Goal: Task Accomplishment & Management: Use online tool/utility

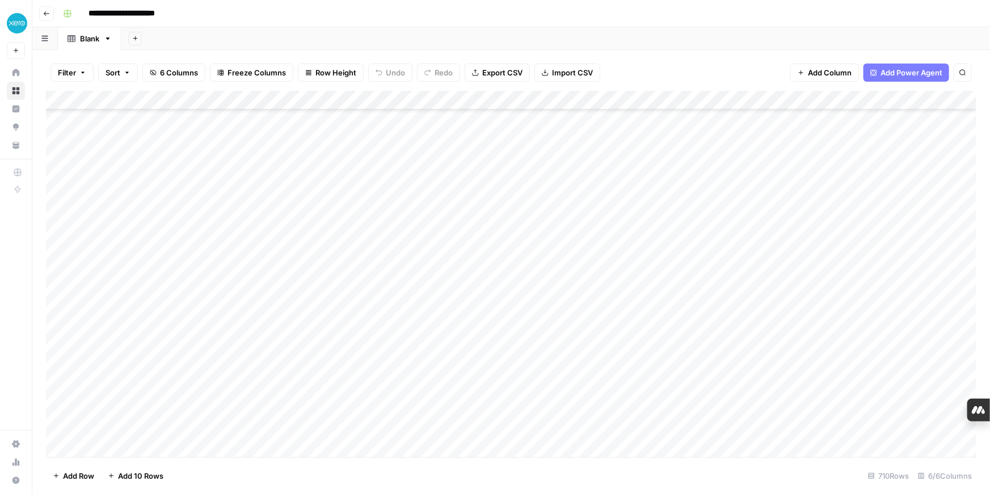
scroll to position [435, 0]
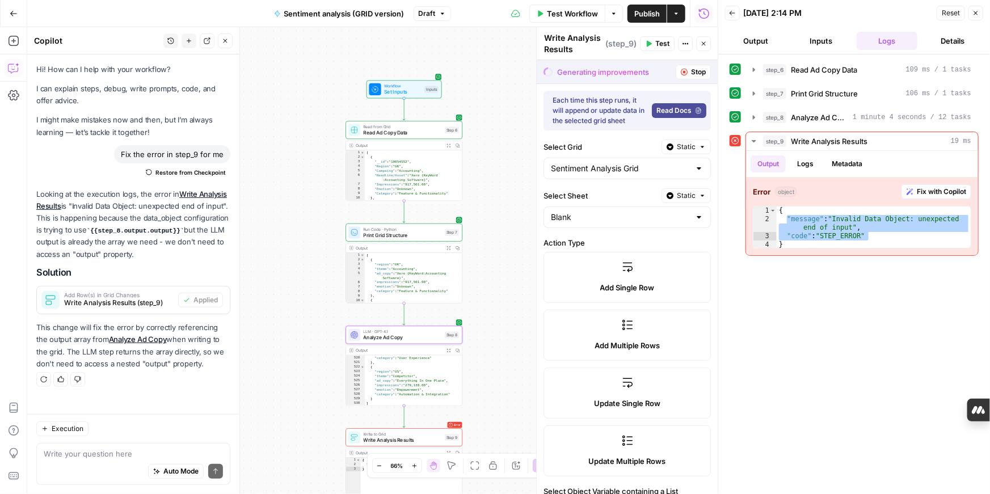
scroll to position [3616, 0]
click at [10, 14] on icon "button" at bounding box center [14, 14] width 8 height 8
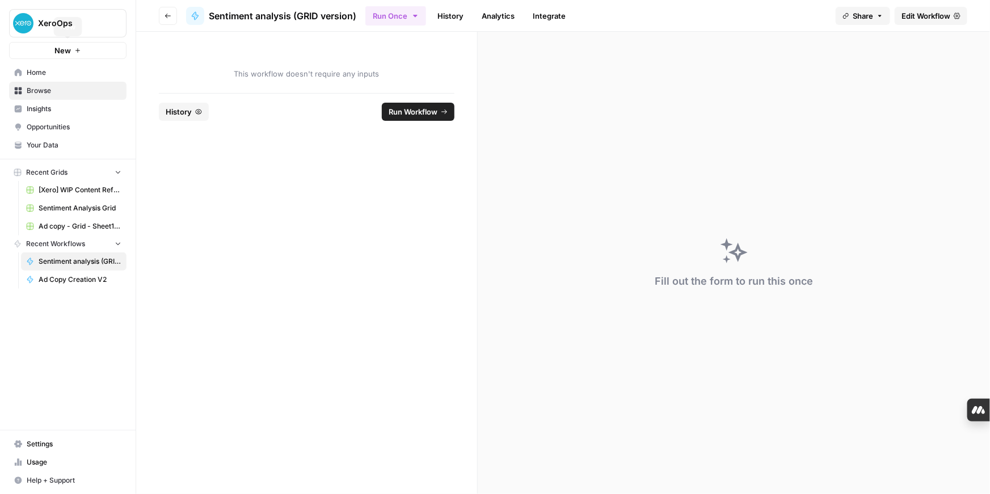
click at [62, 53] on span "New" at bounding box center [62, 50] width 16 height 11
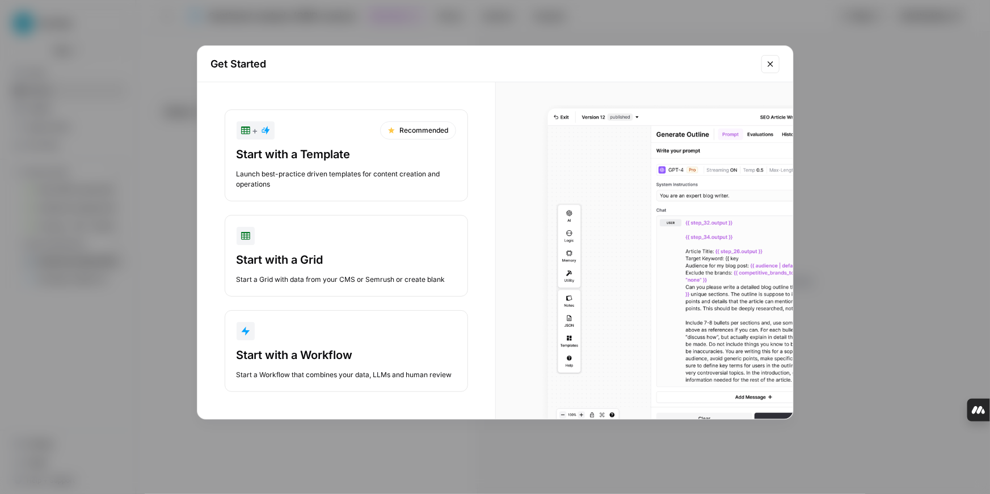
click at [308, 359] on div "Start with a Workflow" at bounding box center [347, 355] width 220 height 16
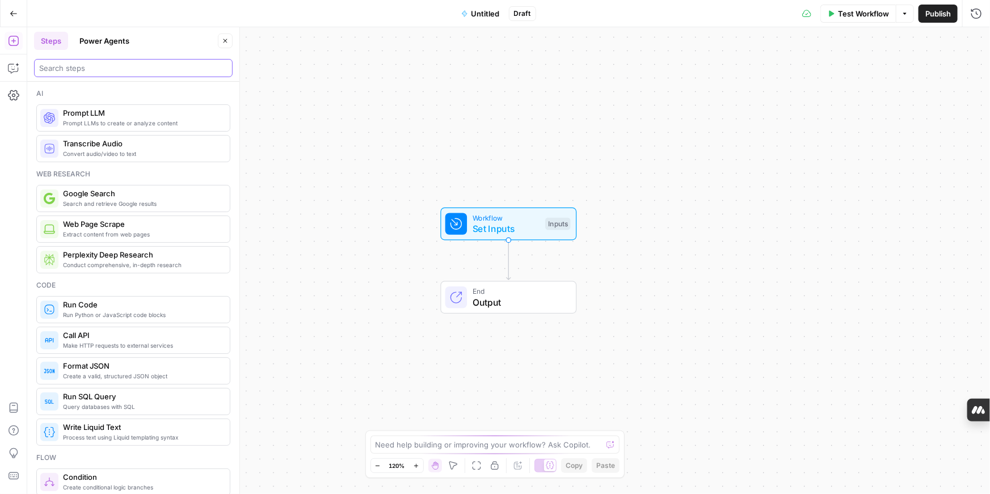
click at [103, 69] on input "search" at bounding box center [133, 67] width 188 height 11
click at [19, 66] on button "Copilot" at bounding box center [14, 68] width 18 height 18
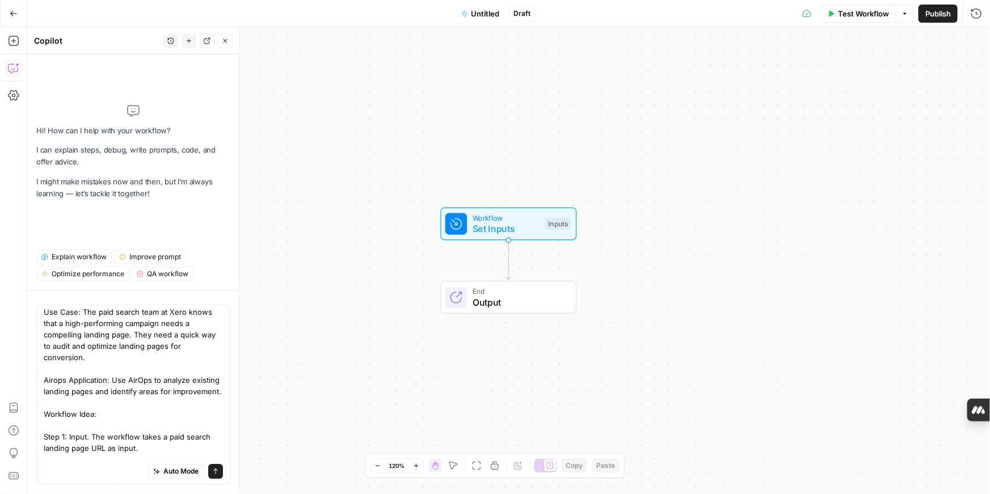
scroll to position [190, 0]
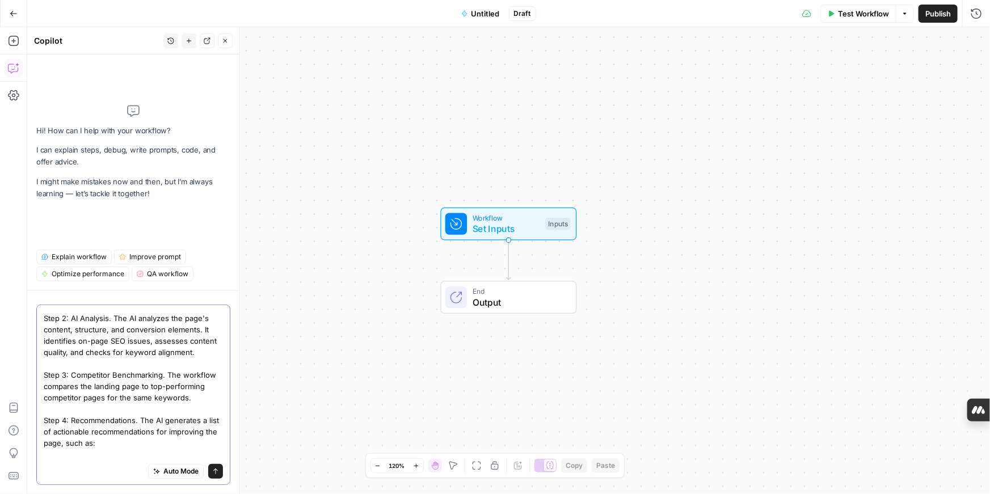
paste textarea "unique value proposition. Suggesting new headline variations. Rewriting body co…"
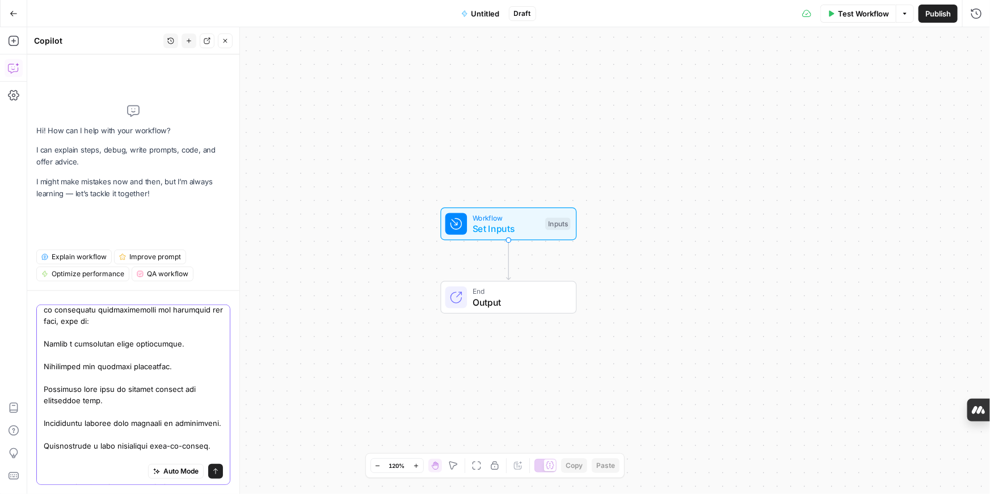
scroll to position [349, 0]
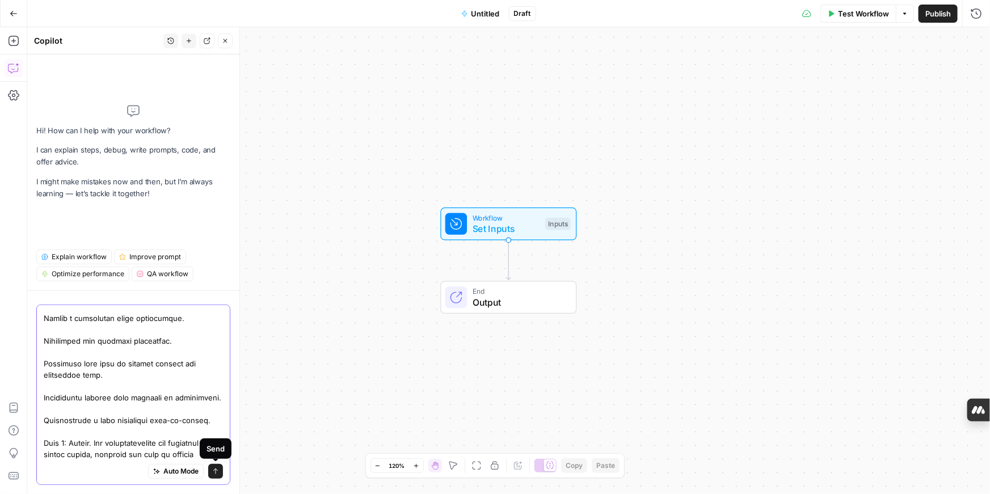
type textarea "Landing Page Optimization and Content Gap Analysis: Use Case: The paid search t…"
click at [214, 473] on icon "submit" at bounding box center [215, 471] width 7 height 7
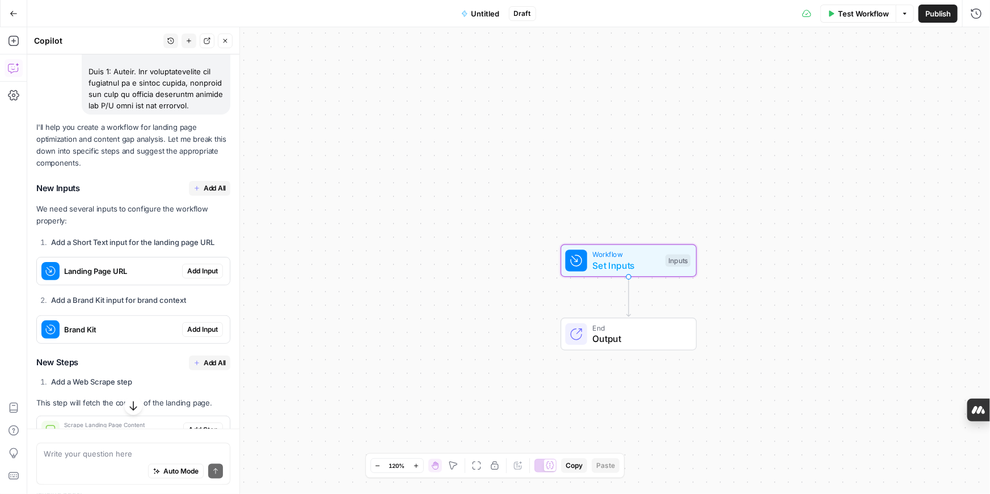
scroll to position [652, 0]
click at [198, 275] on span "Add Input" at bounding box center [202, 270] width 31 height 10
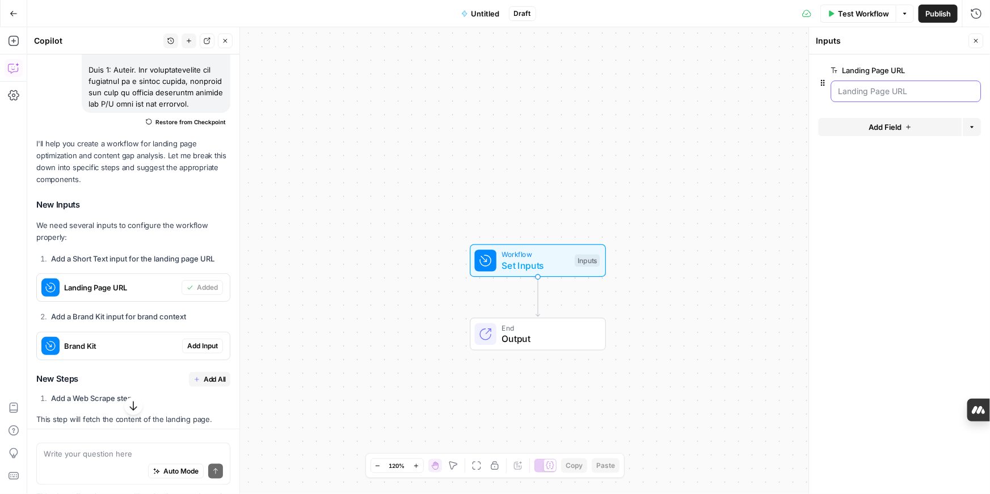
click at [870, 95] on URL "Landing Page URL" at bounding box center [906, 91] width 136 height 11
click at [938, 69] on span "edit field" at bounding box center [938, 70] width 25 height 9
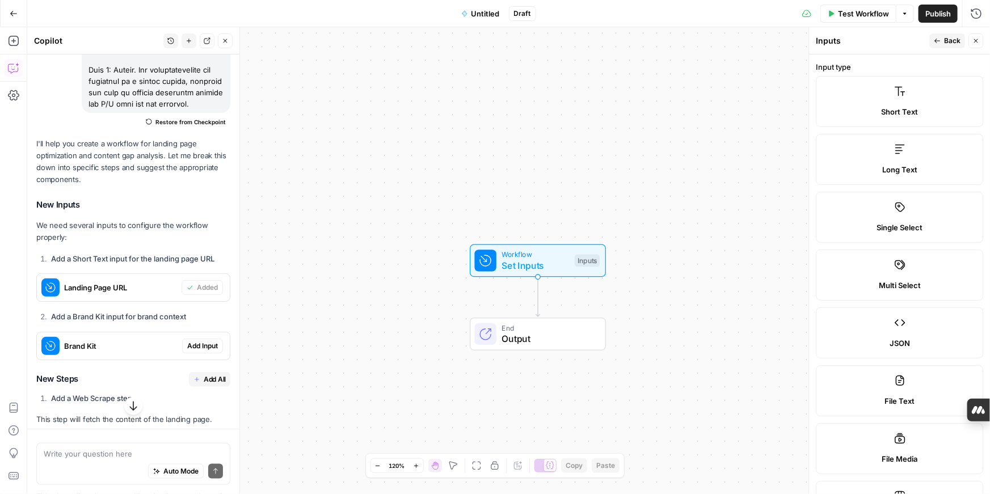
click at [937, 44] on icon "button" at bounding box center [937, 40] width 7 height 7
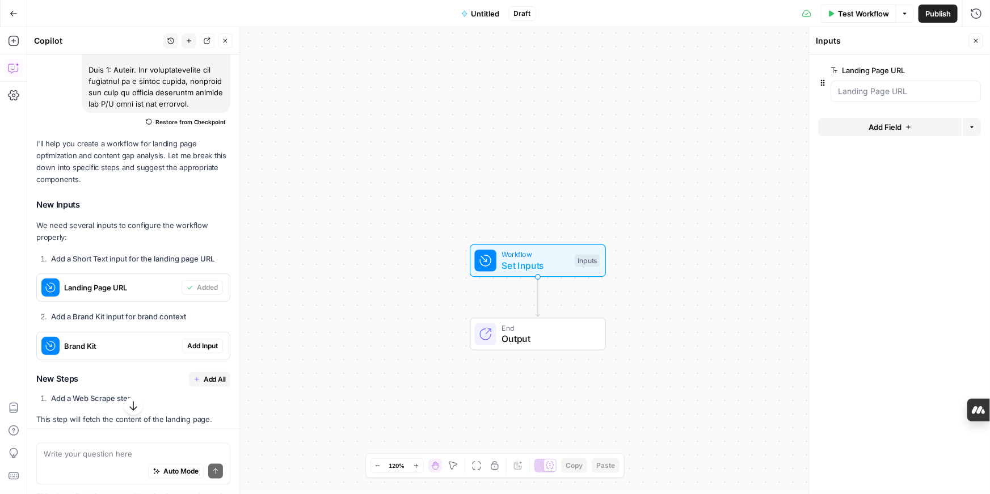
click at [894, 127] on span "Add Field" at bounding box center [885, 126] width 33 height 11
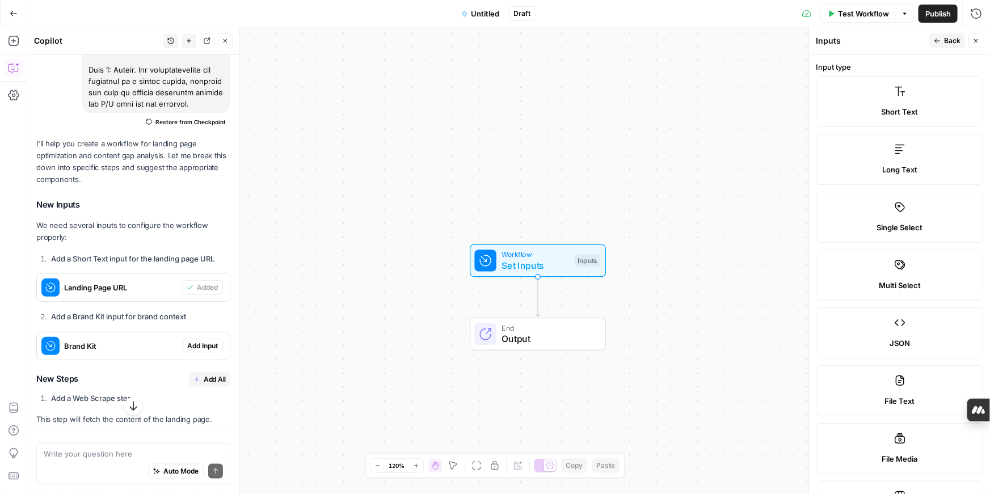
click at [930, 39] on button "Back" at bounding box center [948, 40] width 36 height 15
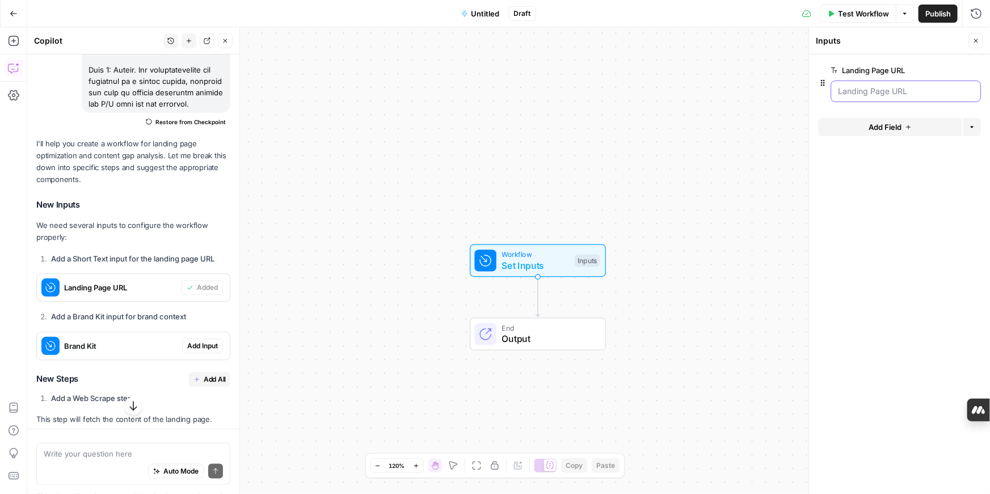
click at [910, 91] on URL "Landing Page URL" at bounding box center [906, 91] width 136 height 11
click at [889, 91] on URL "Landing Page URL" at bounding box center [906, 91] width 136 height 11
click at [959, 70] on icon "button" at bounding box center [958, 71] width 6 height 6
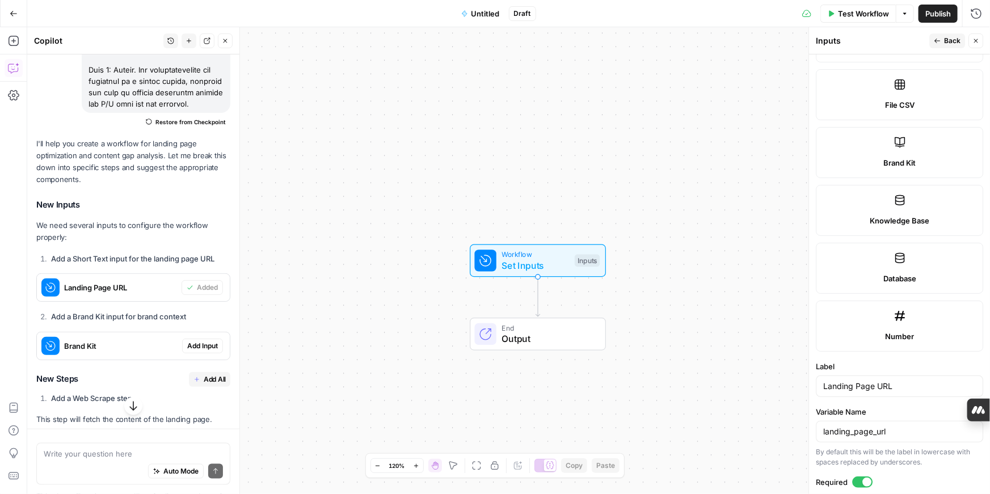
scroll to position [607, 0]
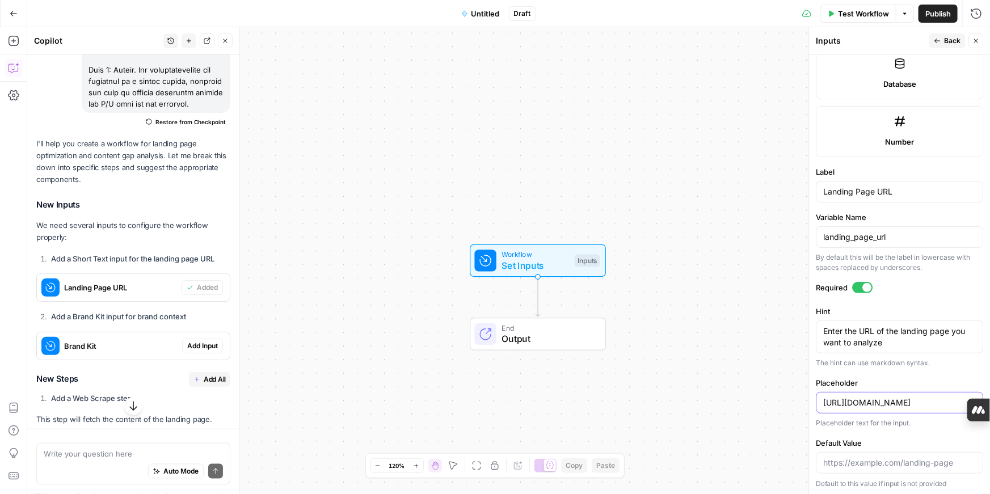
click at [878, 403] on input "[URL][DOMAIN_NAME]" at bounding box center [900, 402] width 153 height 11
drag, startPoint x: 823, startPoint y: 402, endPoint x: 958, endPoint y: 397, distance: 134.6
click at [958, 397] on input "[URL][DOMAIN_NAME]" at bounding box center [900, 402] width 153 height 11
paste input "[DOMAIN_NAME][URL]"
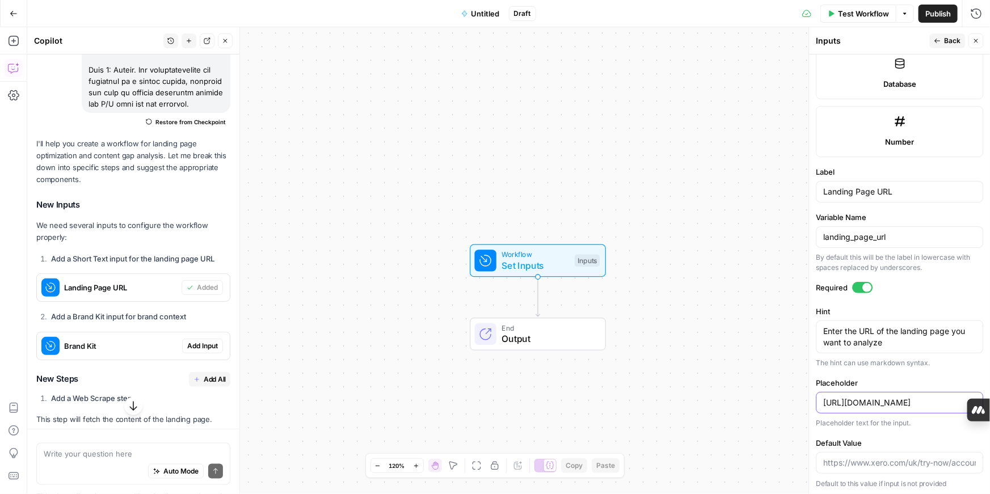
type input "[URL][DOMAIN_NAME]"
click at [943, 40] on button "Back" at bounding box center [948, 40] width 36 height 15
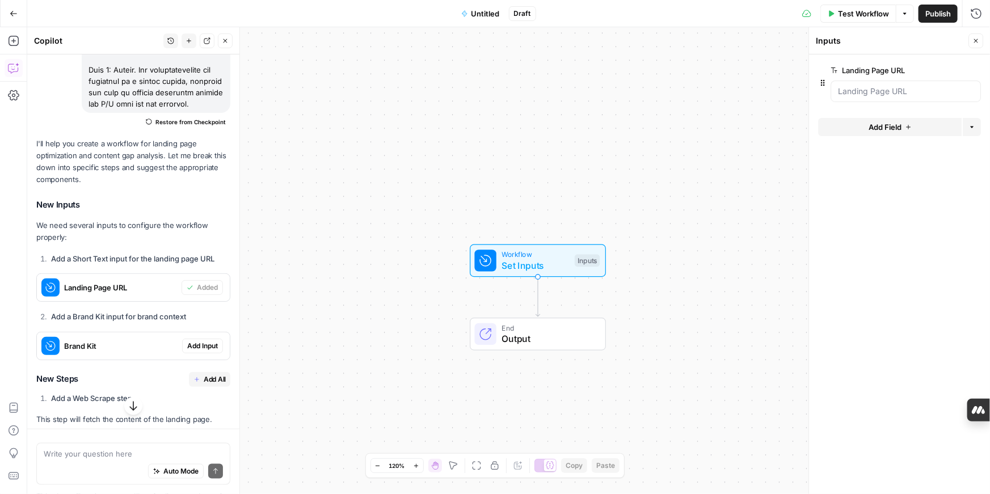
click at [822, 84] on icon "button" at bounding box center [822, 82] width 9 height 9
click at [208, 351] on span "Add Input" at bounding box center [202, 346] width 31 height 10
click at [935, 132] on Kit "Brand Kit" at bounding box center [906, 136] width 136 height 11
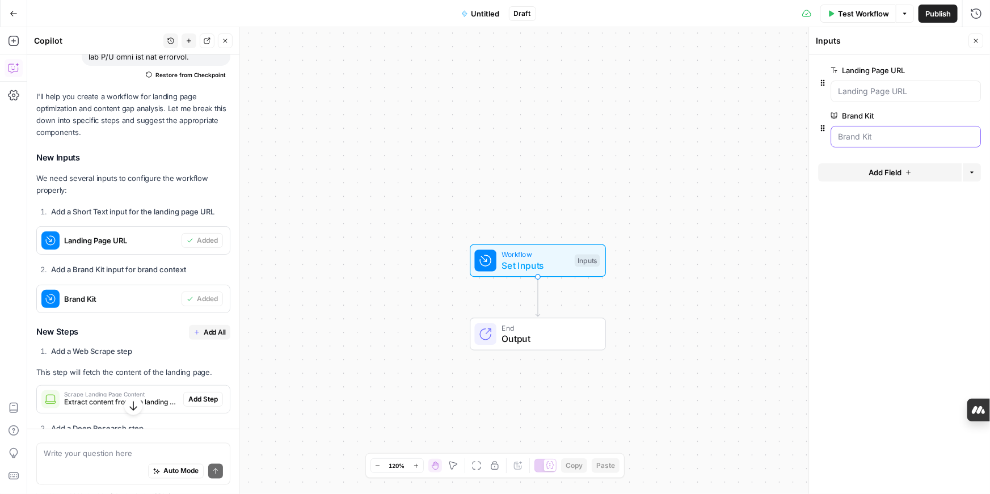
scroll to position [746, 0]
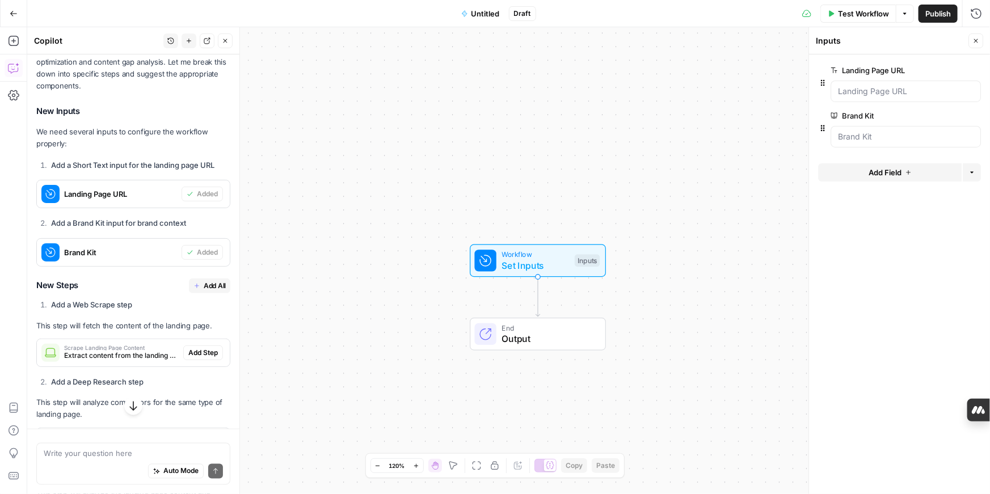
click at [204, 291] on span "Add All" at bounding box center [215, 286] width 22 height 10
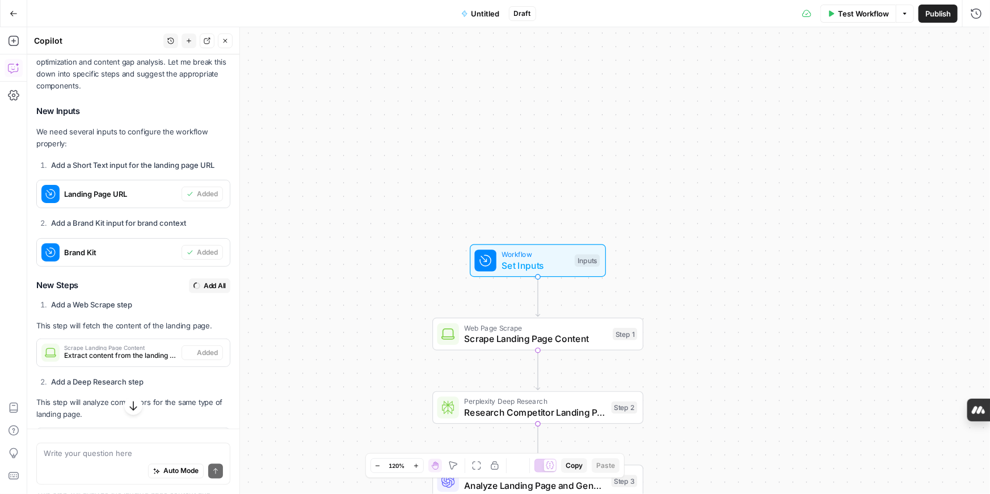
type textarea "Format Analysis Report"
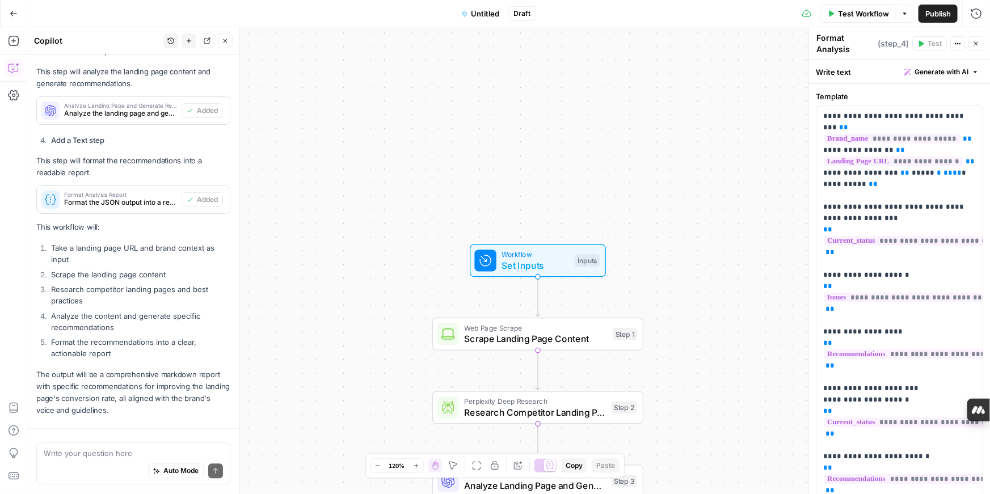
scroll to position [1202, 0]
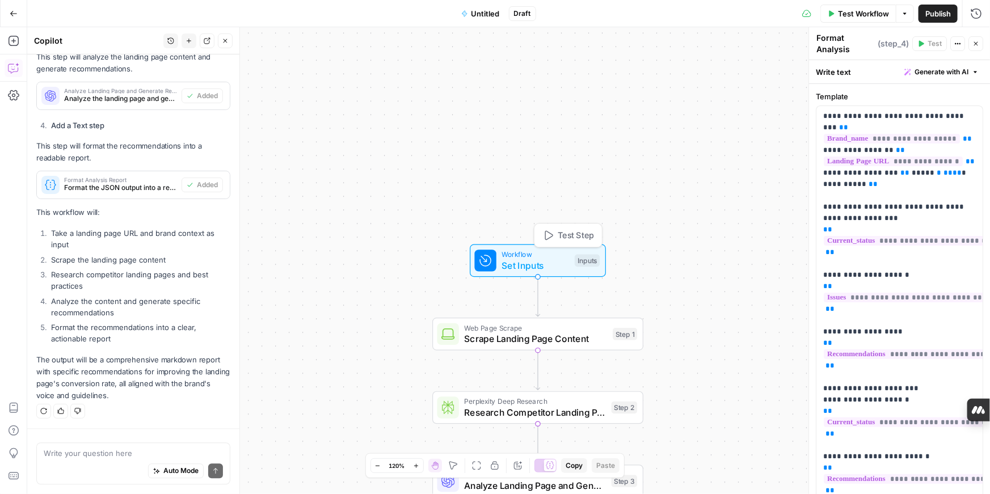
click at [548, 266] on span "Set Inputs" at bounding box center [536, 266] width 68 height 14
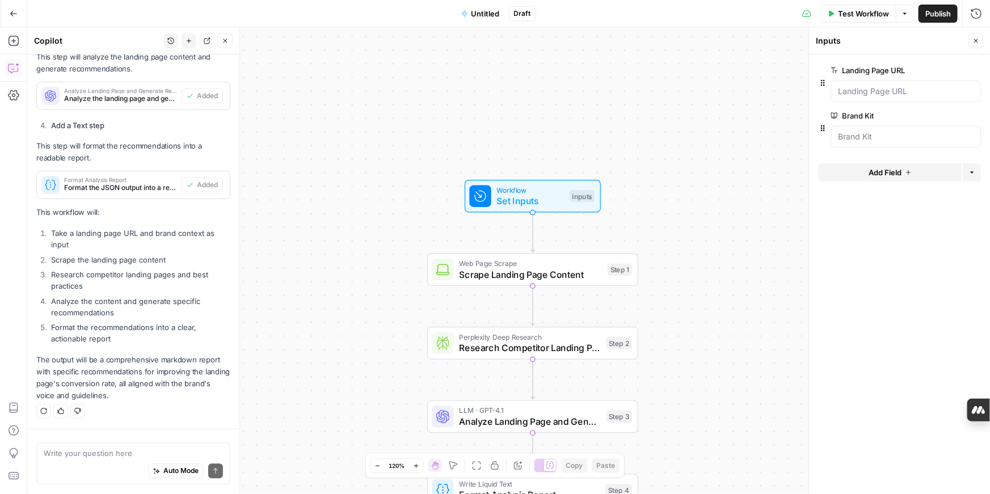
click at [560, 282] on div "Web Page Scrape Scrape Landing Page Content Step 1 Copy step Delete step Add No…" at bounding box center [532, 270] width 211 height 33
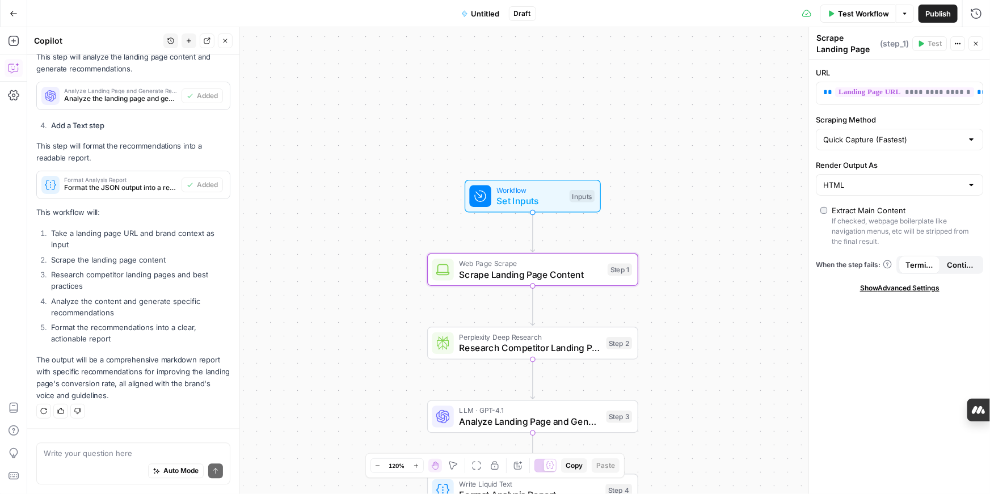
scroll to position [1177, 0]
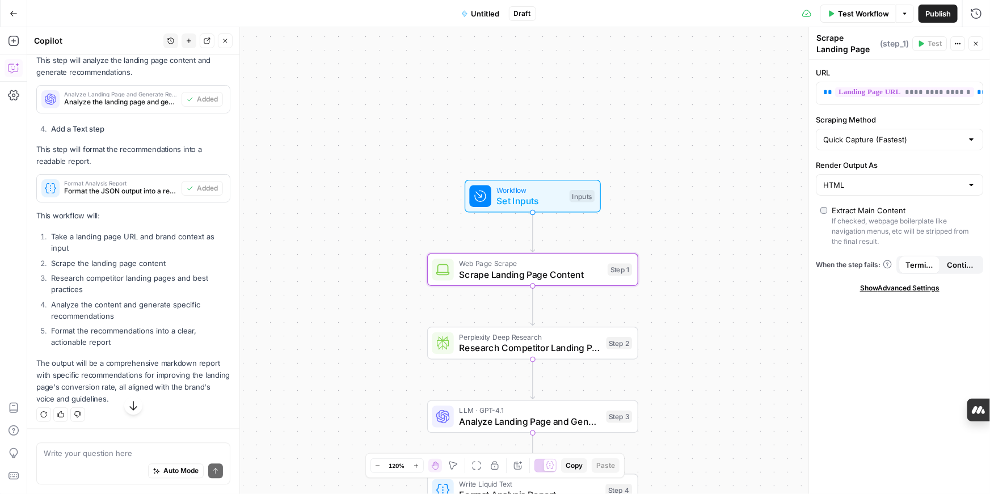
click at [480, 12] on span "Untitled" at bounding box center [486, 13] width 28 height 11
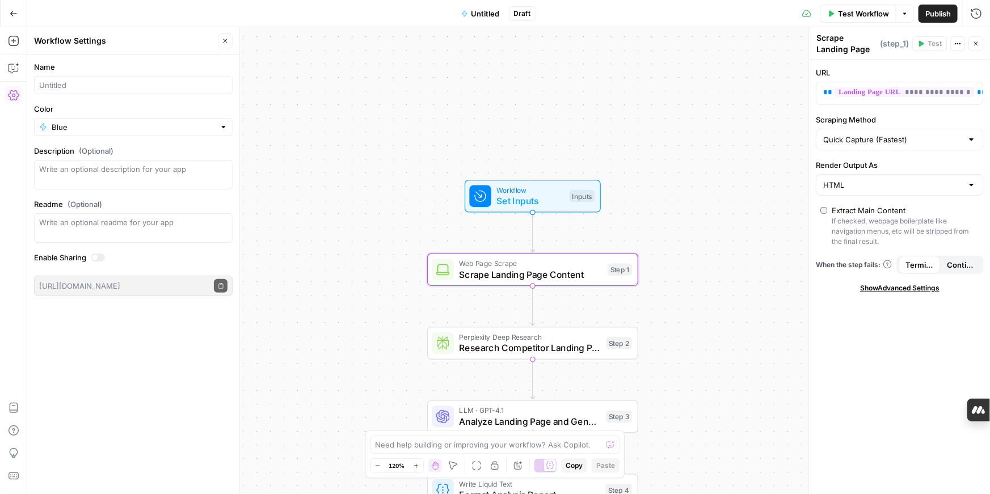
click at [482, 14] on span "Untitled" at bounding box center [486, 13] width 28 height 11
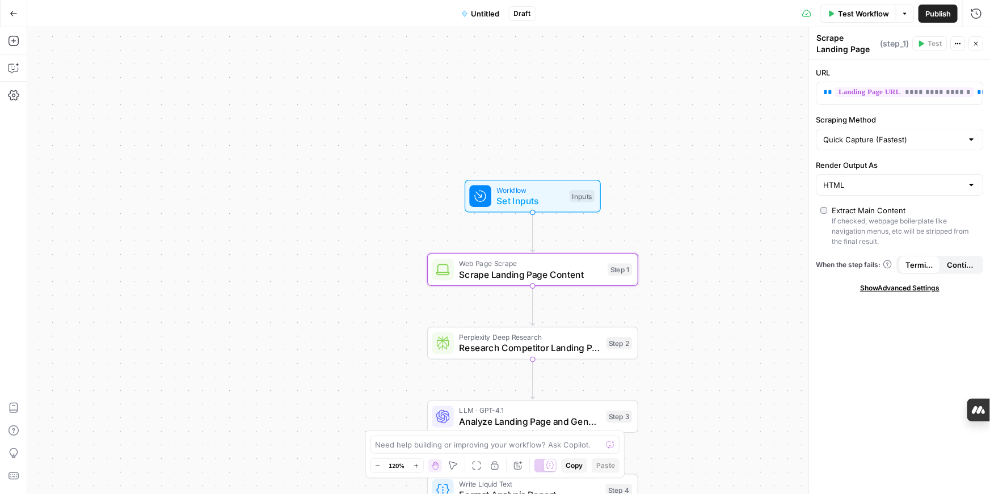
click at [482, 14] on span "Untitled" at bounding box center [486, 13] width 28 height 11
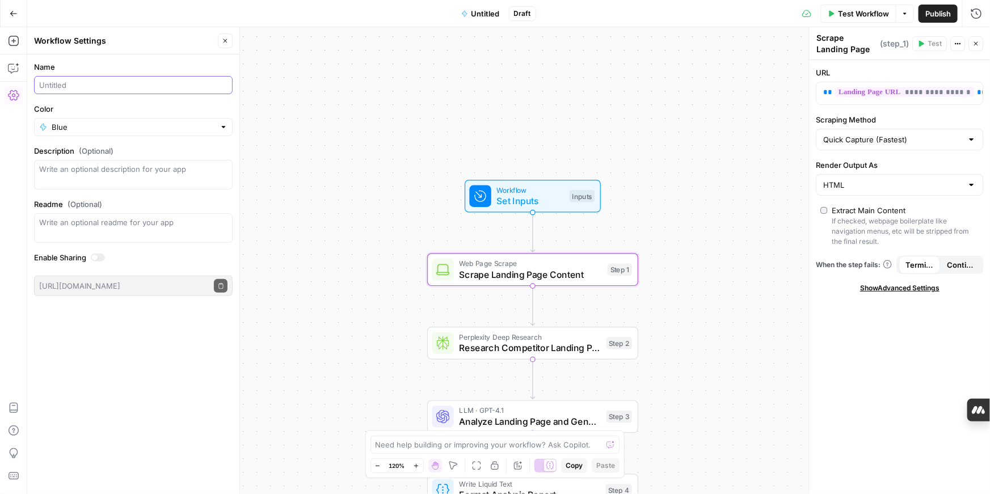
click at [94, 88] on input "Name" at bounding box center [133, 84] width 188 height 11
type input "L"
click at [175, 87] on input "SEM Landing Page Optimisation Recomendations" at bounding box center [133, 84] width 188 height 11
type input "SEM Landing Page Optimisation Recommendations"
click at [292, 127] on div "Workflow Set Inputs Inputs Web Page Scrape Scrape Landing Page Content Step 1 P…" at bounding box center [508, 260] width 963 height 467
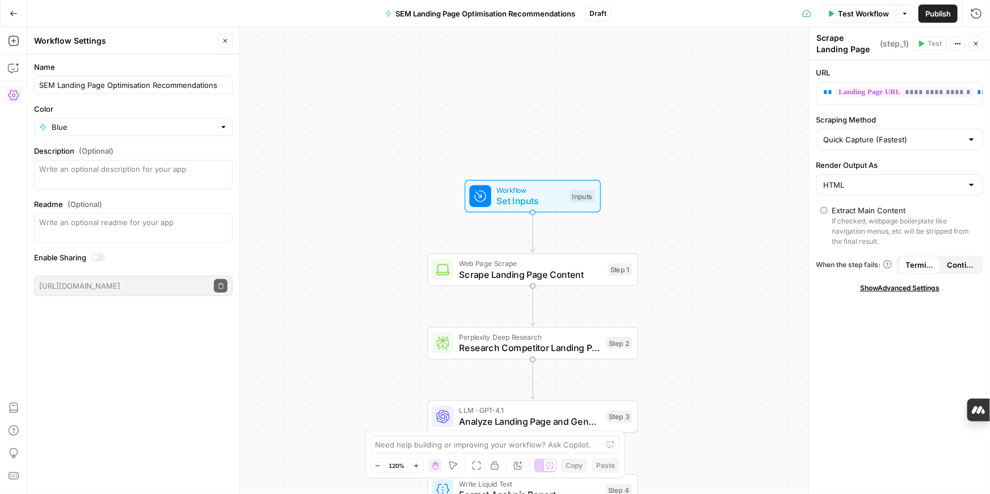
click at [835, 9] on button "Test Workflow" at bounding box center [859, 14] width 76 height 18
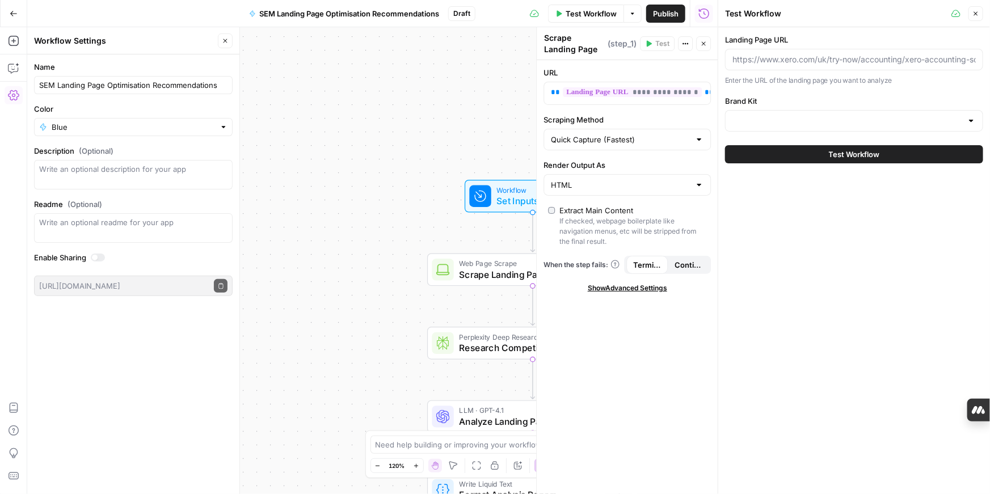
click at [820, 151] on button "Test Workflow" at bounding box center [854, 154] width 258 height 18
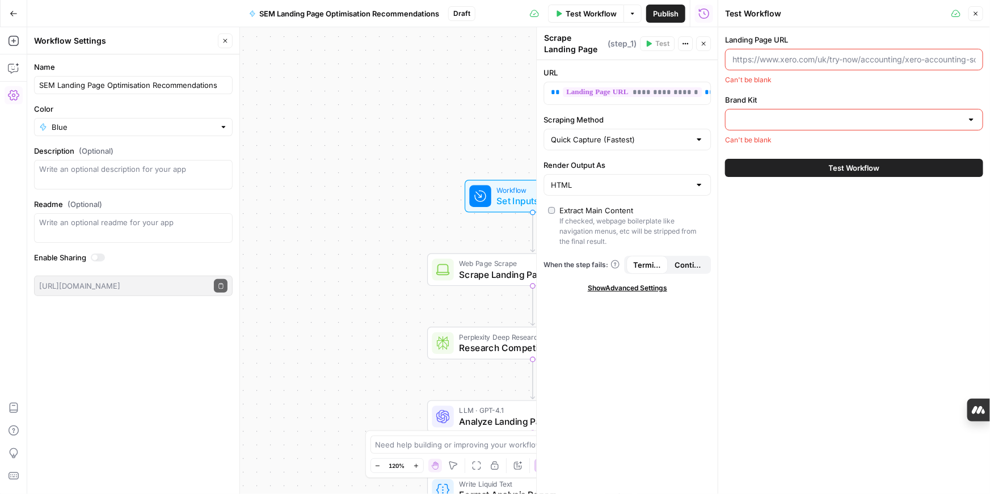
click at [972, 119] on div at bounding box center [971, 119] width 9 height 11
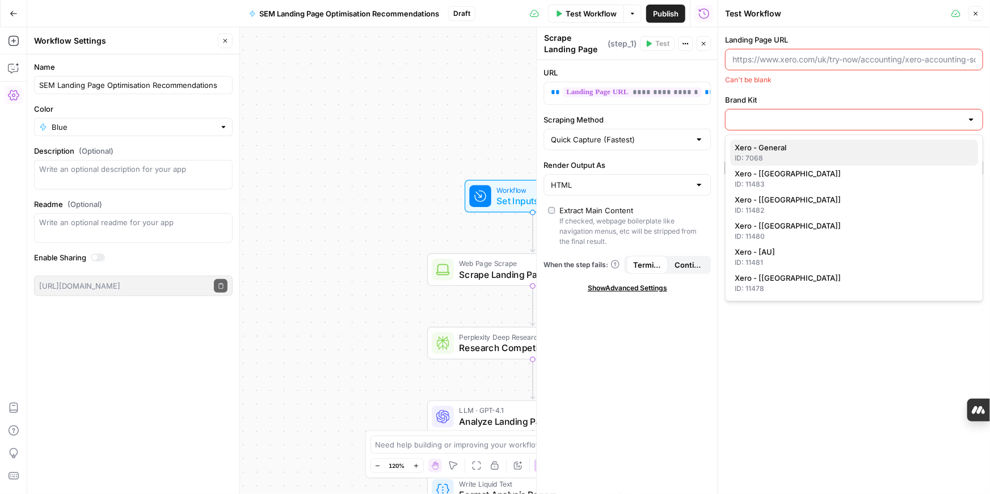
click at [915, 146] on span "Xero - General" at bounding box center [852, 147] width 234 height 11
type input "Xero - General"
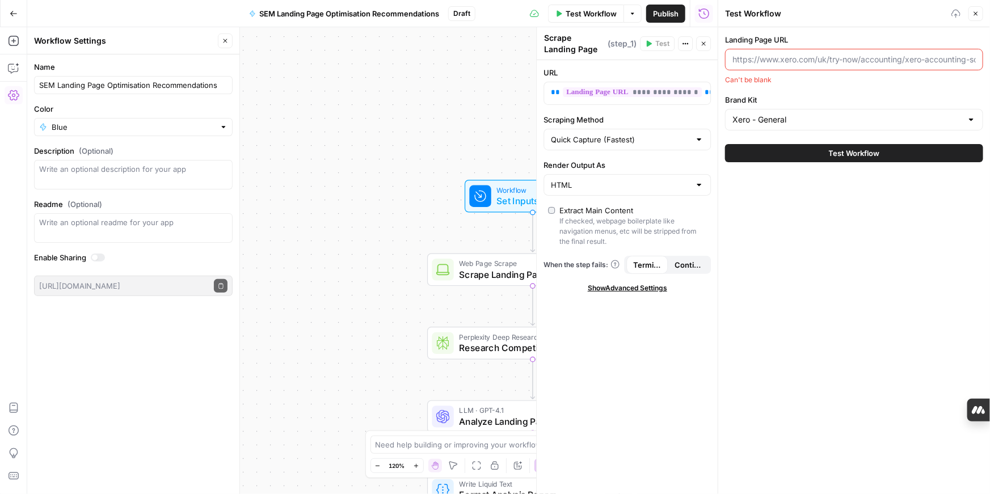
click at [852, 154] on span "Test Workflow" at bounding box center [854, 153] width 51 height 11
click at [836, 152] on span "Test Workflow" at bounding box center [854, 153] width 51 height 11
click at [822, 150] on button "Test Workflow" at bounding box center [854, 153] width 258 height 18
click at [796, 64] on input "Landing Page URL" at bounding box center [855, 59] width 244 height 11
click at [789, 148] on button "Test Workflow" at bounding box center [854, 153] width 258 height 18
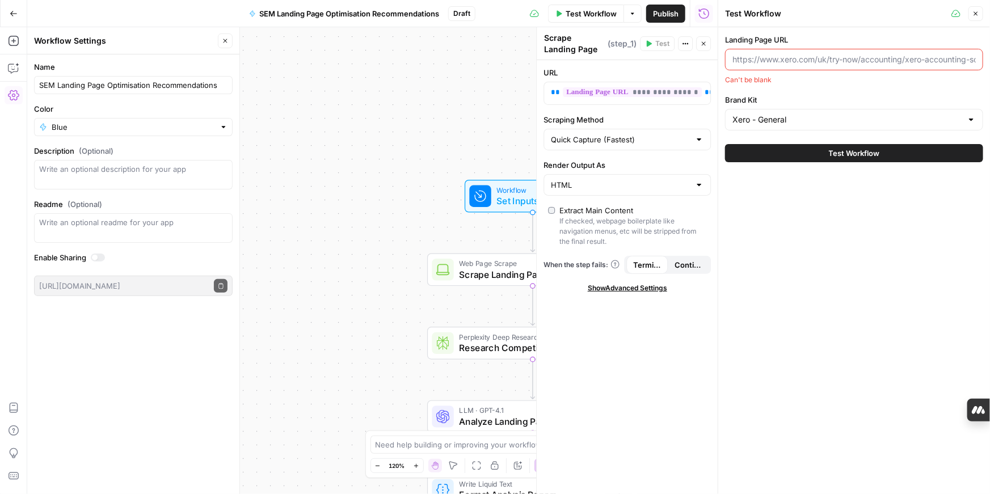
click at [773, 149] on button "Test Workflow" at bounding box center [854, 153] width 258 height 18
click at [795, 153] on button "Test Workflow" at bounding box center [854, 153] width 258 height 18
click at [980, 14] on button "Close" at bounding box center [976, 13] width 15 height 15
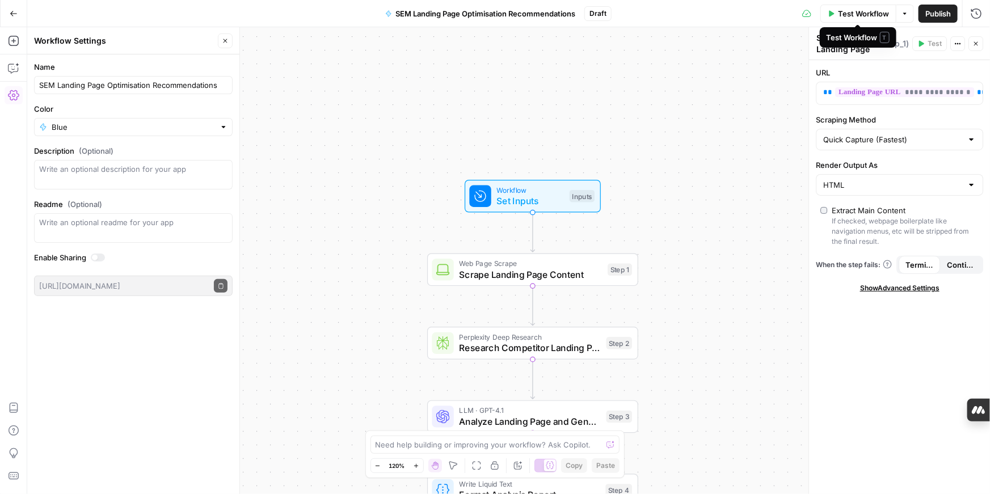
click at [830, 17] on button "Test Workflow" at bounding box center [859, 14] width 76 height 18
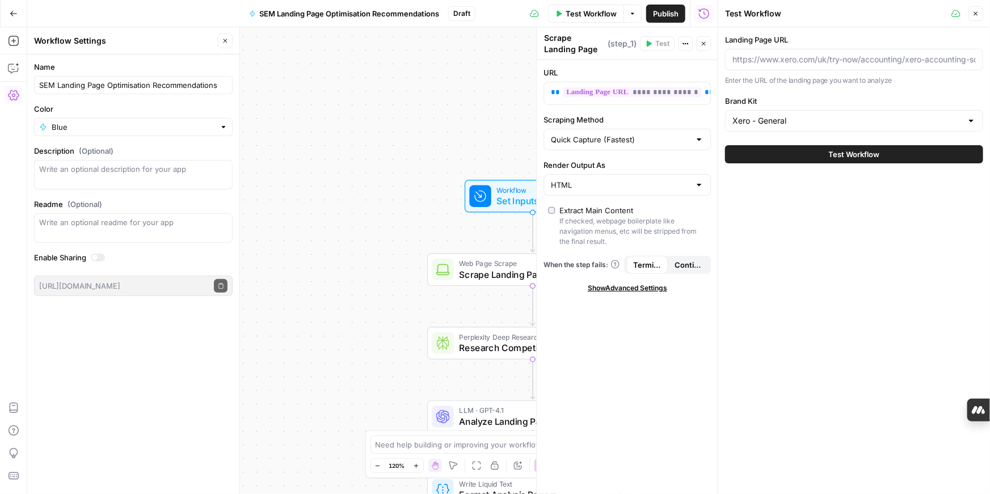
click at [821, 158] on button "Test Workflow" at bounding box center [854, 154] width 258 height 18
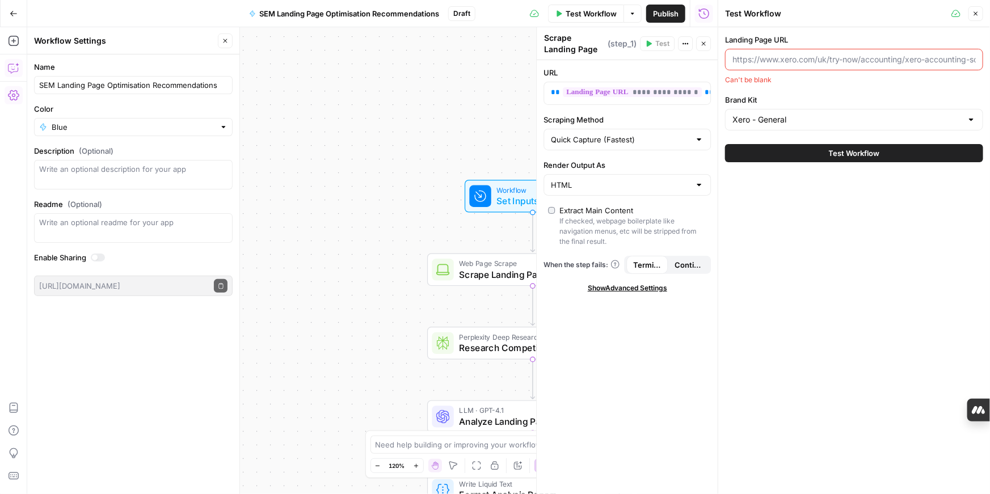
click at [9, 67] on icon "button" at bounding box center [13, 67] width 11 height 11
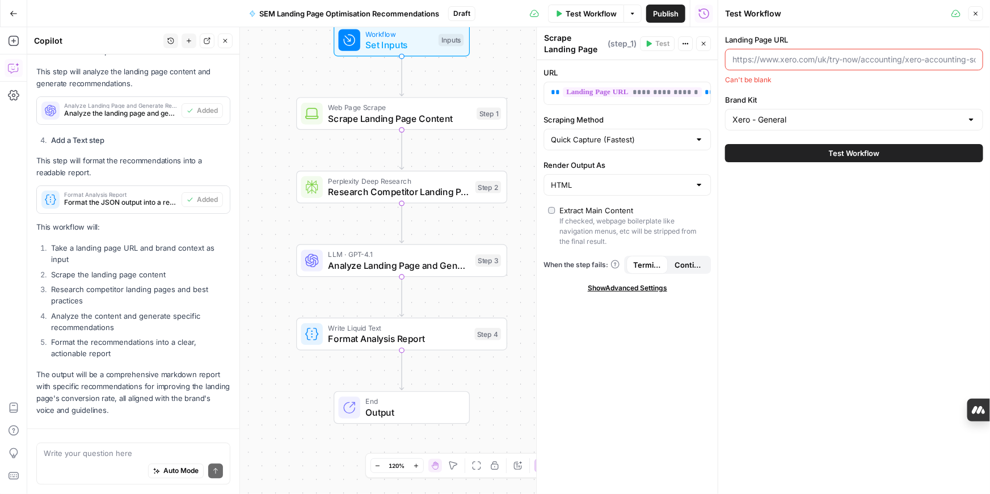
scroll to position [1202, 0]
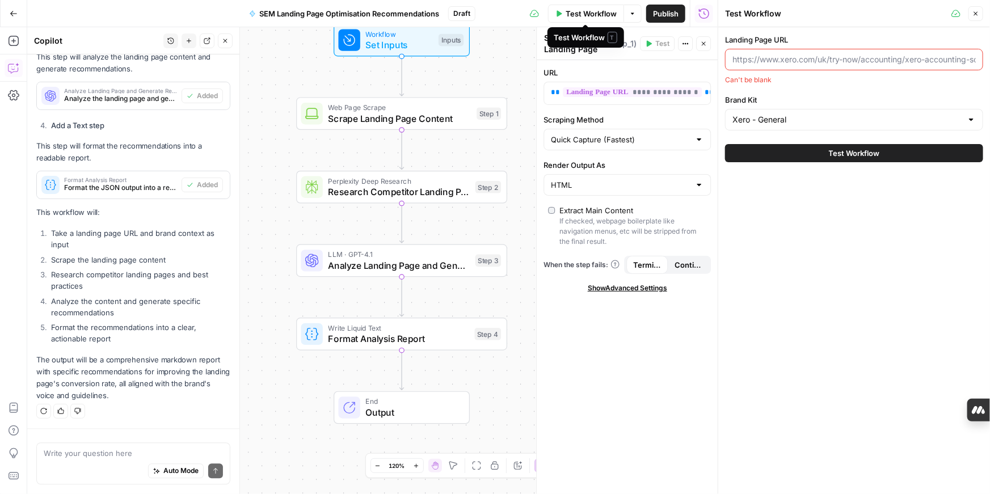
click at [566, 14] on span "Test Workflow" at bounding box center [591, 13] width 51 height 11
click at [757, 149] on button "Test Workflow" at bounding box center [854, 153] width 258 height 18
click at [138, 462] on div "Auto Mode Send" at bounding box center [133, 472] width 179 height 25
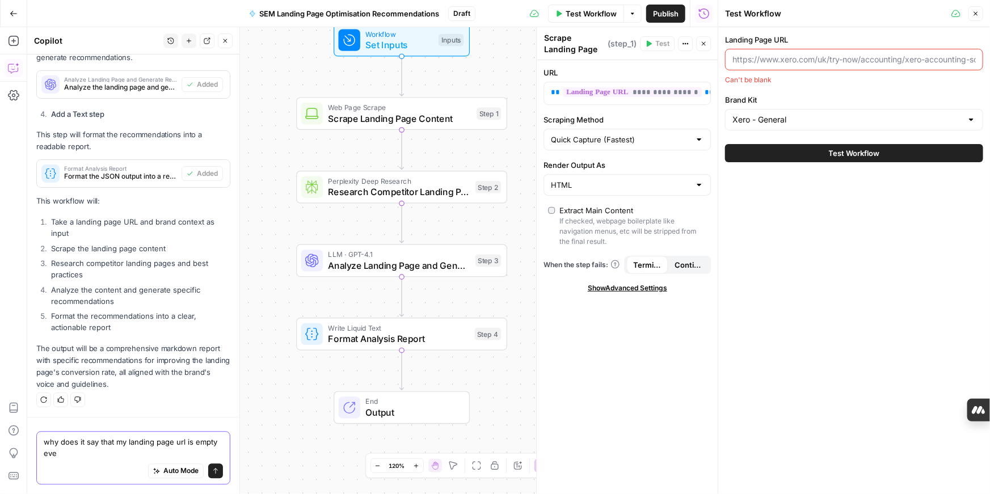
scroll to position [1214, 0]
type textarea "why does it say that my landing page url is empty even though it has the url?"
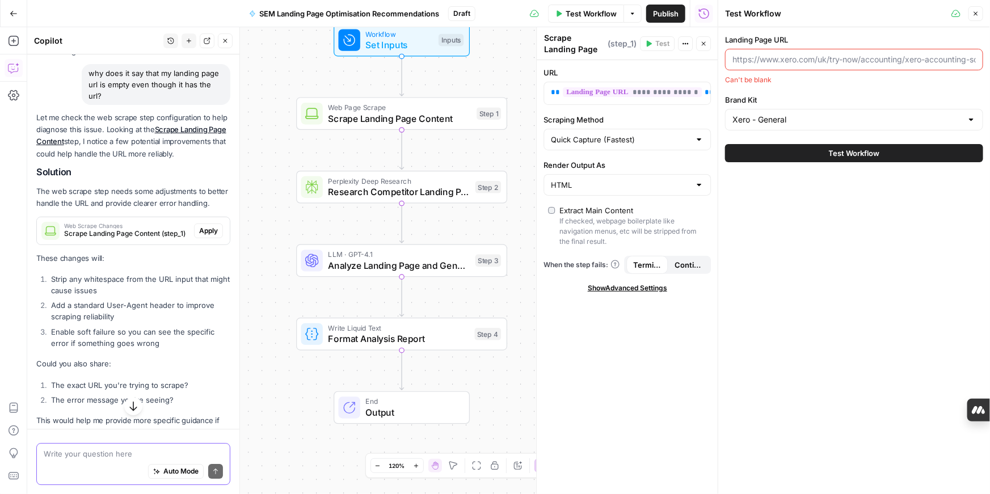
scroll to position [1526, 0]
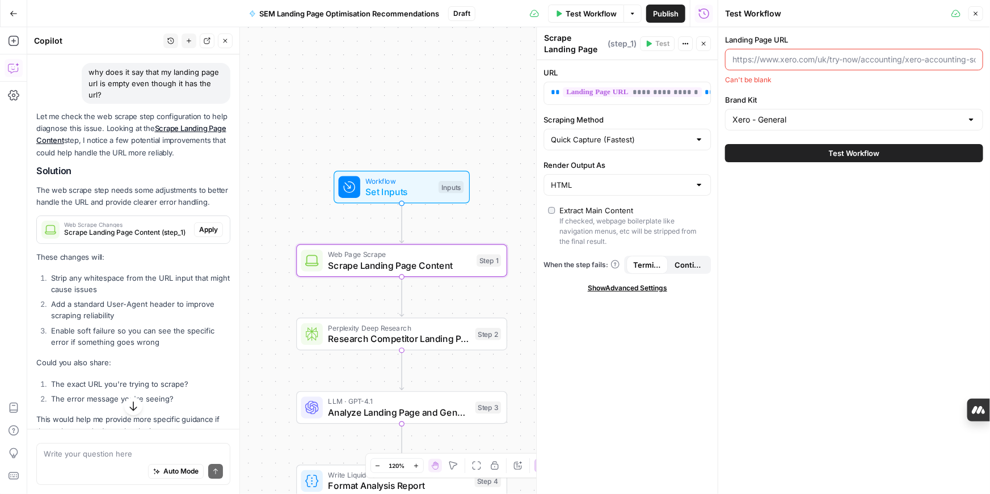
click at [211, 235] on span "Apply" at bounding box center [208, 230] width 19 height 10
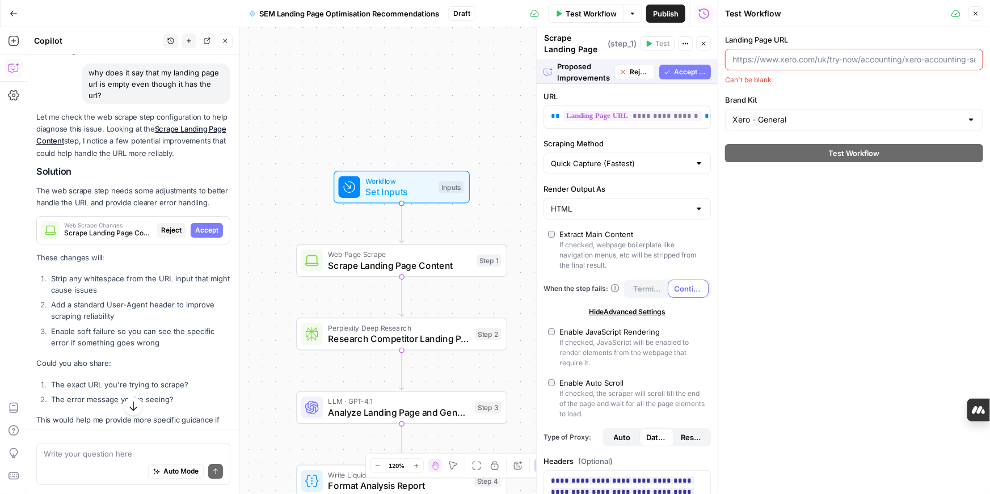
scroll to position [1533, 0]
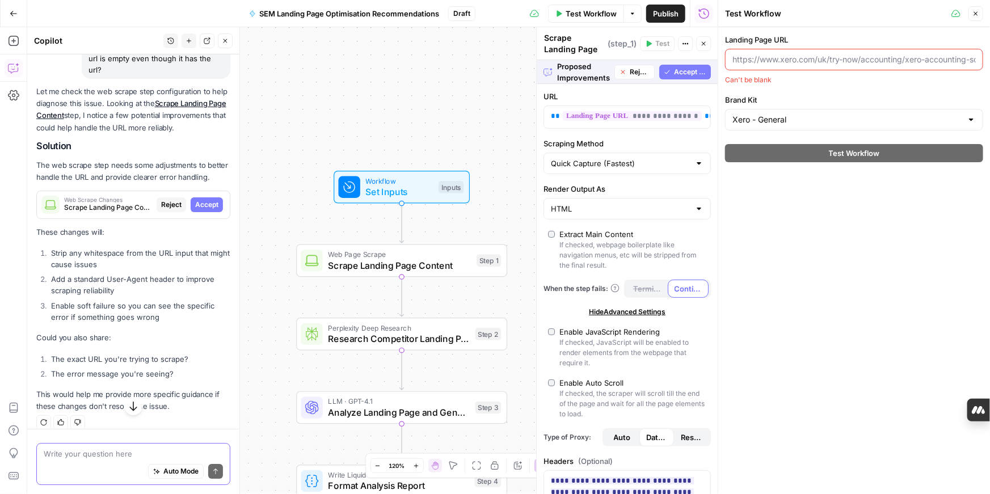
click at [105, 453] on textarea at bounding box center [133, 453] width 179 height 11
paste textarea "[URL][DOMAIN_NAME]"
type textarea "[URL][DOMAIN_NAME]"
click at [41, 443] on div "[URL][DOMAIN_NAME] [URL][DOMAIN_NAME] Auto Mode Send" at bounding box center [133, 464] width 194 height 42
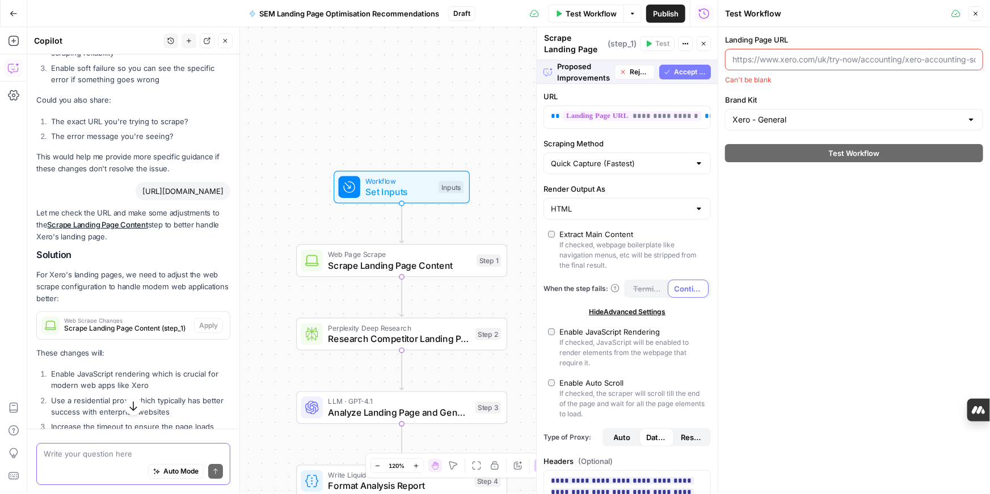
scroll to position [1953, 0]
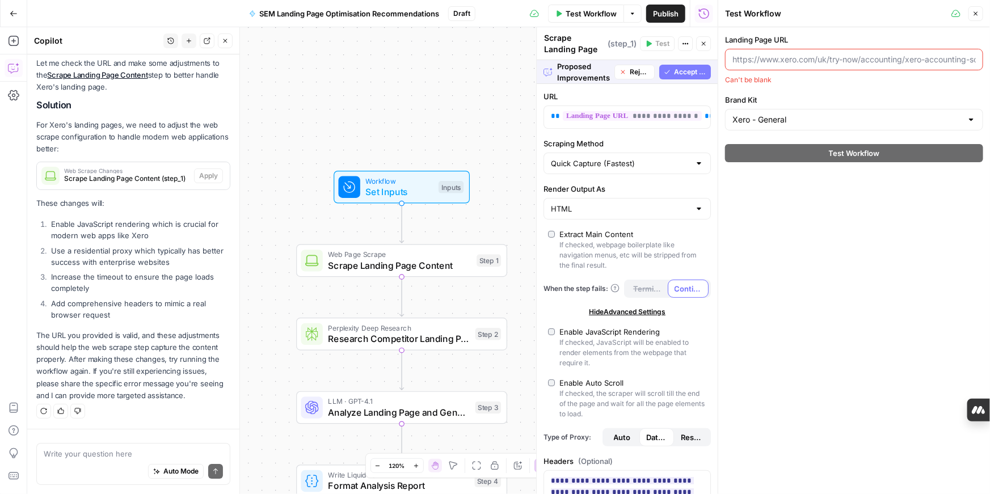
click at [686, 76] on span "Accept All" at bounding box center [690, 72] width 32 height 10
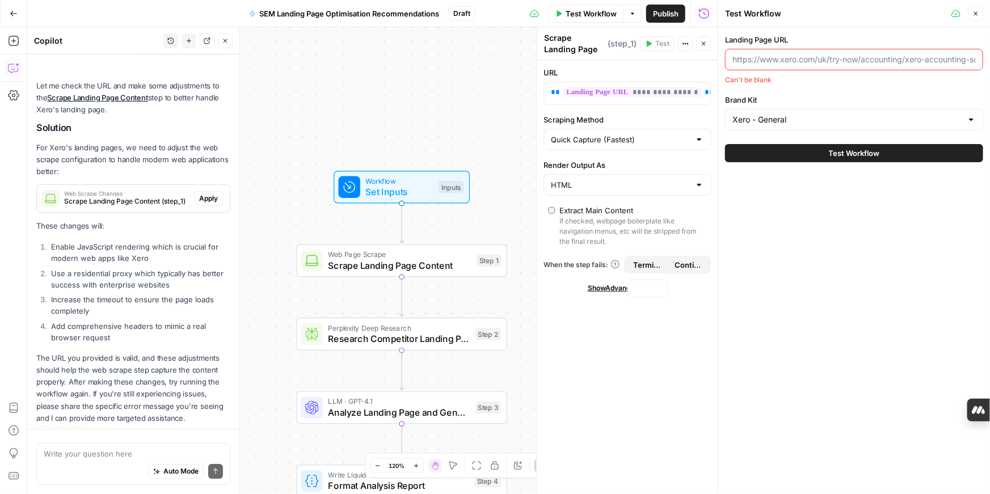
scroll to position [2008, 0]
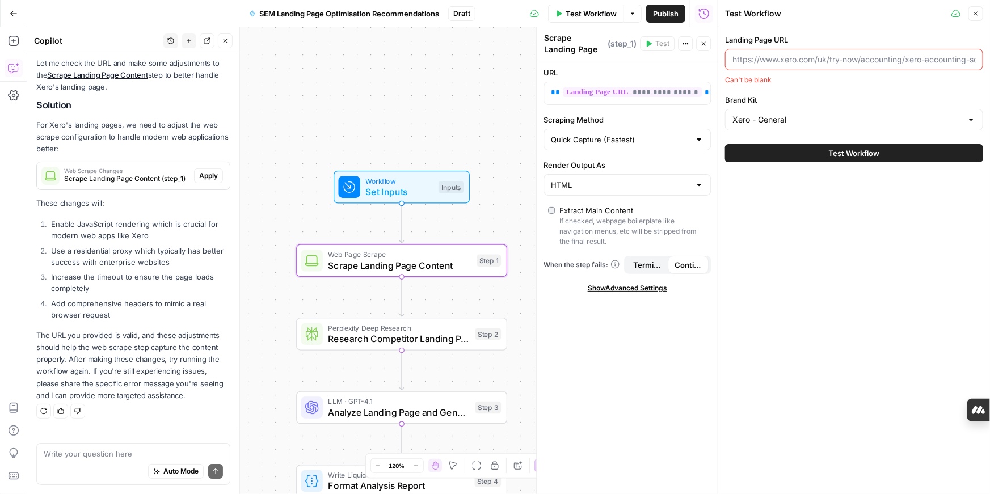
click at [214, 174] on span "Apply" at bounding box center [208, 176] width 19 height 10
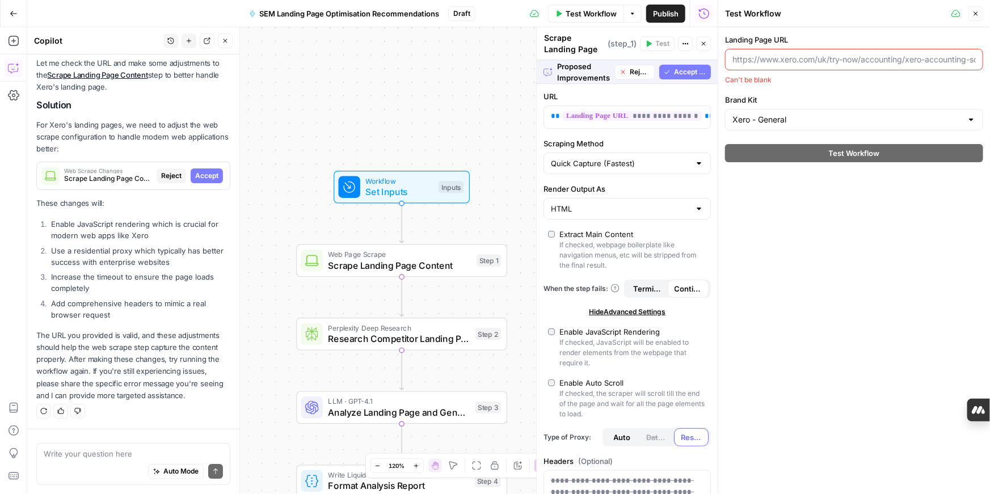
click at [696, 77] on button "Accept All" at bounding box center [686, 72] width 52 height 15
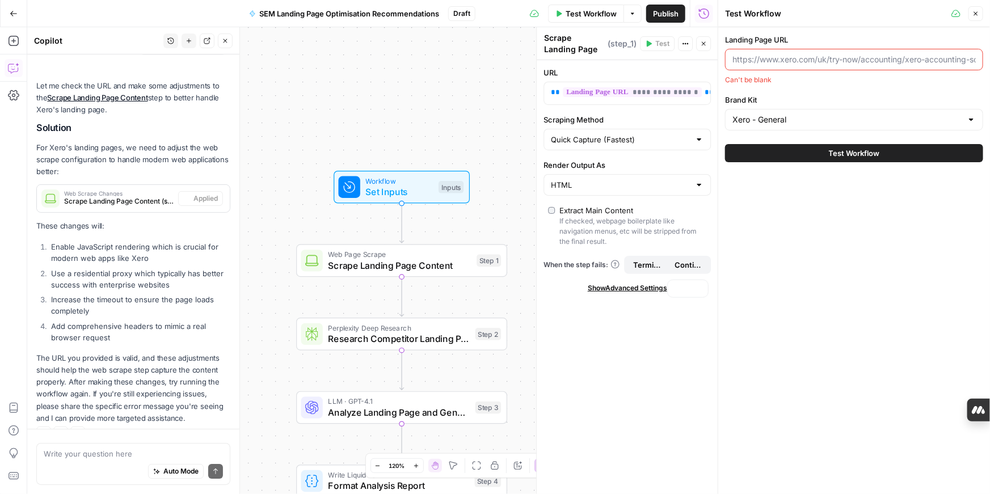
scroll to position [2008, 0]
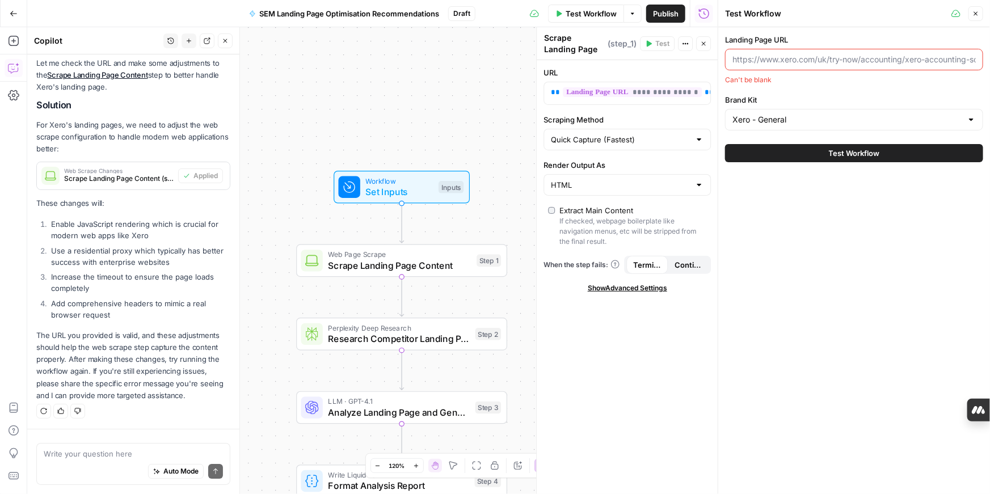
click at [822, 156] on button "Test Workflow" at bounding box center [854, 153] width 258 height 18
click at [976, 13] on icon "button" at bounding box center [977, 14] width 4 height 4
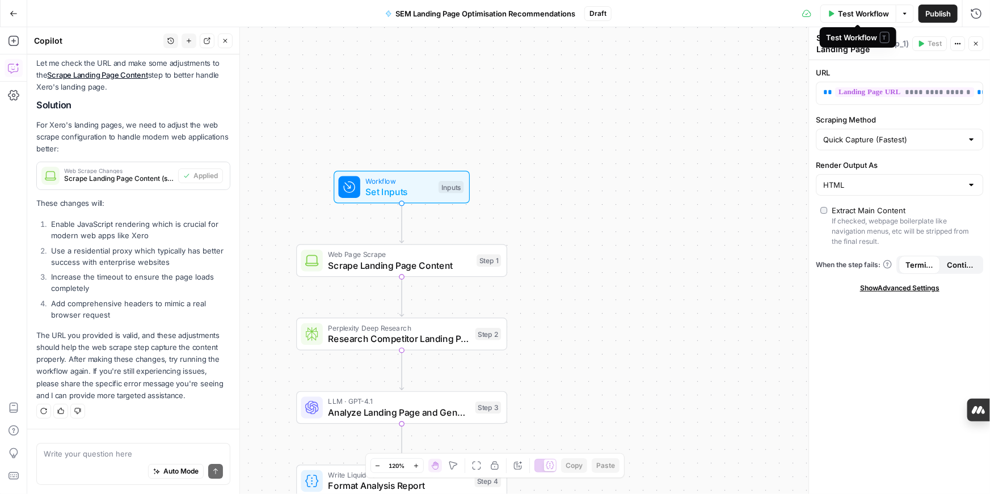
click at [832, 15] on icon "button" at bounding box center [832, 13] width 5 height 6
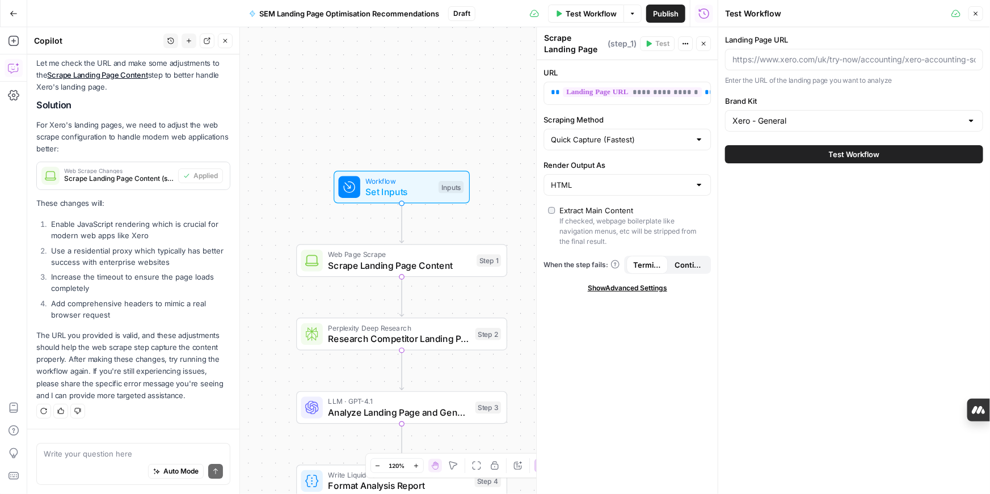
click at [809, 153] on button "Test Workflow" at bounding box center [854, 154] width 258 height 18
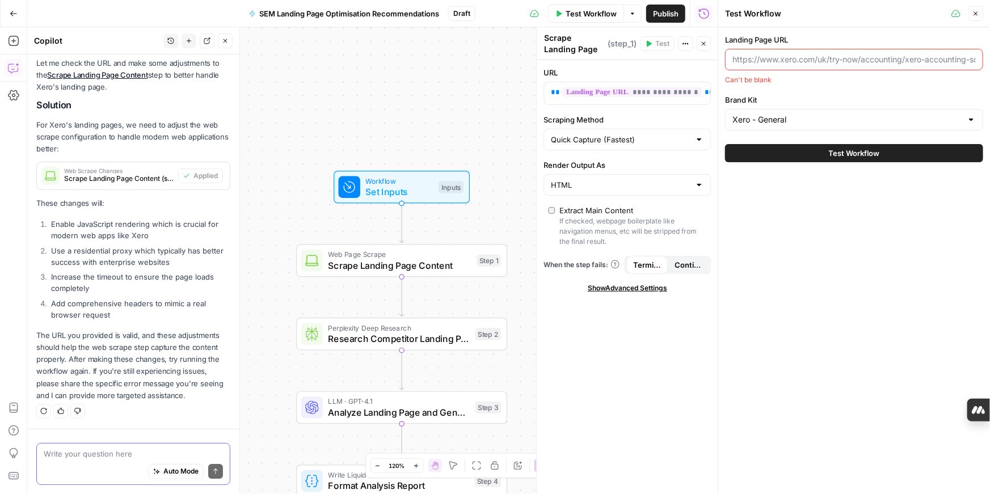
click at [150, 450] on textarea at bounding box center [133, 453] width 179 height 11
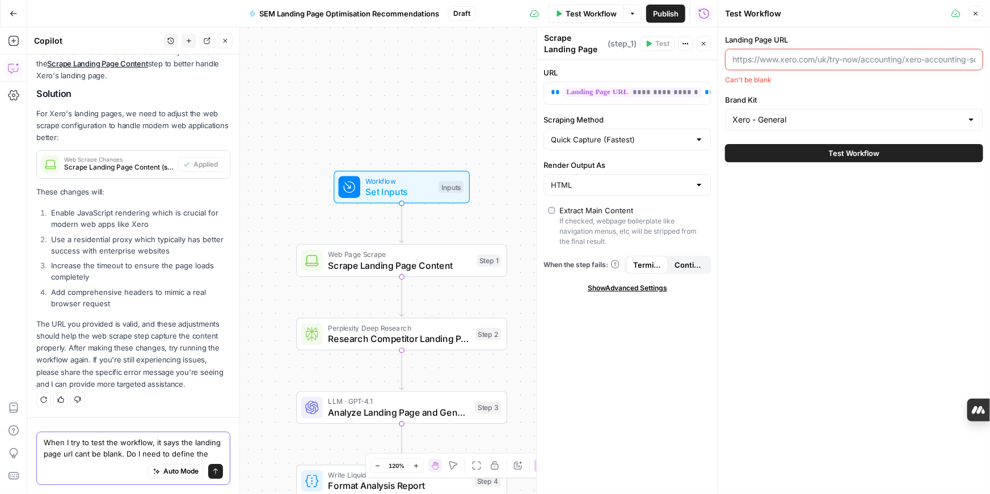
scroll to position [2030, 0]
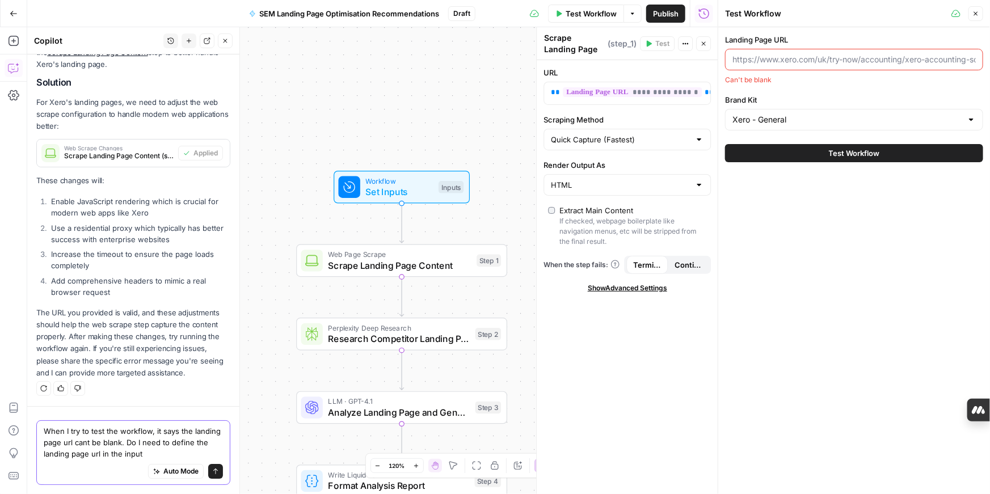
type textarea "When I try to test the workflow, it says the landing page url cant be blank. Do…"
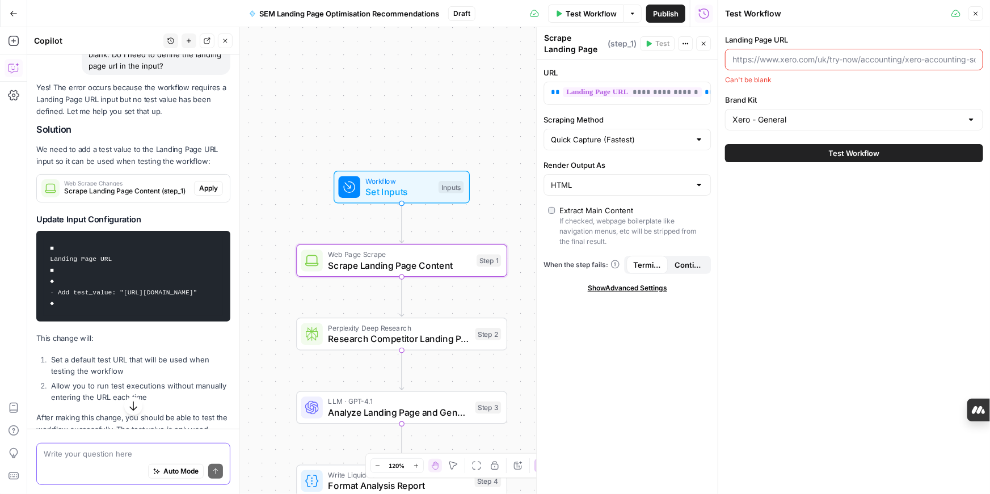
scroll to position [2353, 0]
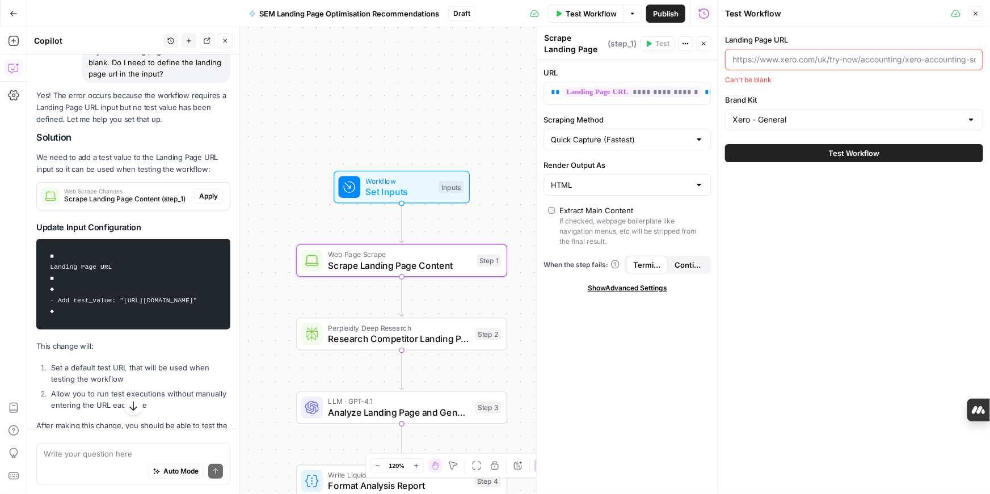
click at [211, 202] on span "Apply" at bounding box center [208, 196] width 19 height 10
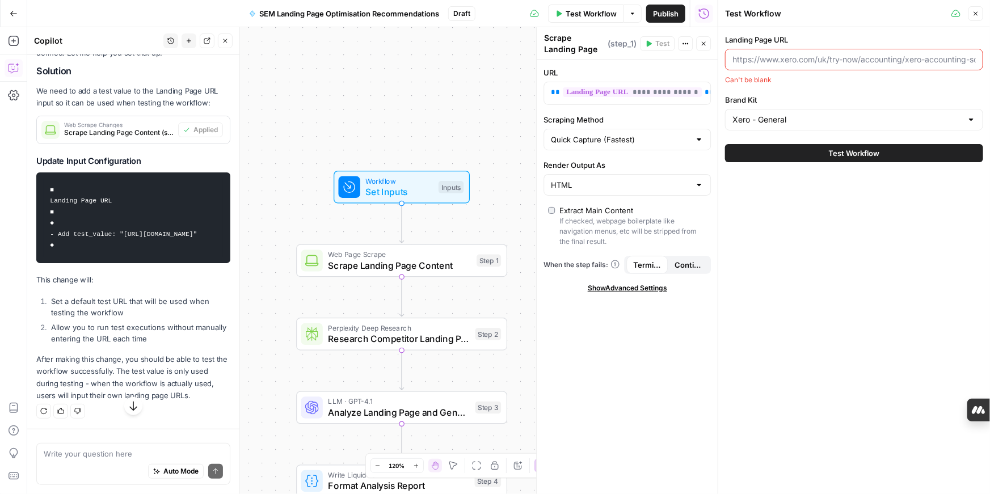
scroll to position [2452, 0]
click at [566, 11] on span "Test Workflow" at bounding box center [591, 13] width 51 height 11
click at [820, 153] on button "Test Workflow" at bounding box center [854, 153] width 258 height 18
click at [556, 10] on icon "button" at bounding box center [559, 13] width 7 height 7
click at [105, 459] on textarea at bounding box center [133, 453] width 179 height 11
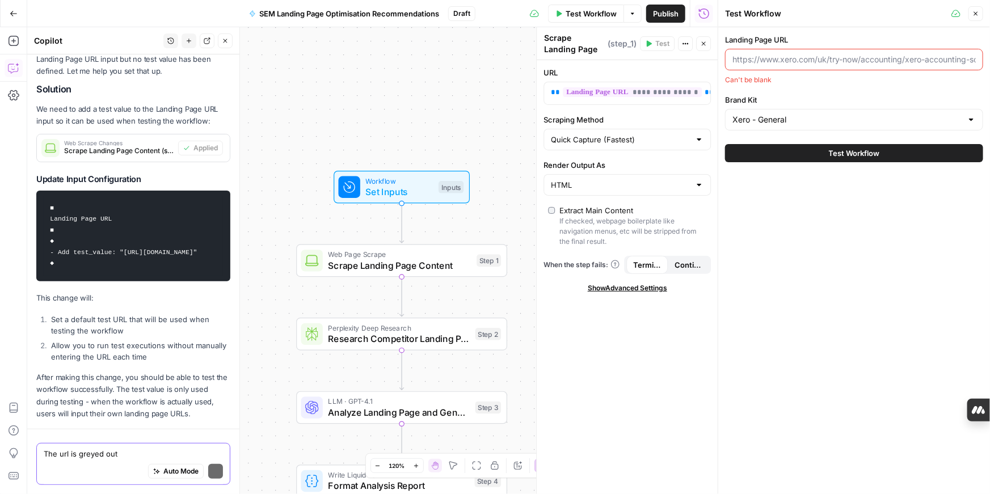
scroll to position [2379, 0]
click at [44, 455] on textarea "The url is greyed out" at bounding box center [133, 453] width 179 height 11
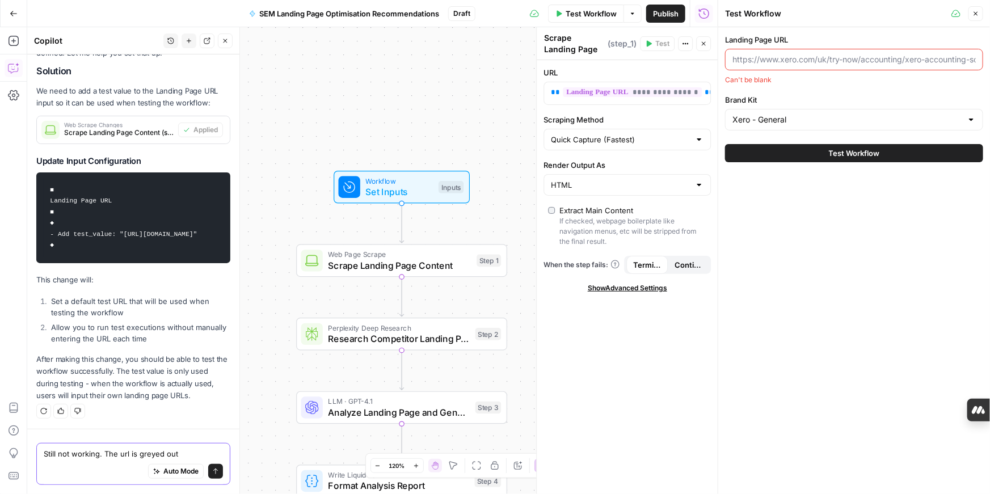
type textarea "Still not working. The url is greyed out"
click at [975, 13] on icon "button" at bounding box center [976, 13] width 7 height 7
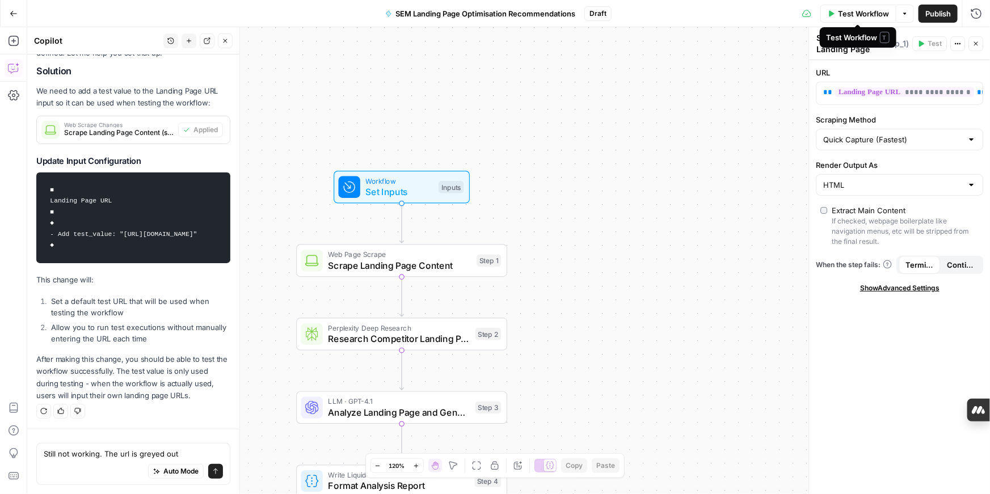
click at [834, 14] on button "Test Workflow" at bounding box center [859, 14] width 76 height 18
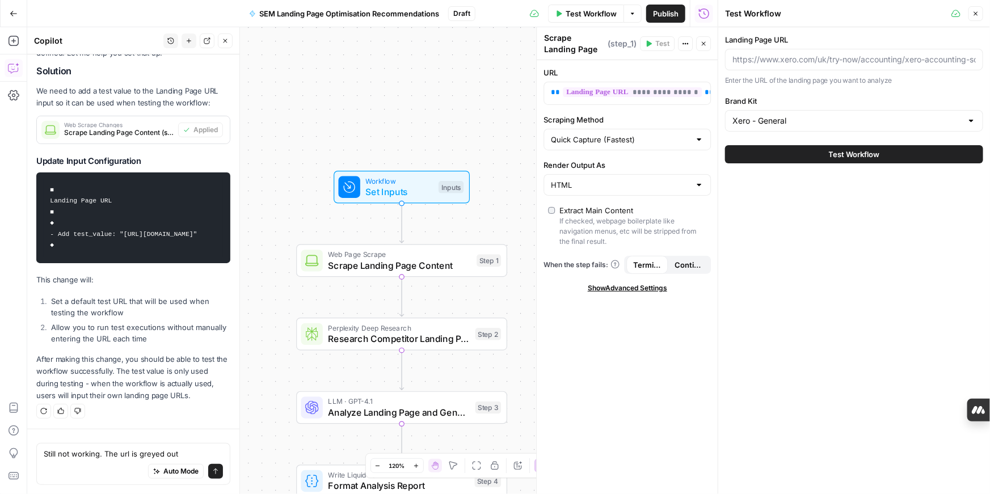
click at [816, 152] on button "Test Workflow" at bounding box center [854, 154] width 258 height 18
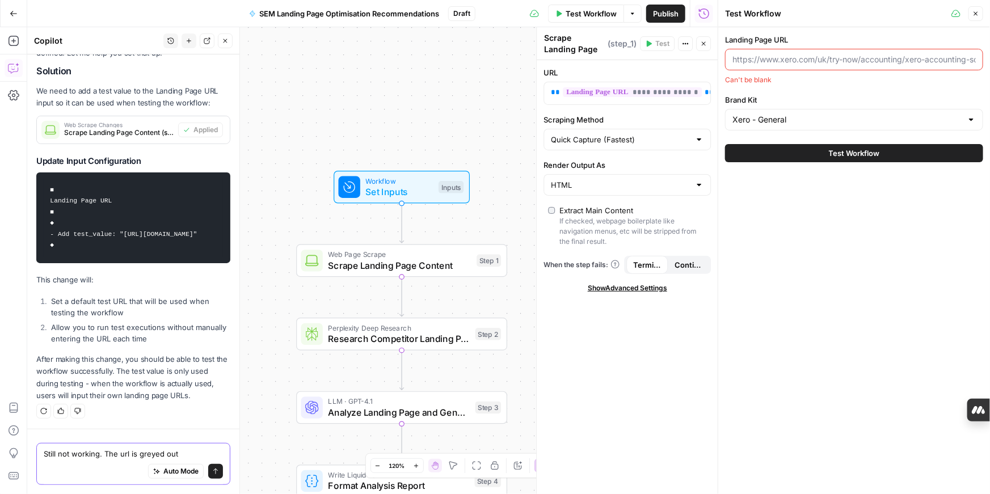
click at [216, 475] on button "Send" at bounding box center [215, 471] width 15 height 15
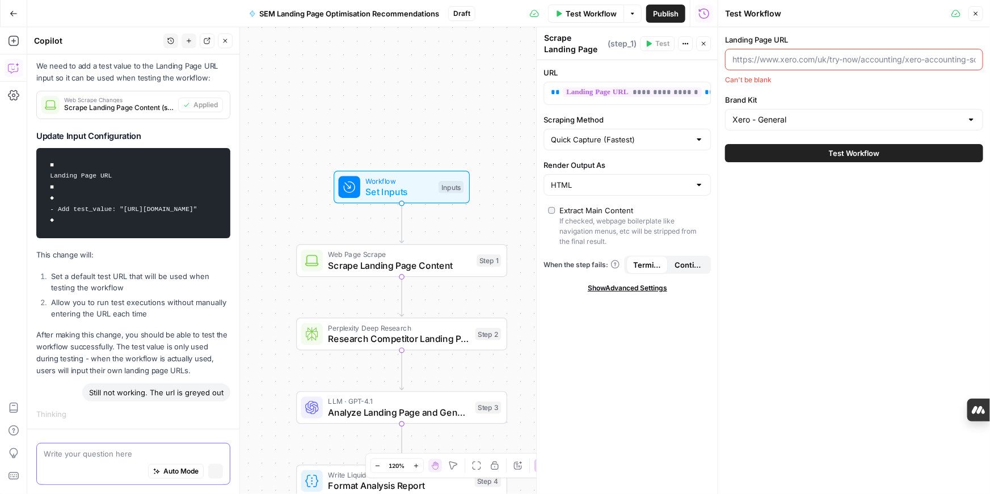
scroll to position [2413, 0]
click at [94, 454] on textarea at bounding box center [133, 453] width 179 height 11
type textarea "same issue"
click at [216, 473] on icon "button" at bounding box center [216, 472] width 6 height 6
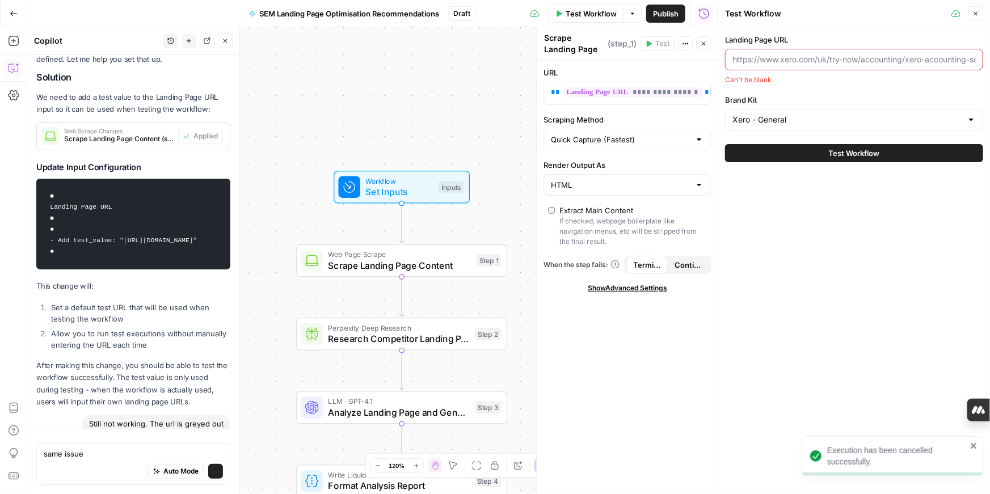
scroll to position [2476, 0]
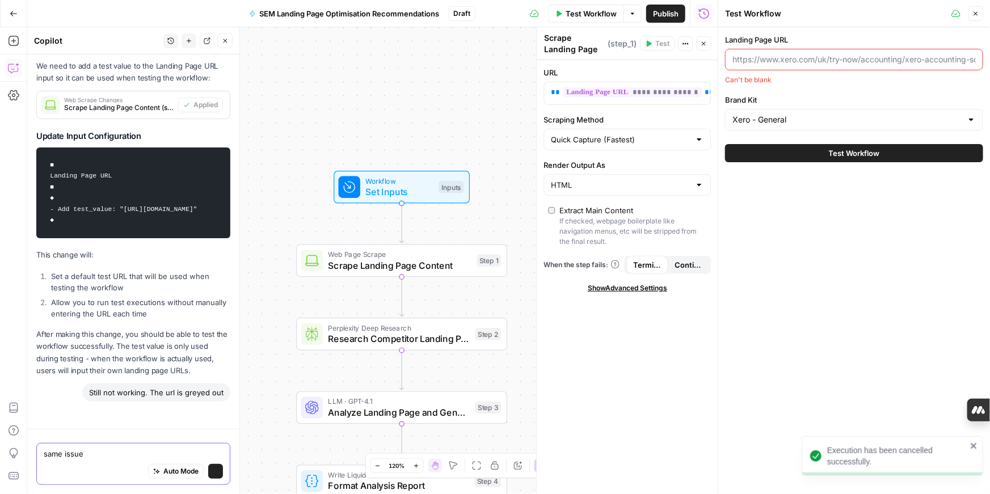
click at [128, 457] on textarea "same issue" at bounding box center [133, 453] width 179 height 11
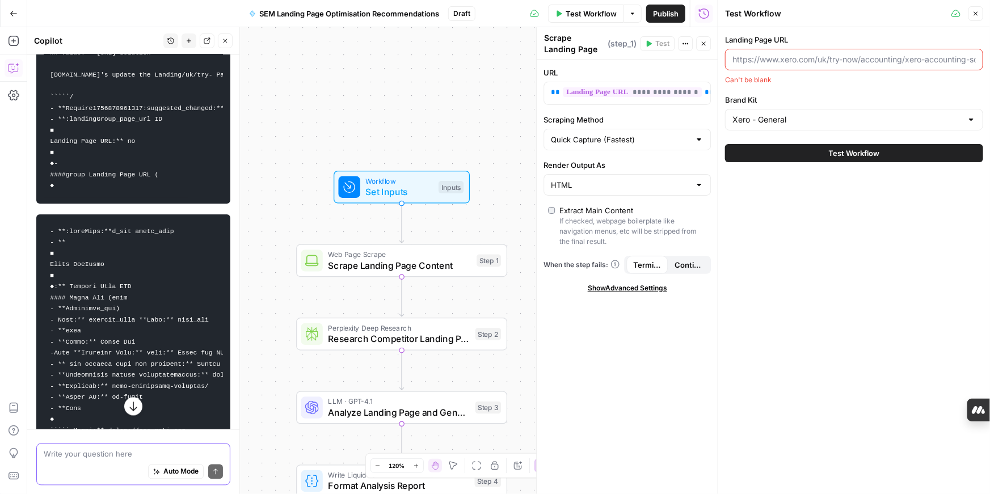
scroll to position [3466, 0]
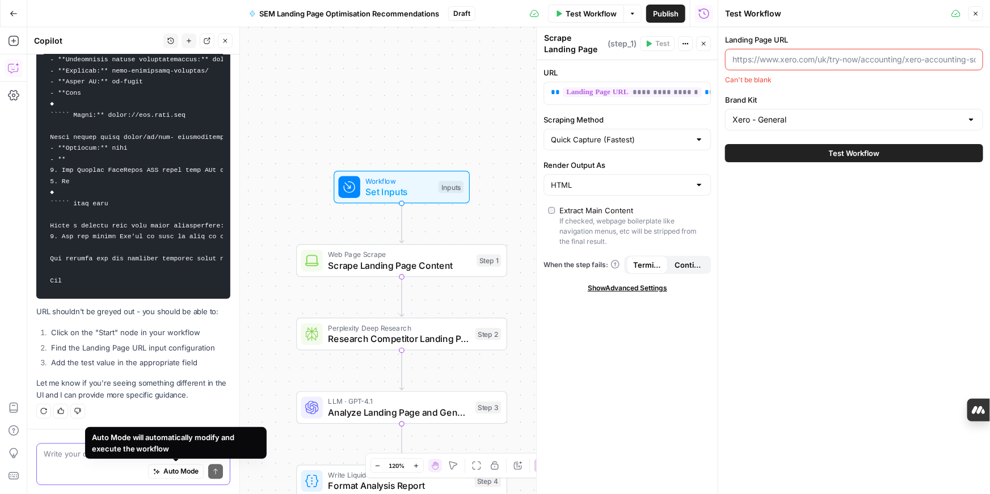
type textarea "i"
click at [92, 479] on div "Auto Mode Send" at bounding box center [133, 472] width 179 height 25
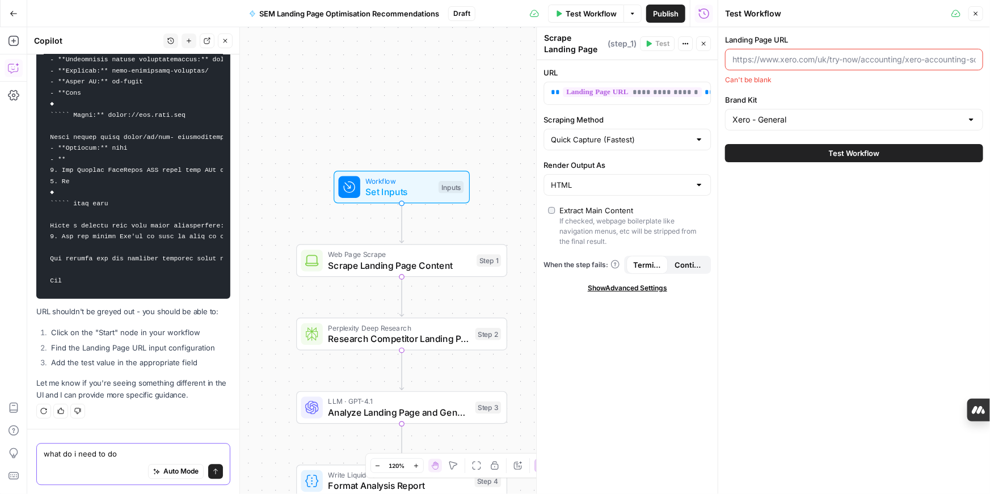
type textarea "what do i need to do?"
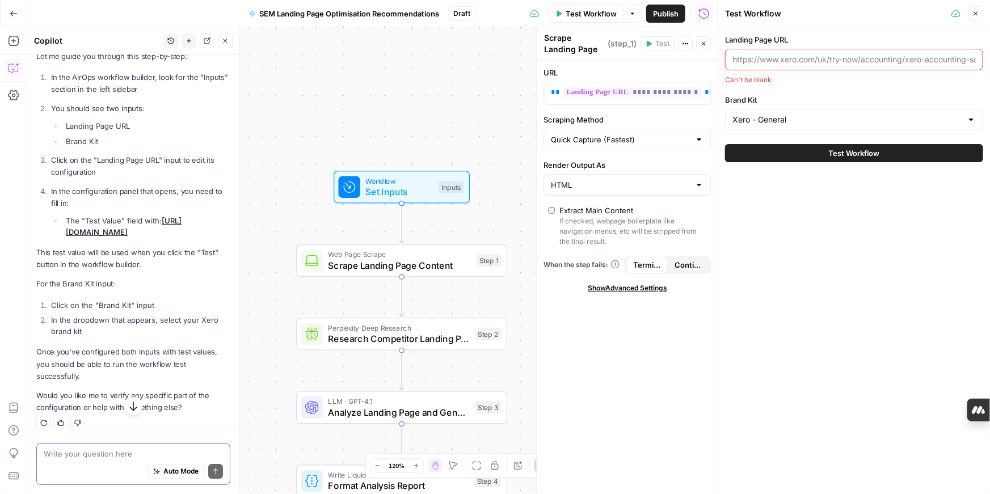
scroll to position [3817, 0]
click at [419, 180] on span "Workflow" at bounding box center [400, 180] width 68 height 11
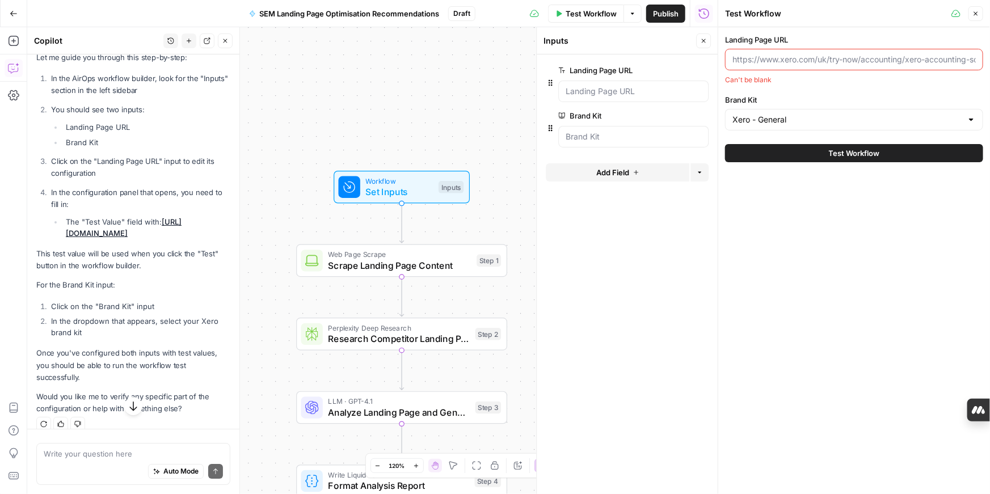
click at [779, 37] on label "Landing Page URL" at bounding box center [854, 39] width 258 height 11
click at [779, 54] on input "Landing Page URL" at bounding box center [855, 59] width 244 height 11
click at [779, 57] on input "Landing Page URL" at bounding box center [855, 59] width 244 height 11
click at [759, 62] on input "Landing Page URL" at bounding box center [855, 59] width 244 height 11
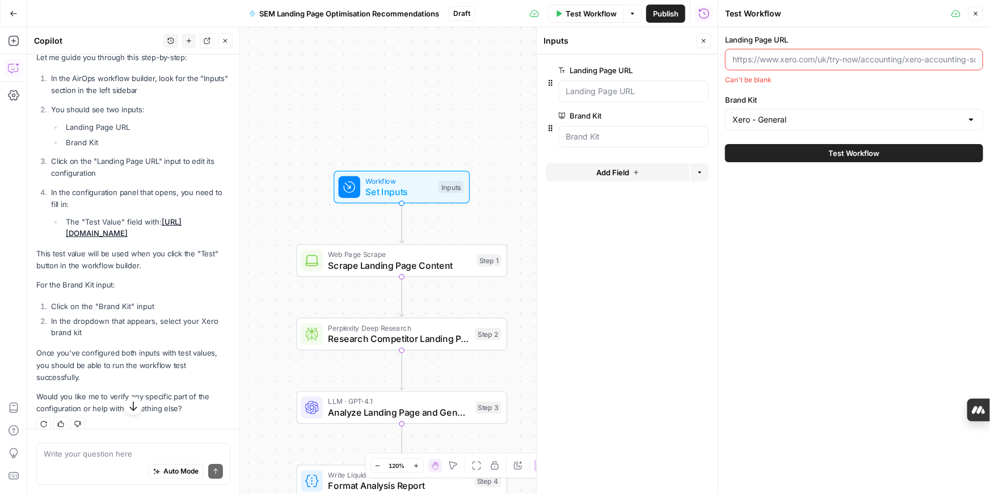
drag, startPoint x: 734, startPoint y: 62, endPoint x: 971, endPoint y: 59, distance: 237.3
click at [971, 59] on body "XeroOps New Home Browse Insights Opportunities Your Data Recent Grids [Xero] WI…" at bounding box center [495, 247] width 990 height 494
click at [766, 38] on label "Landing Page URL" at bounding box center [854, 39] width 258 height 11
click at [766, 54] on input "Landing Page URL" at bounding box center [855, 59] width 244 height 11
click at [0, 0] on div "Test Workflow" at bounding box center [0, 0] width 0 height 0
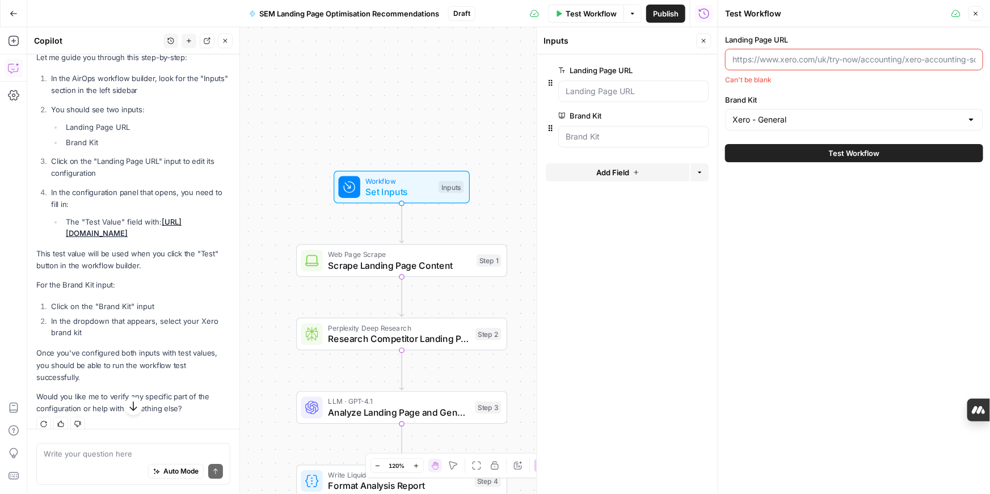
click at [755, 81] on div "Can't be blank" at bounding box center [854, 80] width 258 height 10
click at [645, 91] on URL "Landing Page URL" at bounding box center [634, 91] width 136 height 11
click at [666, 69] on span "edit field" at bounding box center [666, 70] width 25 height 9
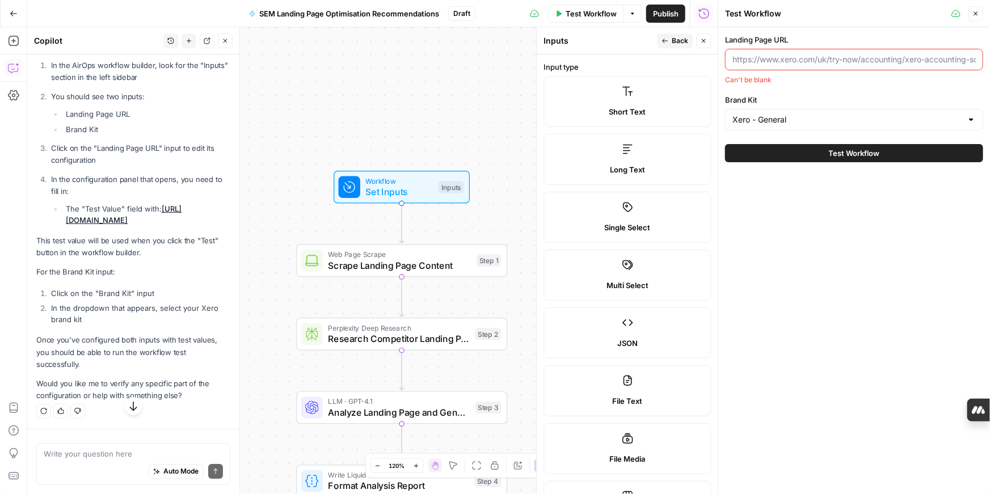
scroll to position [3860, 0]
click at [97, 456] on textarea at bounding box center [133, 453] width 179 height 11
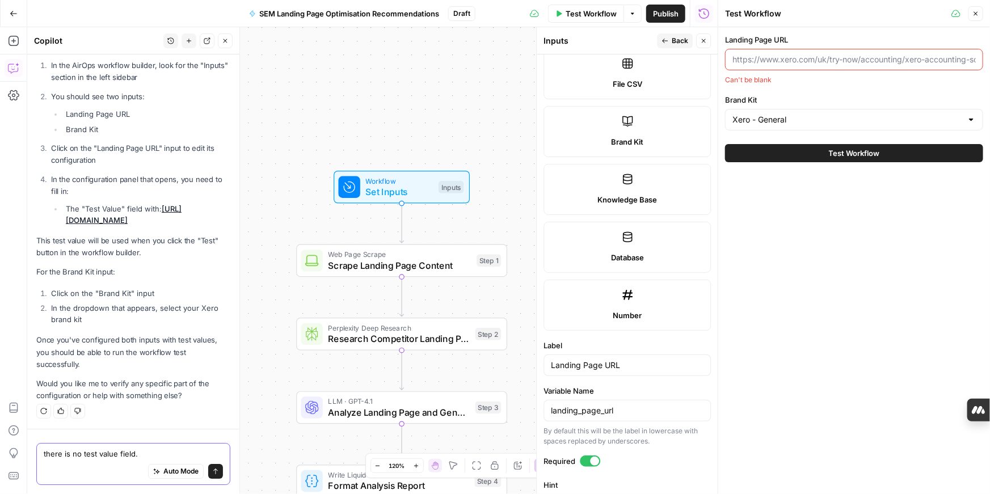
scroll to position [607, 0]
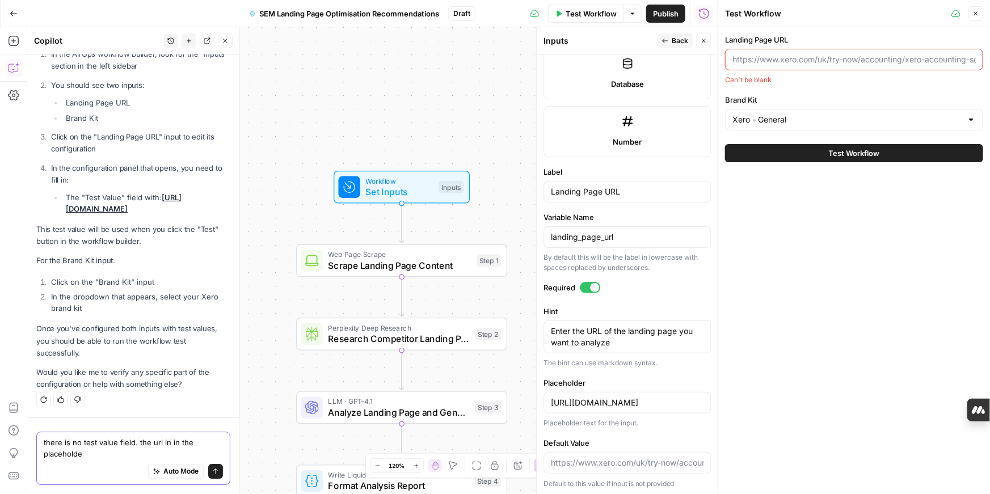
type textarea "there is no test value field. the url in in the placeholder"
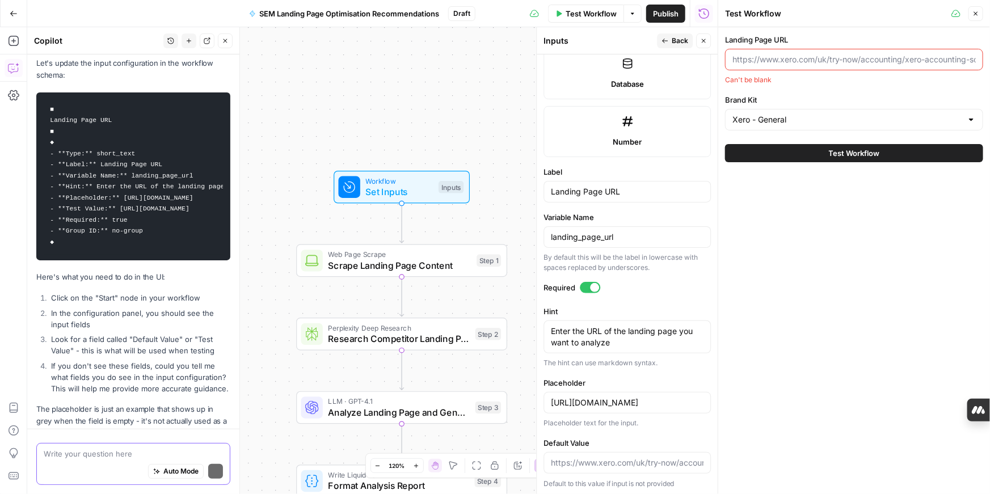
scroll to position [4360, 0]
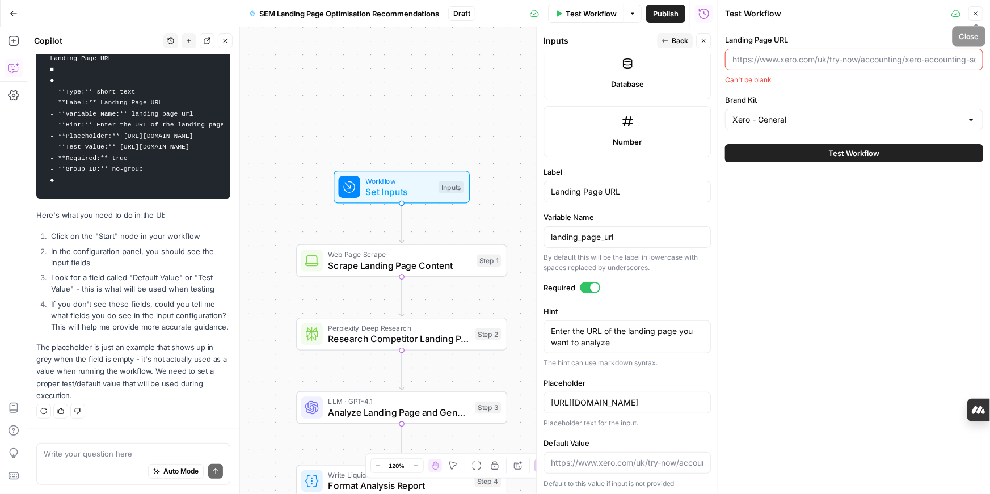
click at [977, 13] on icon "button" at bounding box center [976, 13] width 7 height 7
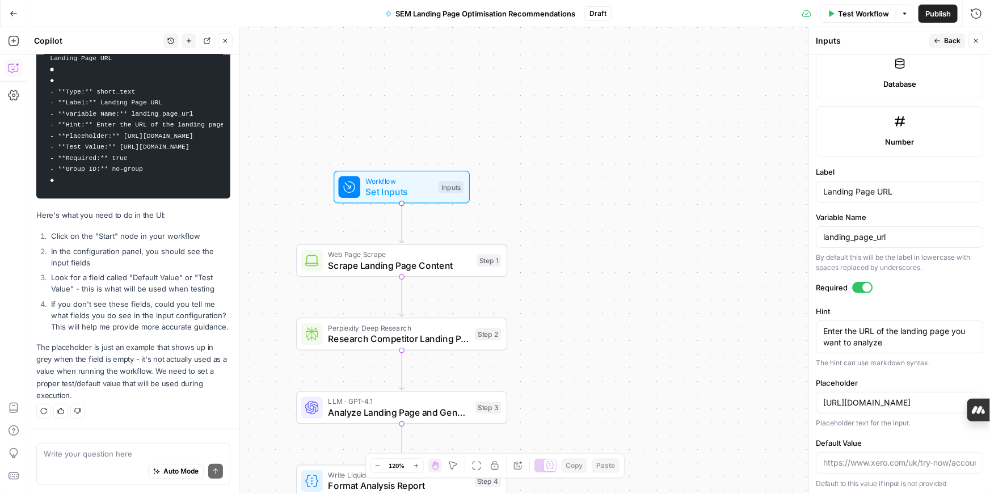
click at [975, 40] on icon "button" at bounding box center [976, 40] width 7 height 7
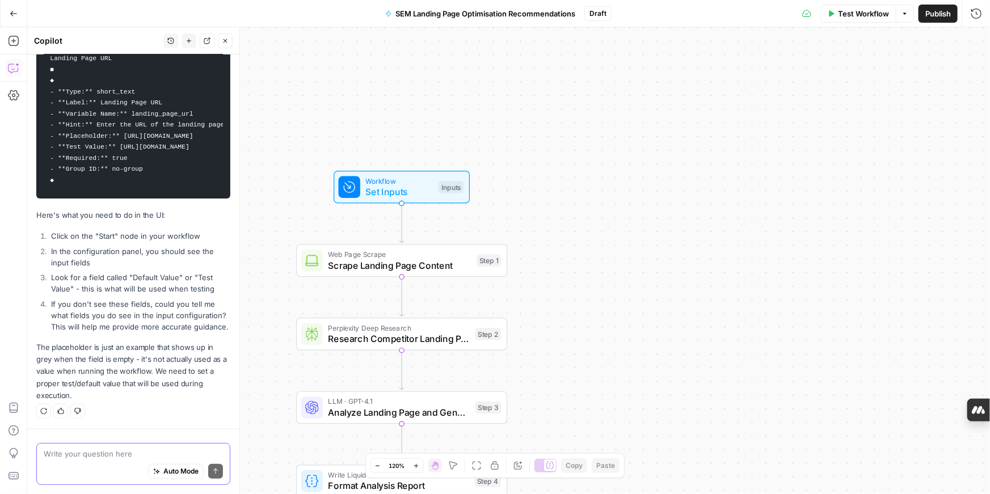
click at [100, 457] on textarea at bounding box center [133, 453] width 179 height 11
type textarea "where is the start nod?"
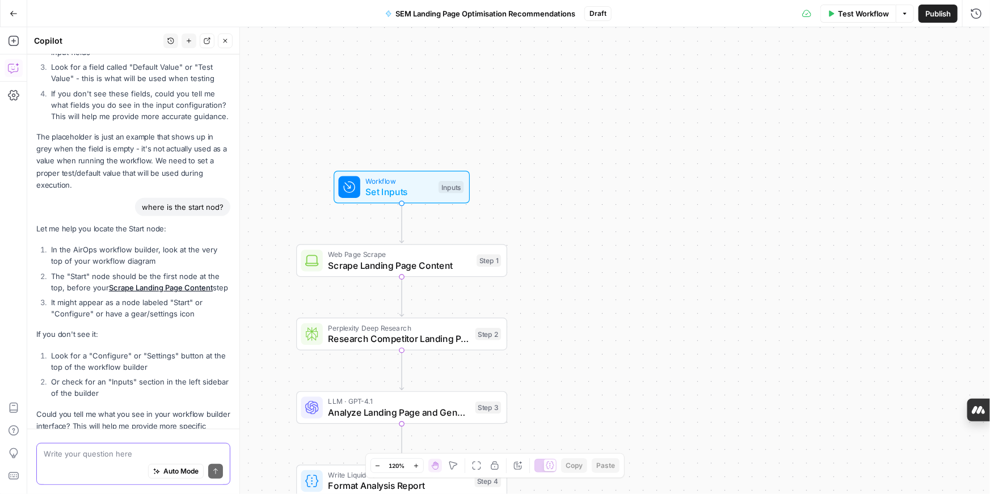
scroll to position [4624, 0]
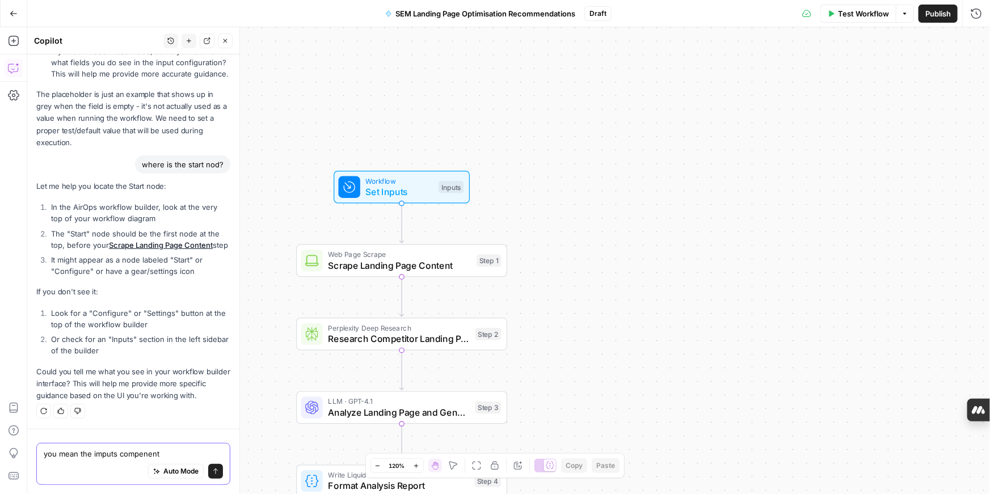
type textarea "you mean the imputs compenent?"
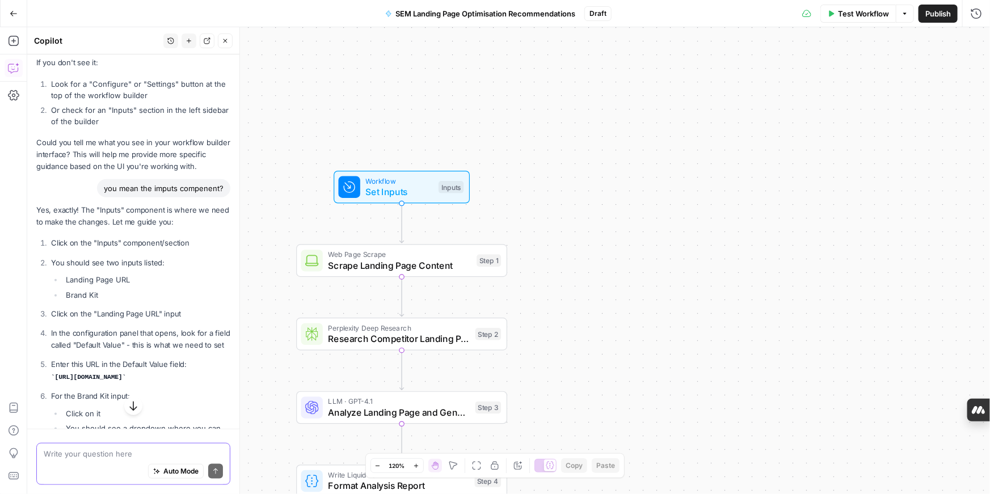
scroll to position [4818, 0]
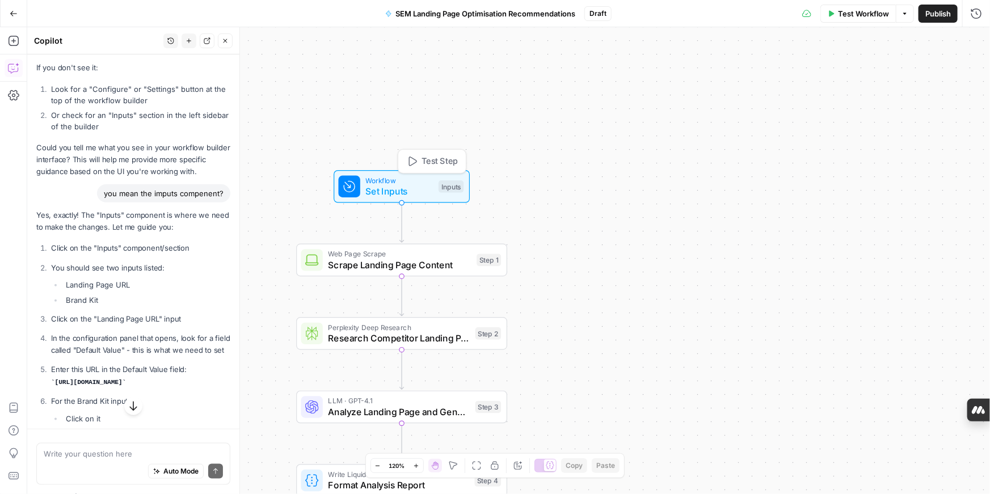
click at [425, 186] on span "Set Inputs" at bounding box center [400, 191] width 68 height 14
click at [421, 187] on span "Set Inputs" at bounding box center [400, 191] width 68 height 14
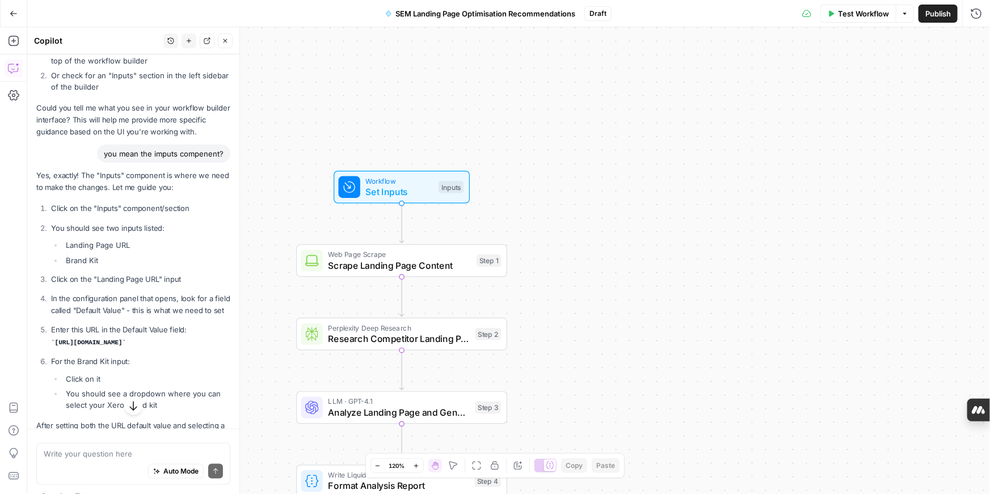
scroll to position [4878, 0]
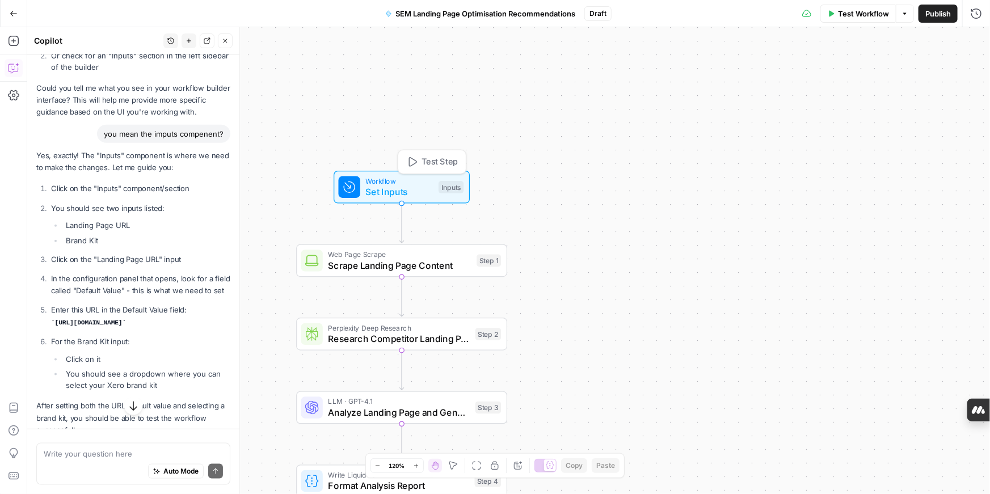
click at [416, 184] on span "Workflow" at bounding box center [400, 180] width 68 height 11
click at [889, 93] on URL "Landing Page URL" at bounding box center [906, 91] width 136 height 11
click at [939, 72] on span "edit field" at bounding box center [938, 70] width 25 height 9
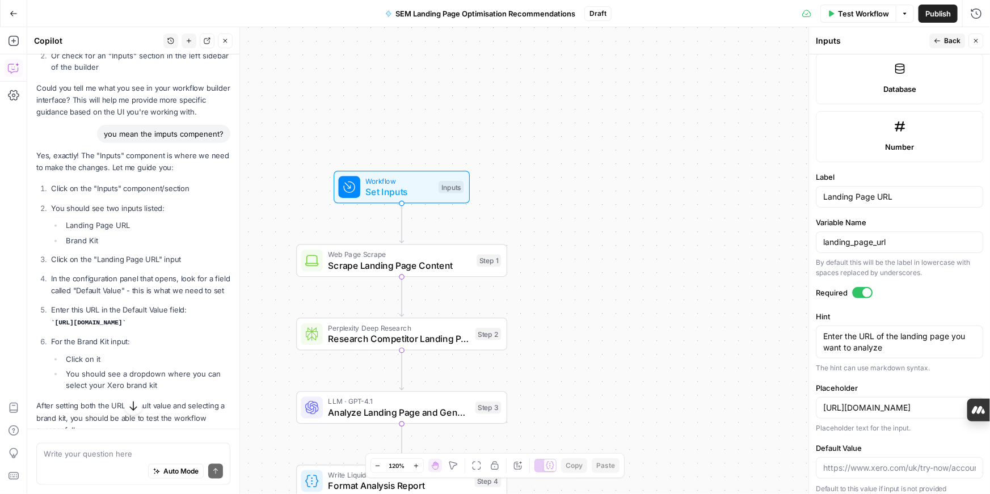
scroll to position [607, 0]
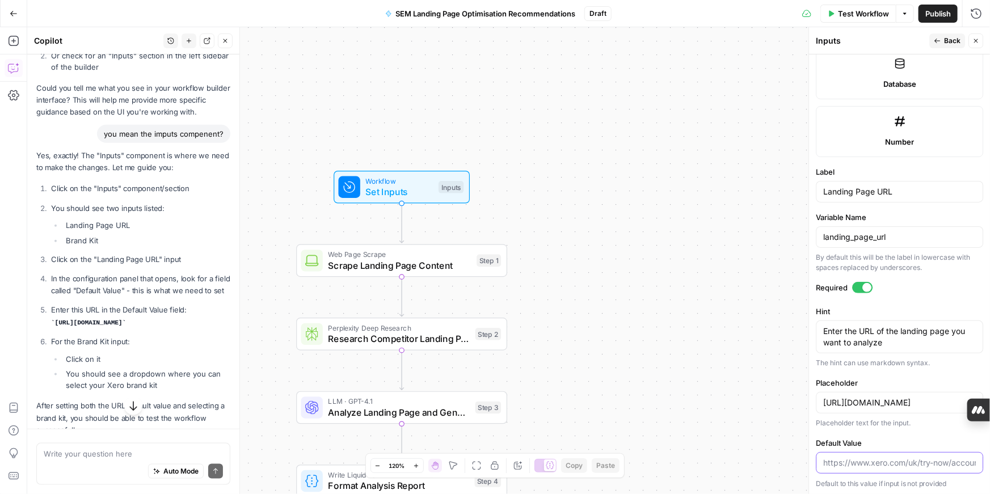
click at [839, 459] on input "Default Value" at bounding box center [900, 462] width 153 height 11
drag, startPoint x: 822, startPoint y: 459, endPoint x: 960, endPoint y: 468, distance: 137.7
click at [960, 468] on div at bounding box center [899, 463] width 167 height 22
paste input "[URL][DOMAIN_NAME]"
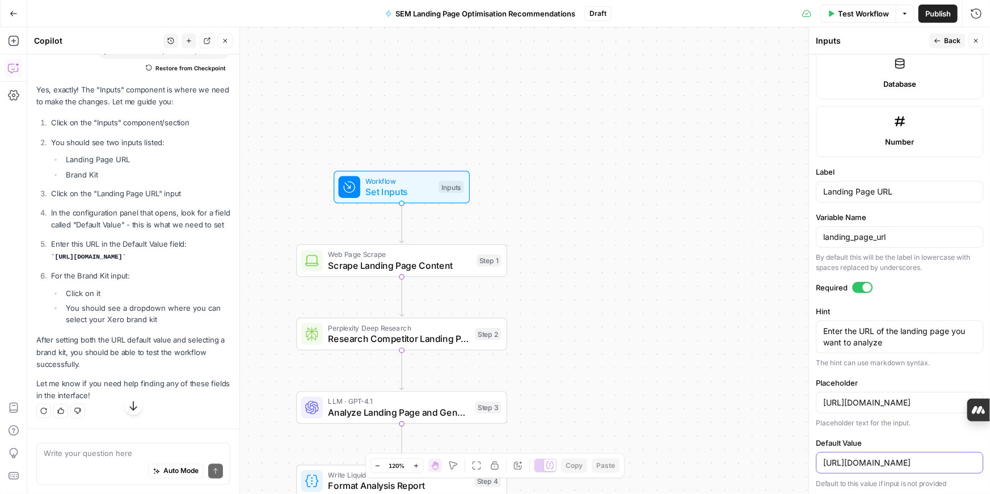
scroll to position [5113, 0]
type input "[URL][DOMAIN_NAME]"
click at [938, 40] on icon "button" at bounding box center [937, 40] width 7 height 7
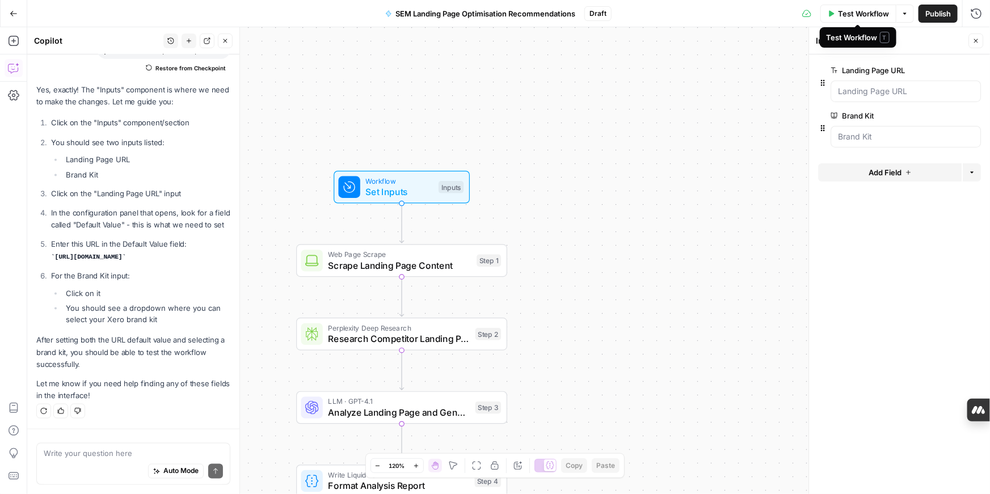
click at [831, 15] on icon "button" at bounding box center [832, 13] width 5 height 6
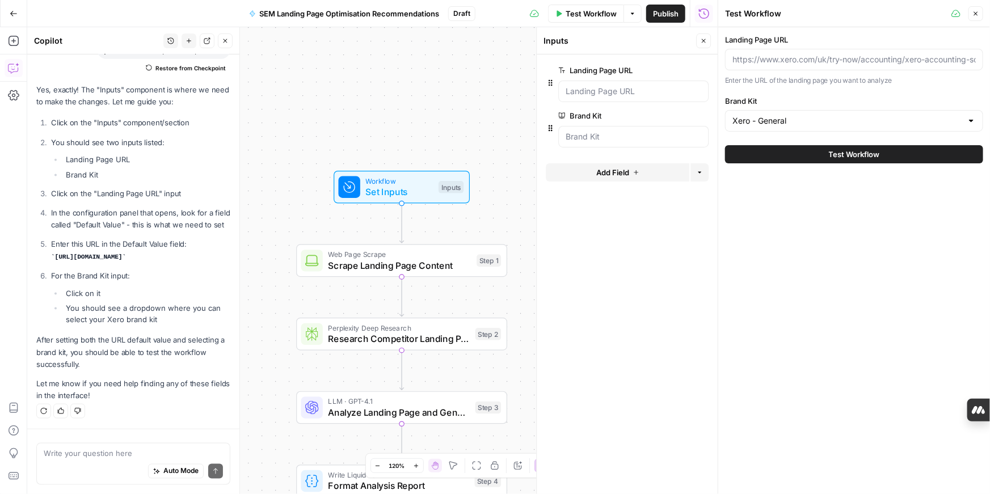
click at [818, 155] on button "Test Workflow" at bounding box center [854, 154] width 258 height 18
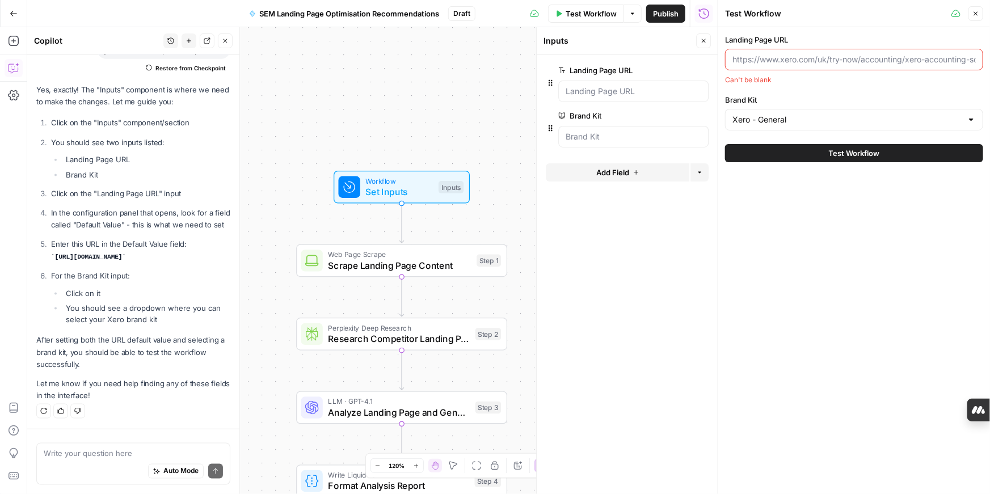
click at [959, 61] on input "Landing Page URL" at bounding box center [855, 59] width 244 height 11
click at [797, 62] on input "Landing Page URL" at bounding box center [855, 59] width 244 height 11
click at [685, 66] on button "edit field" at bounding box center [671, 71] width 44 height 14
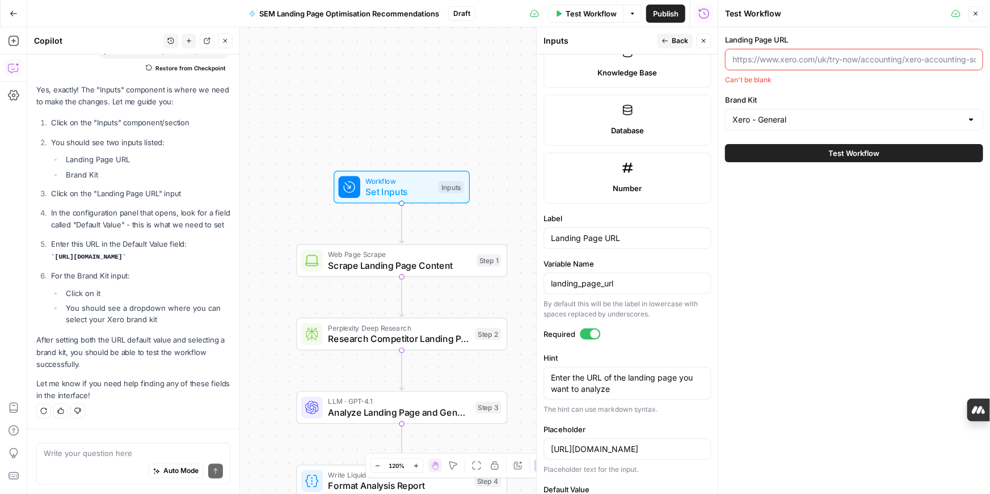
scroll to position [607, 0]
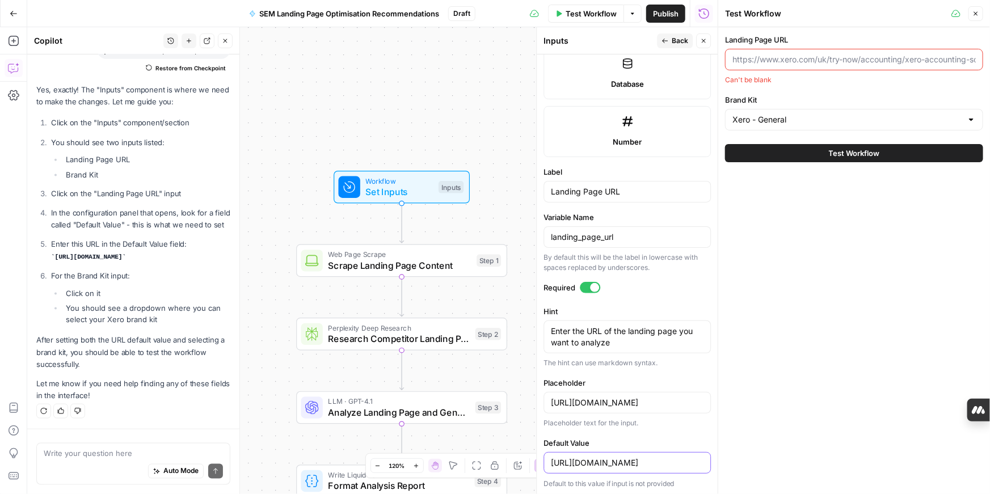
click at [682, 459] on input "[URL][DOMAIN_NAME]" at bounding box center [627, 462] width 153 height 11
drag, startPoint x: 707, startPoint y: 462, endPoint x: 542, endPoint y: 467, distance: 164.7
click at [542, 467] on div "Inputs Back Close Input type Short Text Long Text Single Select Multi Select JS…" at bounding box center [627, 260] width 182 height 467
click at [714, 446] on div at bounding box center [718, 247] width 11 height 494
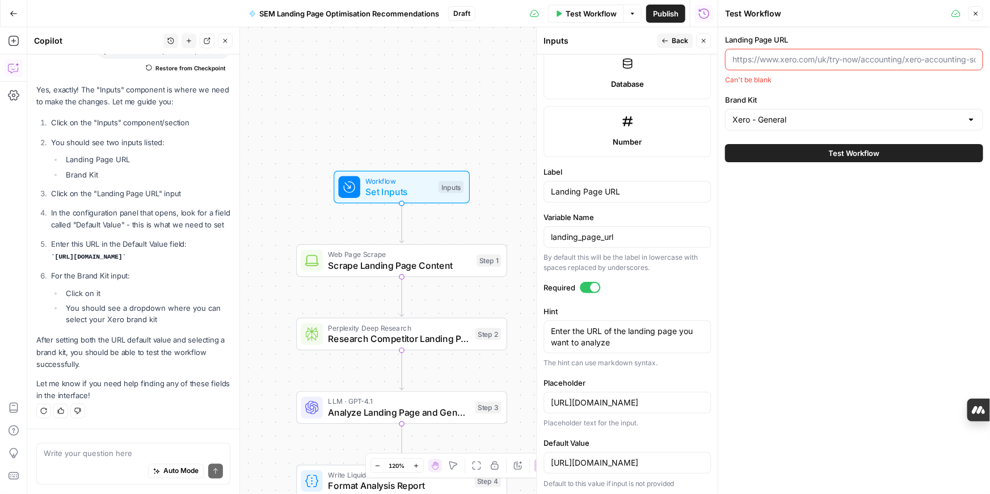
click at [831, 362] on div "Landing Page URL Can't be blank Brand Kit Xero - General Test Workflow" at bounding box center [855, 260] width 272 height 467
drag, startPoint x: 550, startPoint y: 462, endPoint x: 703, endPoint y: 455, distance: 153.4
click at [703, 455] on div "[URL][DOMAIN_NAME]" at bounding box center [627, 463] width 167 height 22
drag, startPoint x: 707, startPoint y: 458, endPoint x: 717, endPoint y: 460, distance: 10.5
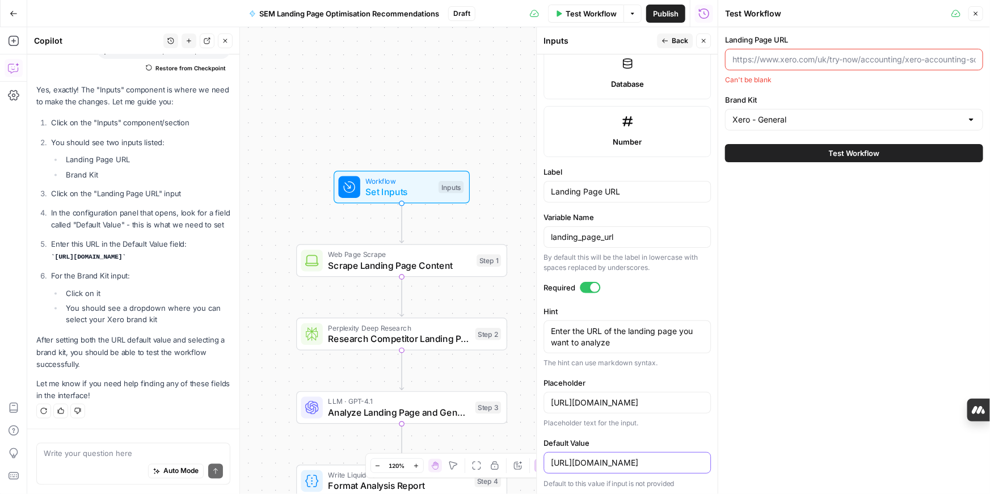
click at [717, 460] on body "XeroOps New Home Browse Insights Opportunities Your Data Recent Grids [Xero] WI…" at bounding box center [495, 247] width 990 height 494
type input "h"
paste input "[URL][DOMAIN_NAME]"
type input "[URL][DOMAIN_NAME]"
click at [774, 415] on div "Landing Page URL Can't be blank Brand Kit Xero - General Test Workflow" at bounding box center [855, 260] width 272 height 467
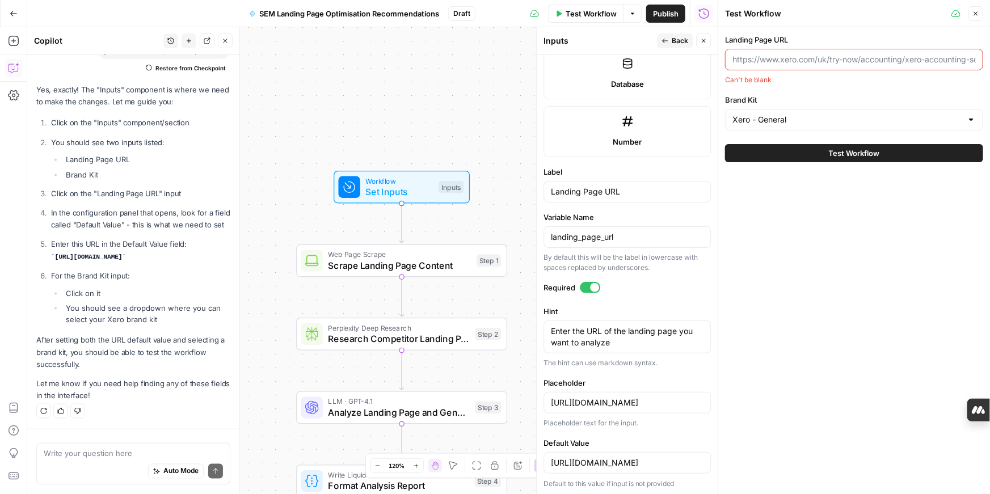
click at [745, 152] on button "Test Workflow" at bounding box center [854, 153] width 258 height 18
click at [783, 149] on button "Test Workflow" at bounding box center [854, 153] width 258 height 18
click at [626, 340] on textarea "Enter the URL of the landing page you want to analyze" at bounding box center [627, 337] width 153 height 23
click at [623, 398] on input "[URL][DOMAIN_NAME]" at bounding box center [627, 402] width 153 height 11
click at [639, 346] on textarea "Enter the URL of the landing page you want to analyze" at bounding box center [627, 337] width 153 height 23
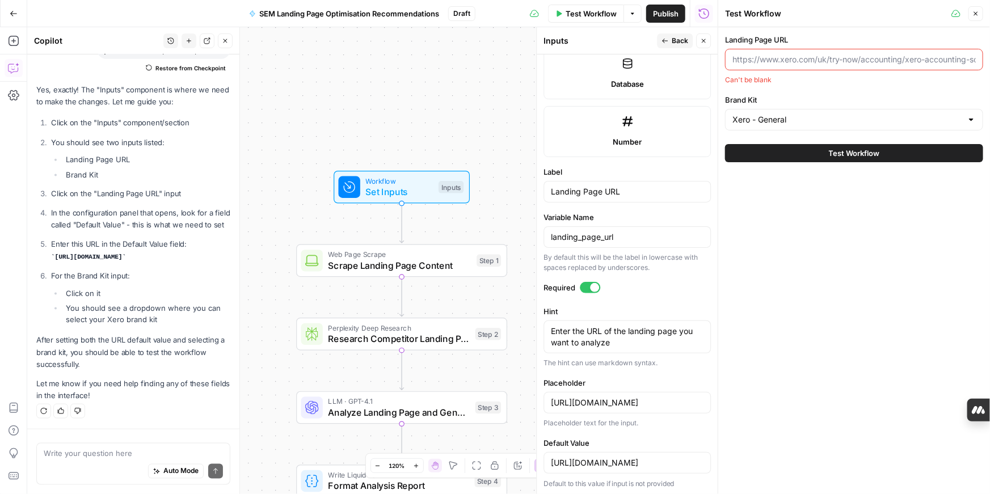
click at [661, 41] on button "Back" at bounding box center [675, 40] width 36 height 15
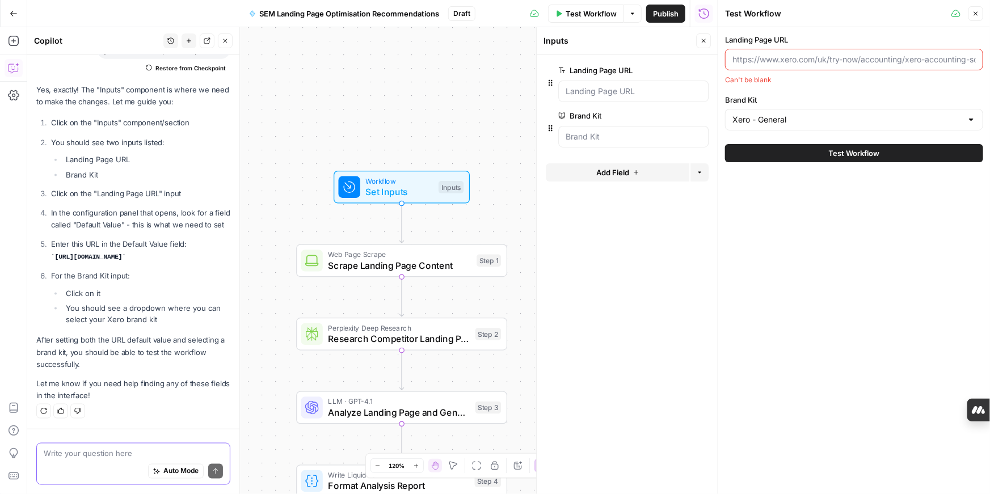
click at [124, 455] on textarea at bounding box center [133, 453] width 179 height 11
type textarea "h"
type textarea "the landing page url is still grey"
click at [215, 468] on icon "submit" at bounding box center [215, 471] width 7 height 7
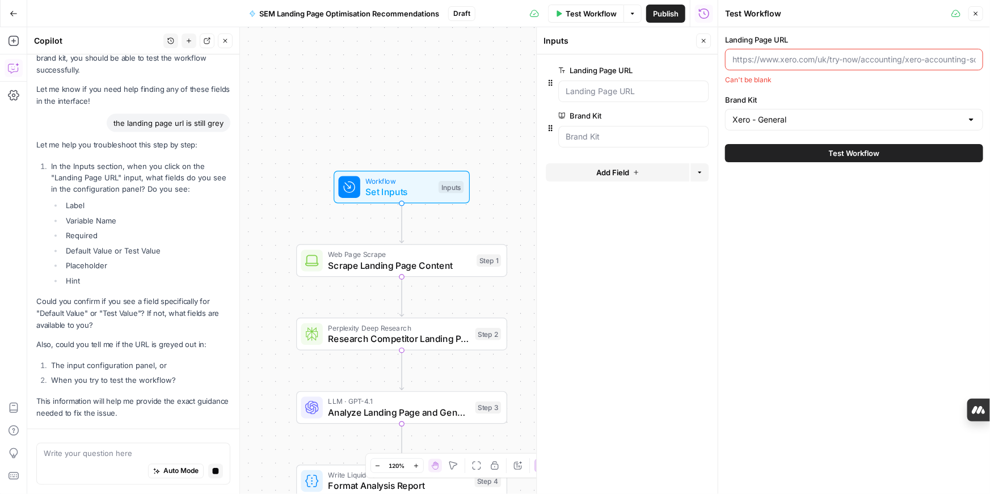
scroll to position [5426, 0]
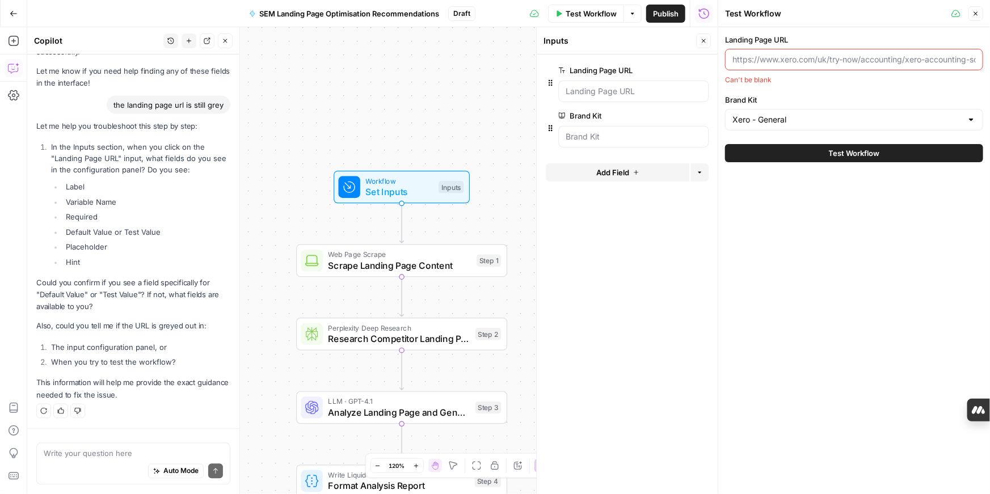
click at [917, 51] on div at bounding box center [854, 60] width 258 height 22
click at [667, 91] on URL "Landing Page URL" at bounding box center [634, 91] width 136 height 11
click at [673, 70] on span "edit field" at bounding box center [666, 70] width 25 height 9
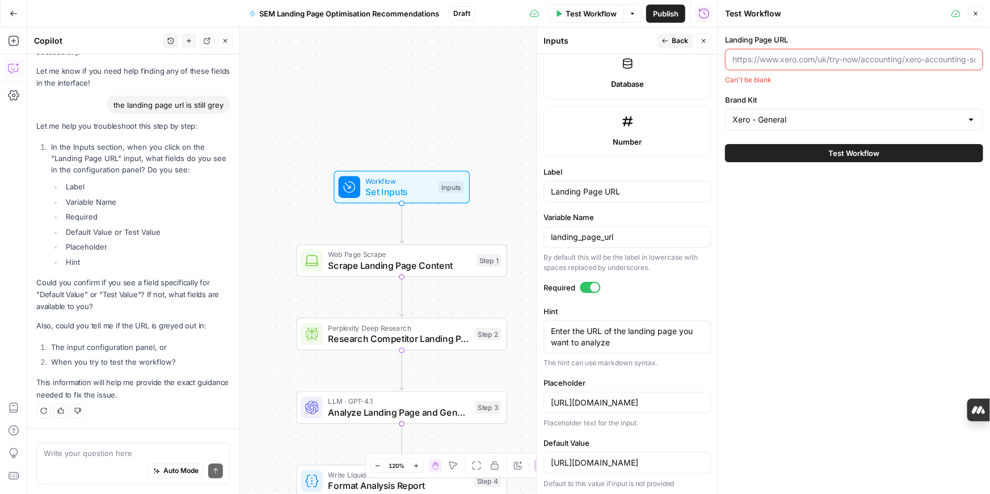
scroll to position [5425, 0]
click at [83, 452] on textarea at bounding box center [133, 453] width 179 height 11
type textarea "default value"
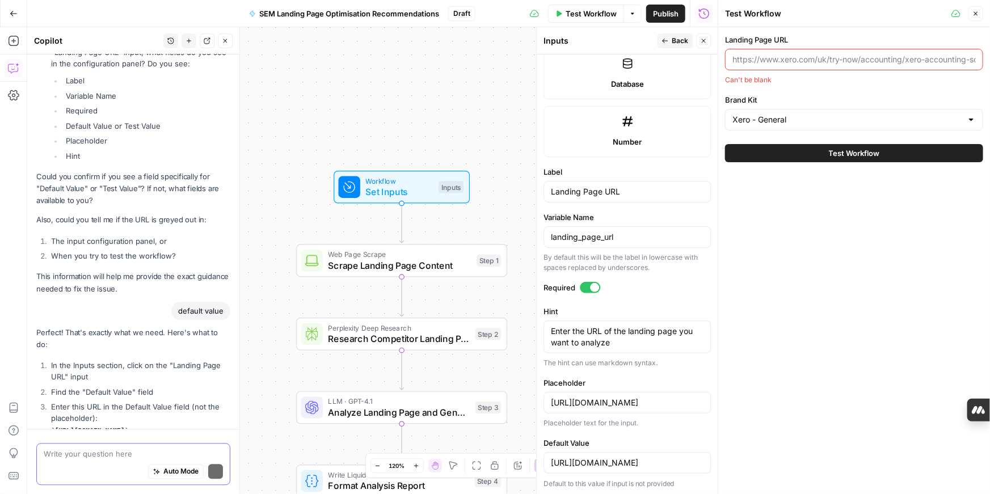
scroll to position [5698, 0]
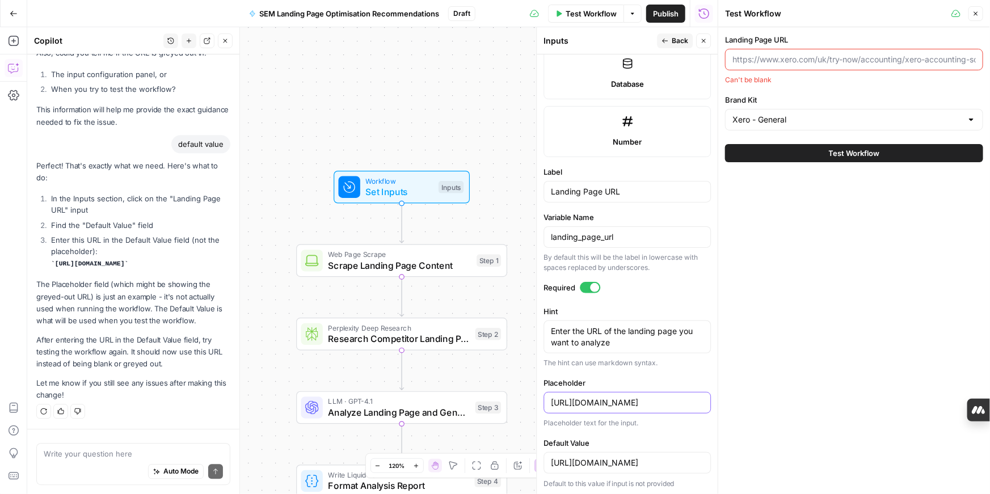
click at [562, 403] on input "[URL][DOMAIN_NAME]" at bounding box center [627, 402] width 153 height 11
drag, startPoint x: 552, startPoint y: 402, endPoint x: 728, endPoint y: 391, distance: 175.8
click at [728, 391] on body "XeroOps New Home Browse Insights Opportunities Your Data Recent Grids [Xero] WI…" at bounding box center [495, 247] width 990 height 494
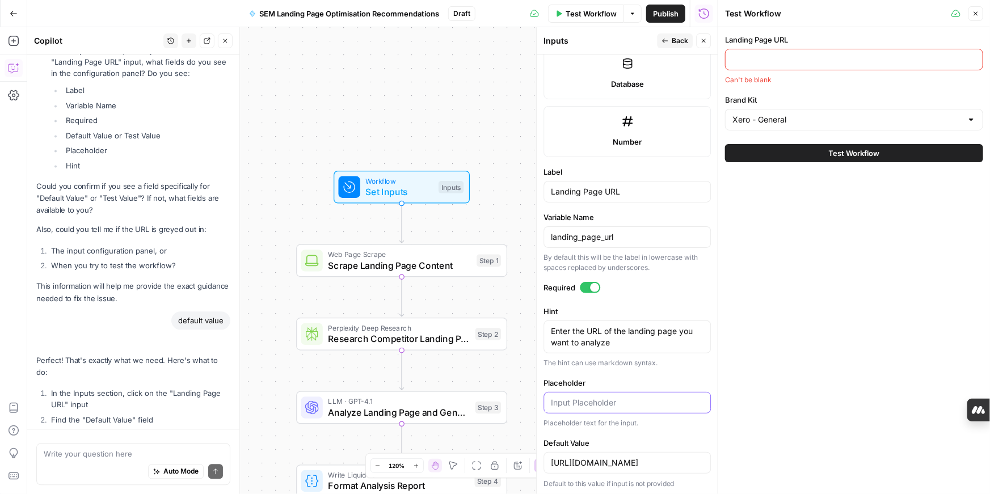
scroll to position [5734, 0]
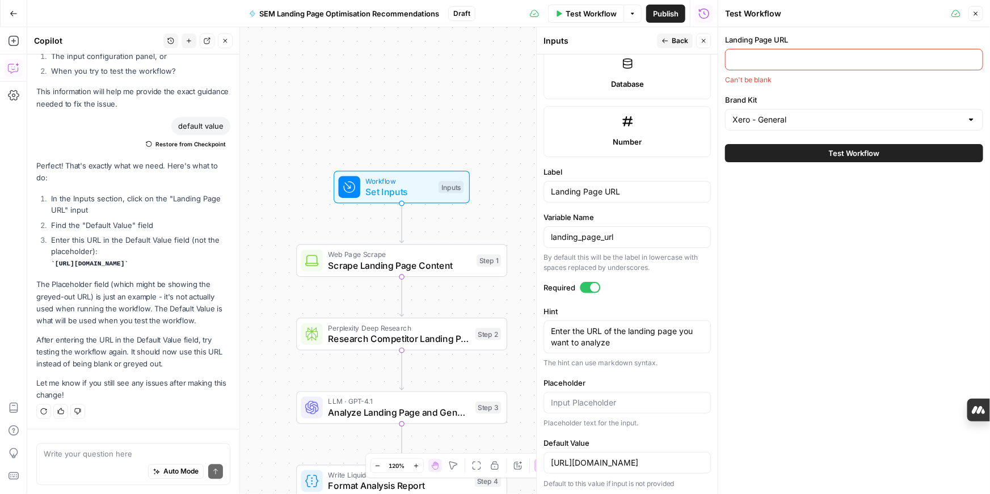
click at [784, 351] on div "Landing Page URL Can't be blank Brand Kit Xero - General Test Workflow" at bounding box center [855, 260] width 272 height 467
click at [837, 155] on span "Test Workflow" at bounding box center [854, 153] width 51 height 11
click at [826, 63] on input "Landing Page URL" at bounding box center [855, 59] width 244 height 11
click at [822, 119] on input "Brand Kit" at bounding box center [848, 119] width 230 height 11
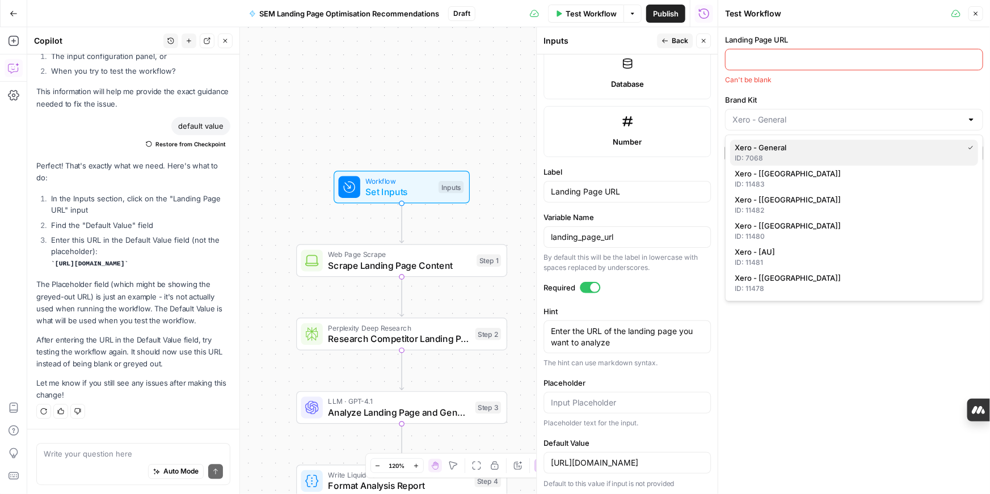
click at [803, 148] on span "Xero - General" at bounding box center [847, 147] width 224 height 11
type input "Xero - General"
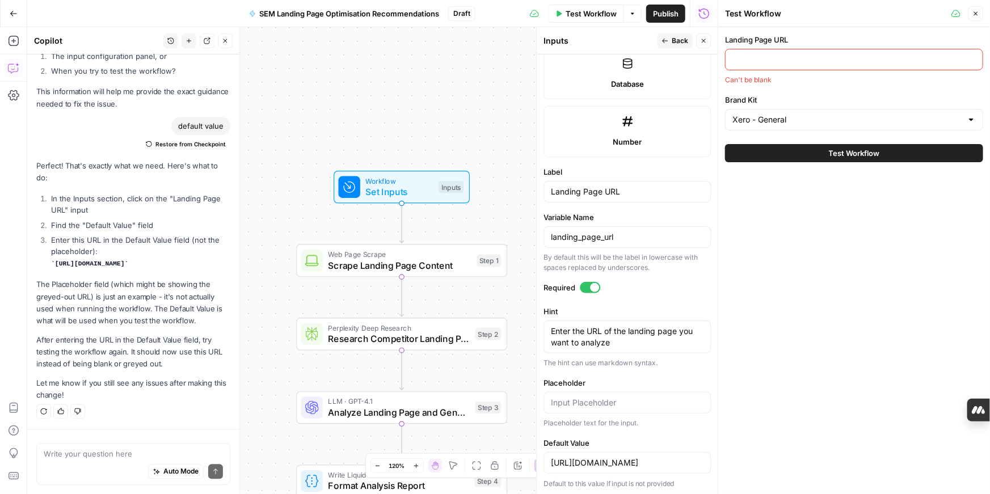
click at [800, 240] on div "Landing Page URL Can't be blank Brand Kit Xero - General Test Workflow" at bounding box center [855, 260] width 272 height 467
click at [817, 58] on input "Landing Page URL" at bounding box center [855, 59] width 244 height 11
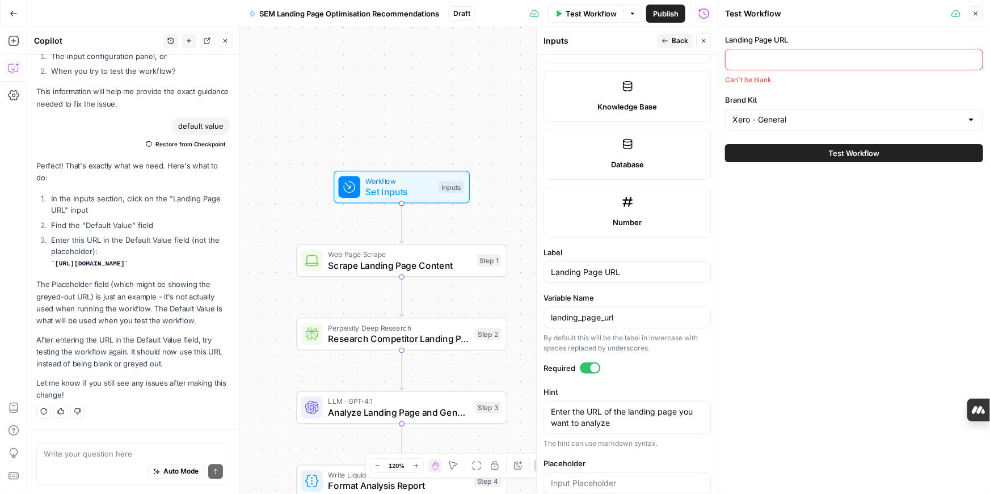
scroll to position [0, 0]
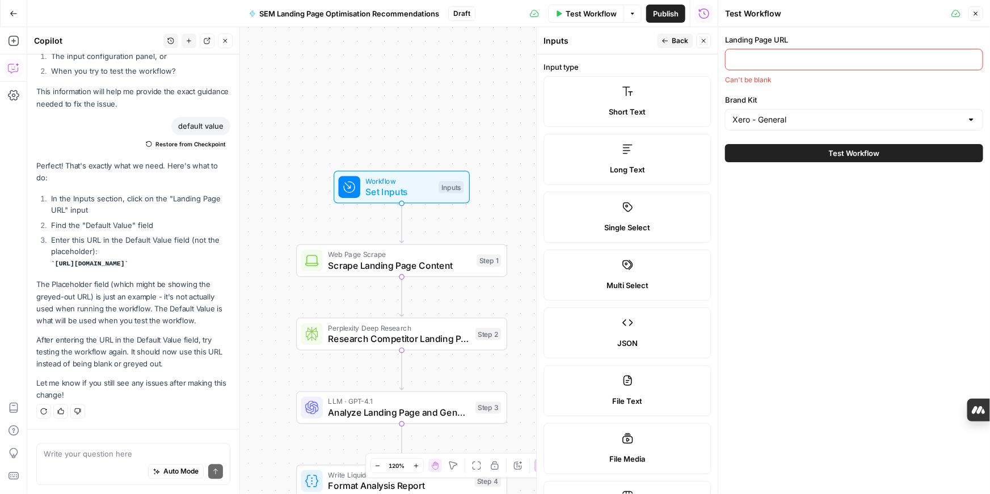
click at [664, 39] on icon "button" at bounding box center [666, 41] width 6 height 5
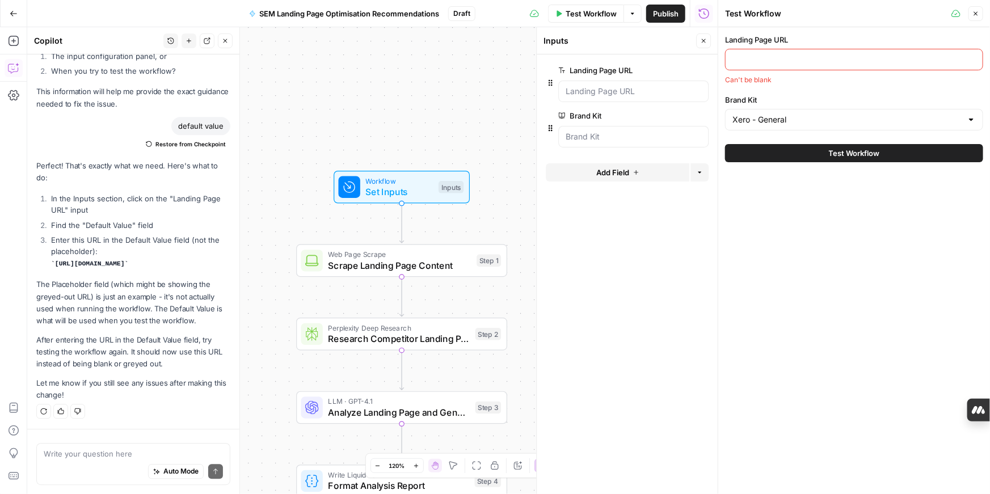
click at [684, 72] on icon "button" at bounding box center [685, 71] width 6 height 6
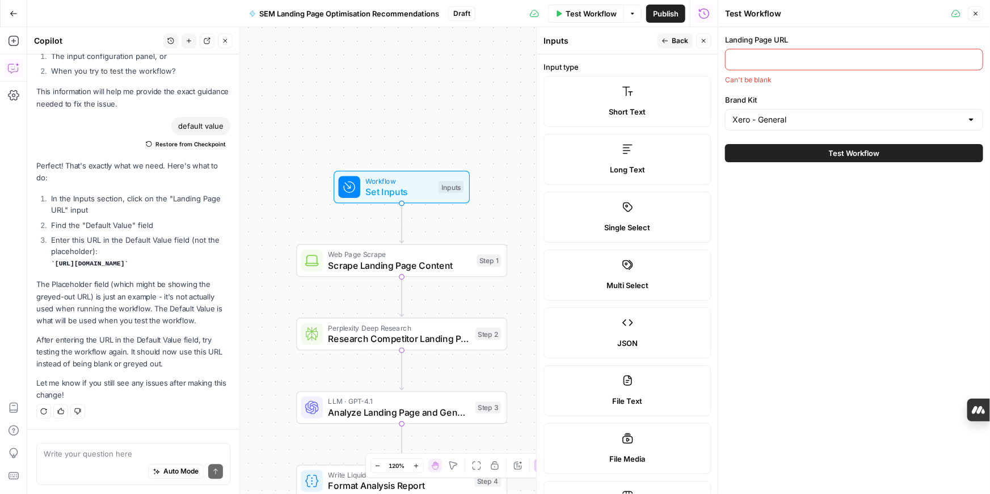
scroll to position [607, 0]
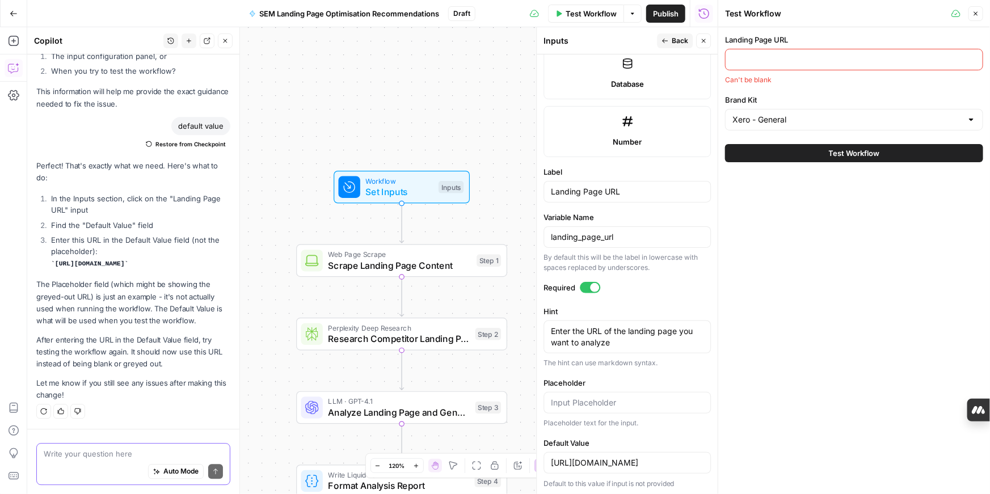
click at [91, 453] on textarea at bounding box center [133, 453] width 179 height 11
type textarea "still blank"
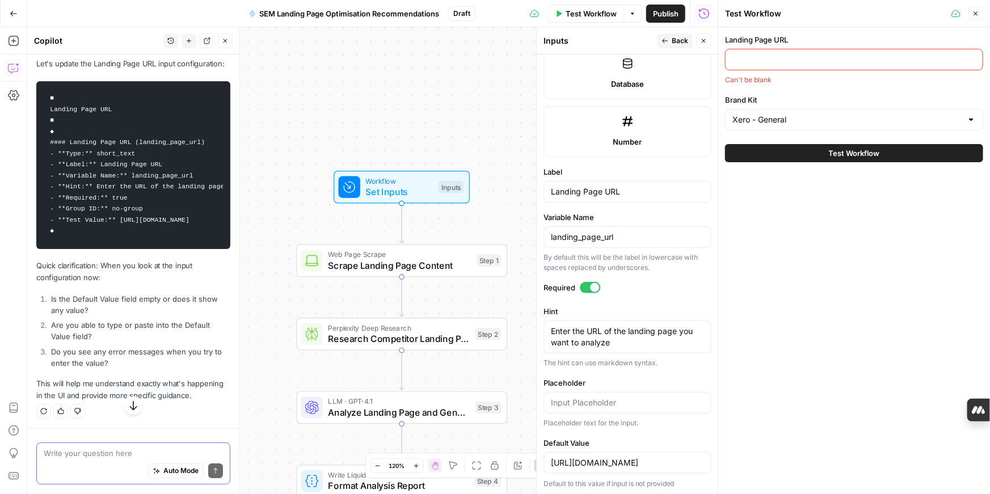
scroll to position [6160, 0]
click at [129, 452] on textarea at bounding box center [133, 453] width 179 height 11
type textarea "the default value has now the landing page url"
click at [216, 472] on icon "submit" at bounding box center [215, 472] width 5 height 6
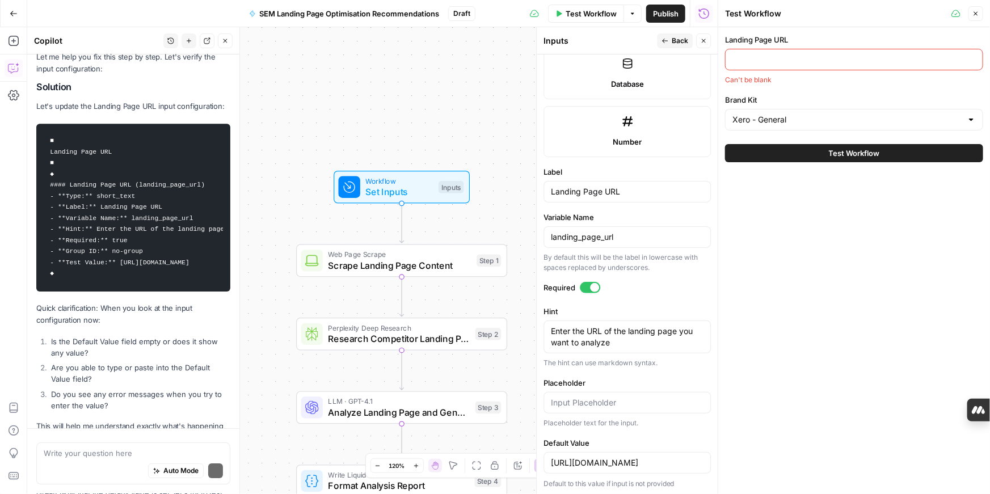
scroll to position [6321, 0]
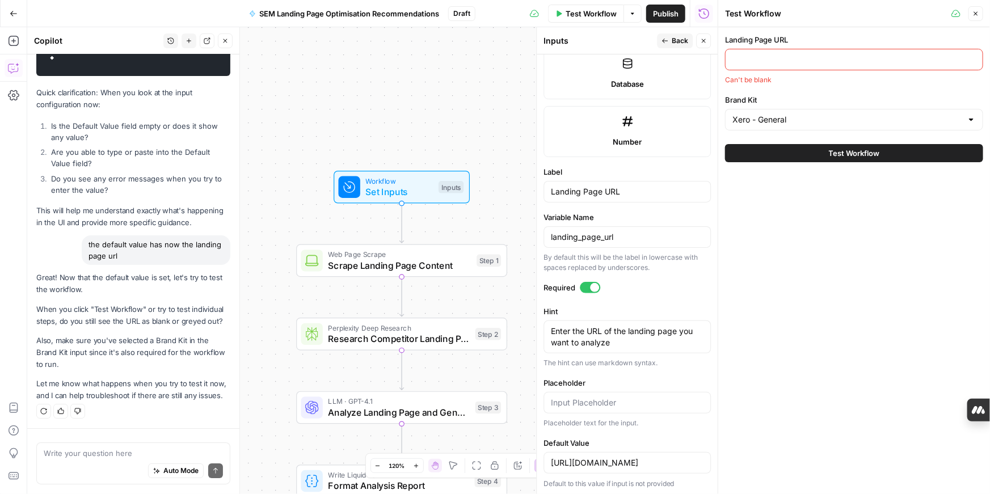
click at [749, 154] on button "Test Workflow" at bounding box center [854, 153] width 258 height 18
click at [770, 152] on button "Test Workflow" at bounding box center [854, 153] width 258 height 18
click at [120, 460] on div "Auto Mode Send" at bounding box center [133, 472] width 179 height 25
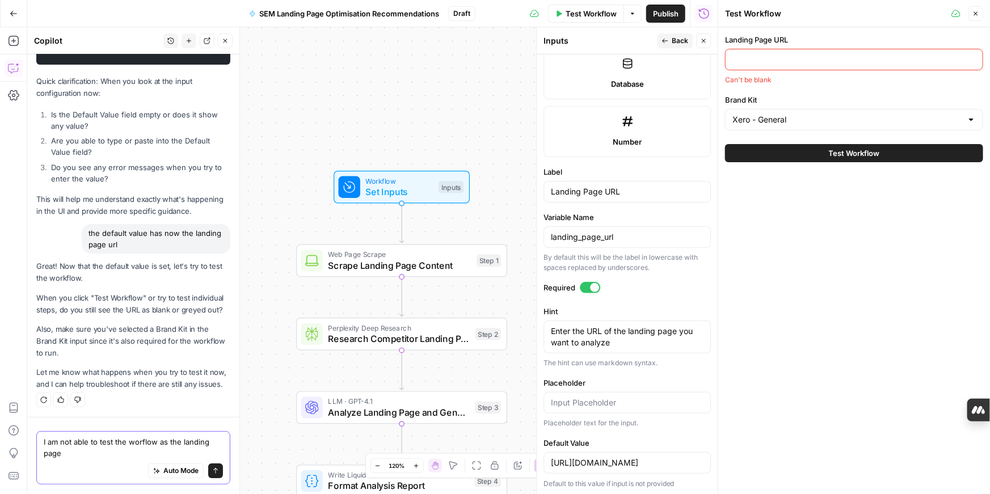
scroll to position [6332, 0]
type textarea "I am not able to test the worflow as the landing page url still nows blank in t…"
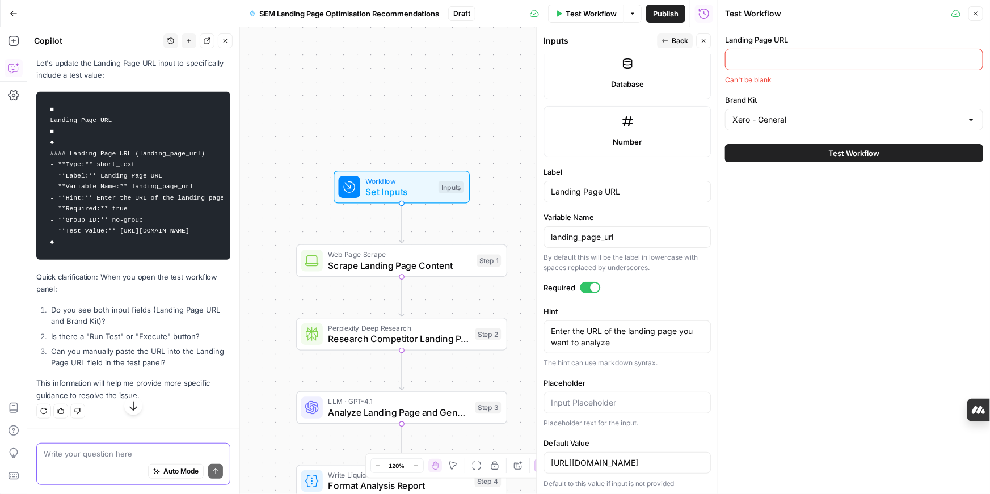
scroll to position [6794, 0]
click at [752, 54] on input "Landing Page URL" at bounding box center [855, 59] width 244 height 11
paste input "[URL][DOMAIN_NAME]"
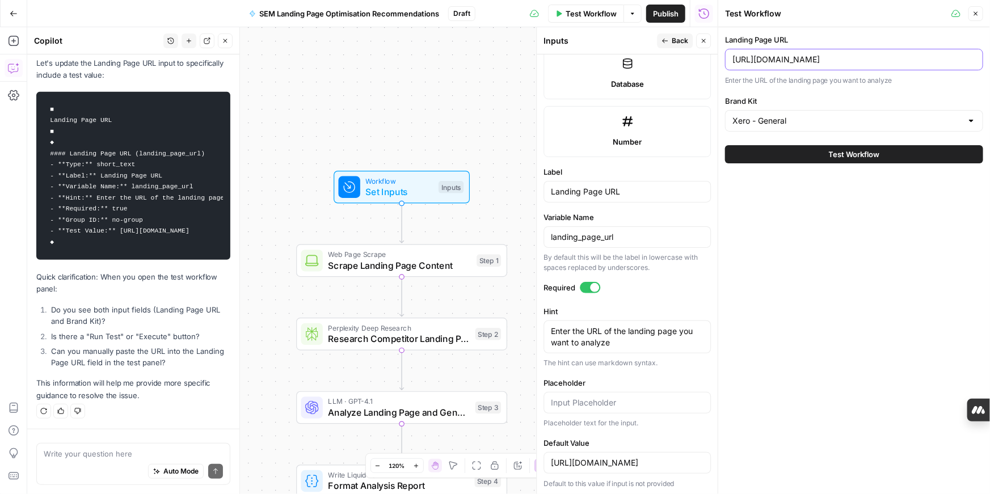
scroll to position [0, 32]
type input "[URL][DOMAIN_NAME]"
click at [839, 154] on span "Test Workflow" at bounding box center [854, 154] width 51 height 11
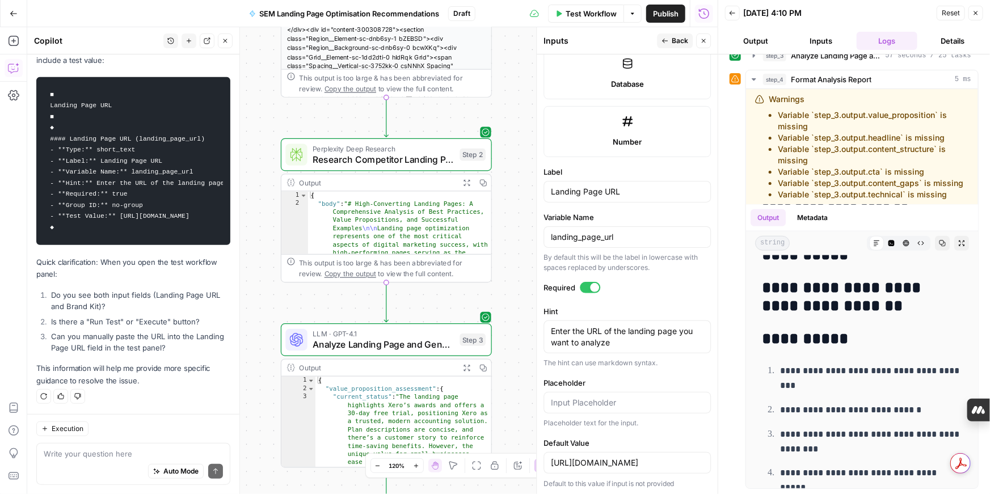
scroll to position [671, 0]
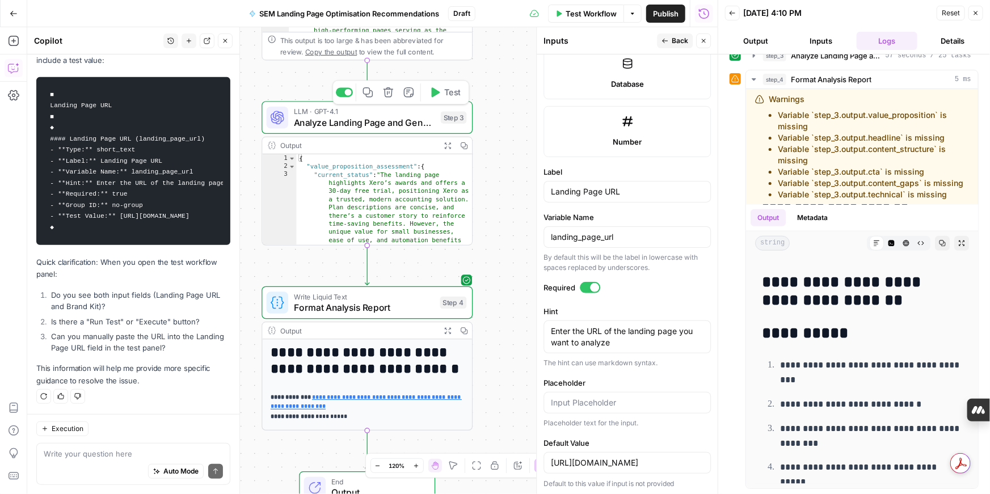
click at [406, 130] on div "LLM · GPT-4.1 Analyze Landing Page and Generate Recommendations Step 3 Copy ste…" at bounding box center [367, 117] width 211 height 33
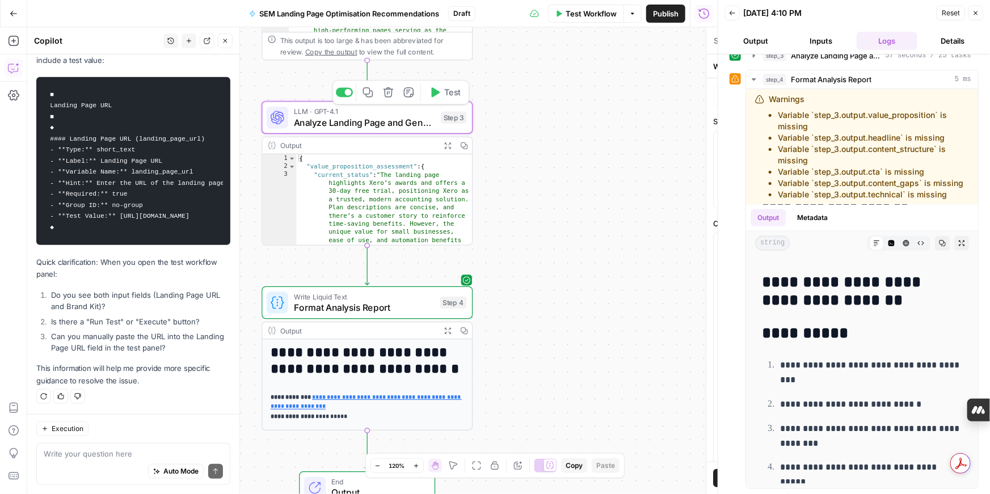
type textarea "Analyze Landing Page and Generate Recommendations"
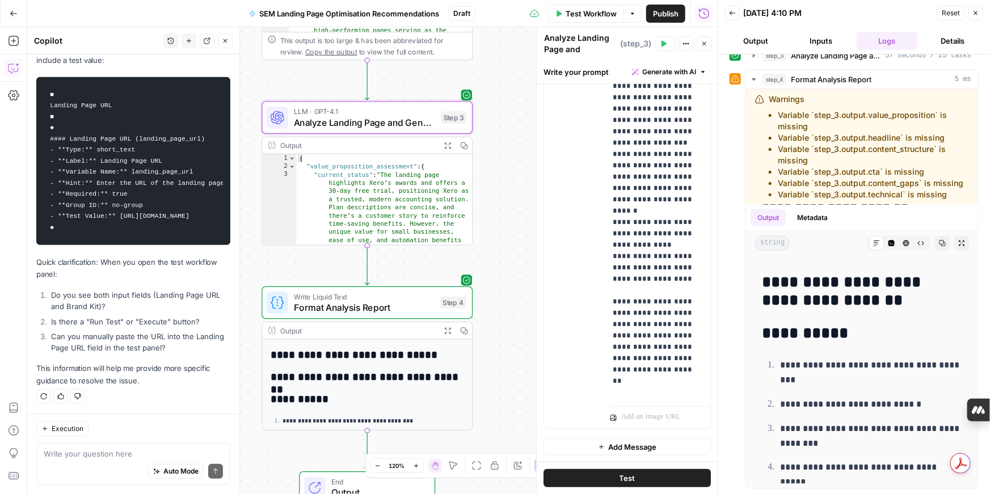
scroll to position [350, 0]
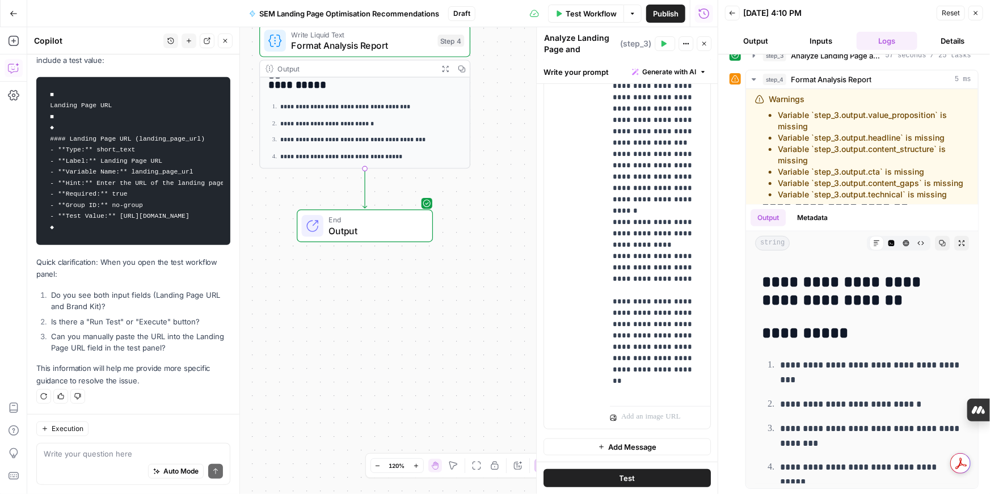
click at [107, 460] on div "Auto Mode Send" at bounding box center [133, 472] width 179 height 25
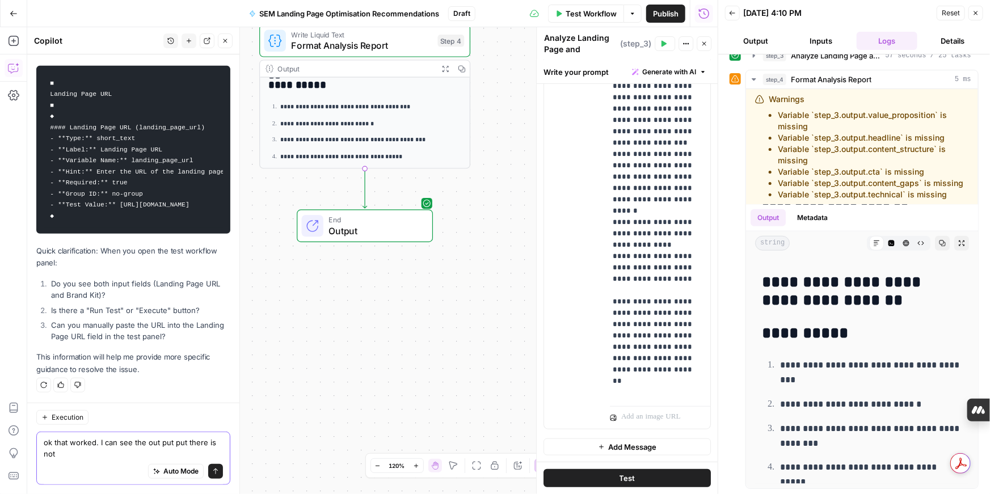
scroll to position [6820, 0]
drag, startPoint x: 85, startPoint y: 456, endPoint x: 136, endPoint y: 454, distance: 51.1
click at [136, 454] on textarea "ok that worked. I can see the out put put there is not analysis just headers" at bounding box center [133, 448] width 179 height 23
type textarea "ok that worked. I can see the out put put there is not analysis"
drag, startPoint x: 762, startPoint y: 279, endPoint x: 795, endPoint y: 492, distance: 215.3
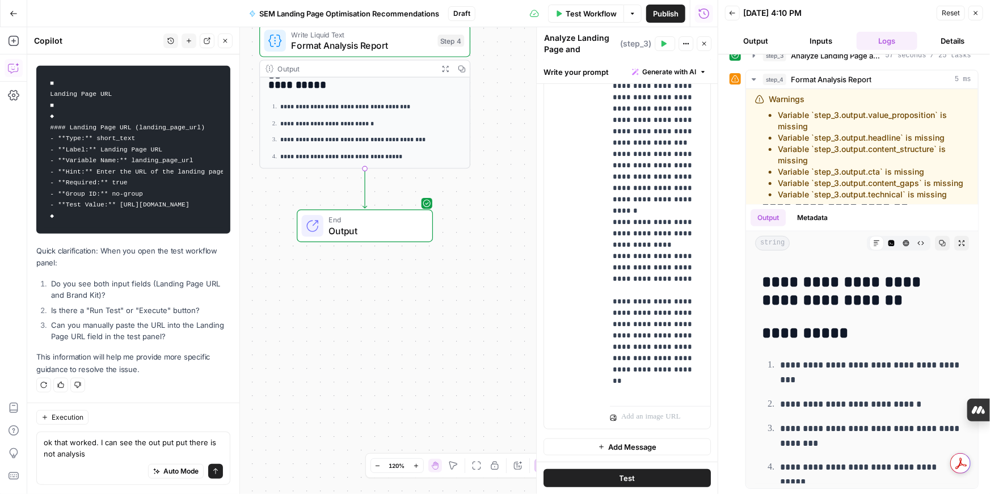
click at [795, 492] on div "**********" at bounding box center [855, 274] width 272 height 440
click at [211, 472] on button "Send" at bounding box center [215, 471] width 15 height 15
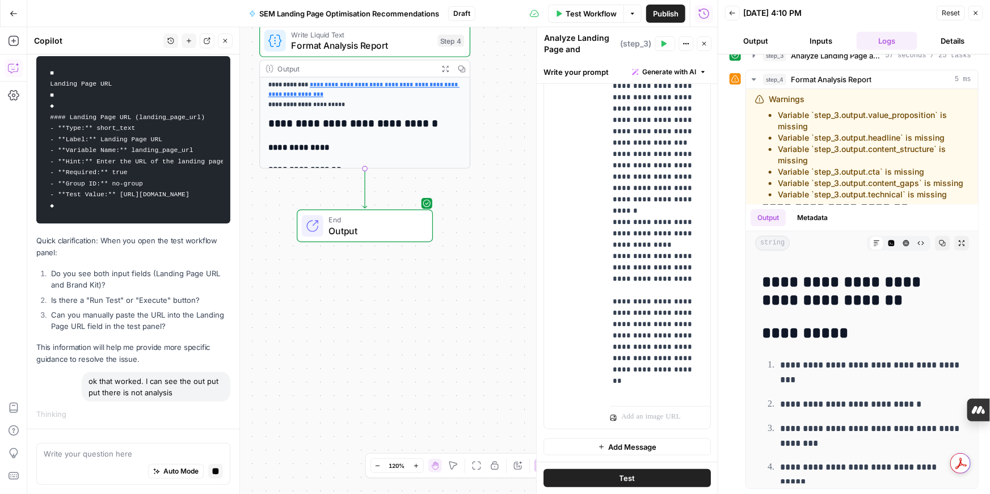
scroll to position [0, 0]
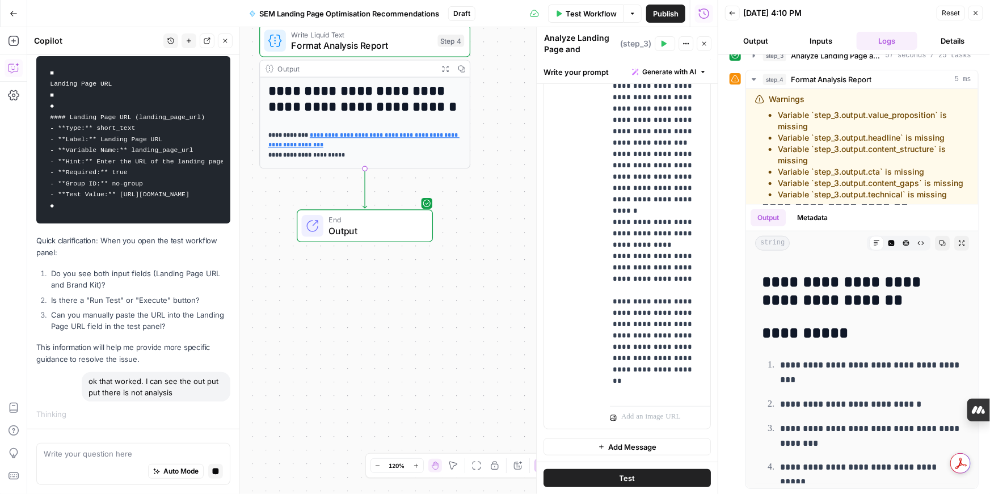
drag, startPoint x: 269, startPoint y: 89, endPoint x: 297, endPoint y: 140, distance: 58.7
click at [297, 140] on div "**********" at bounding box center [365, 334] width 210 height 513
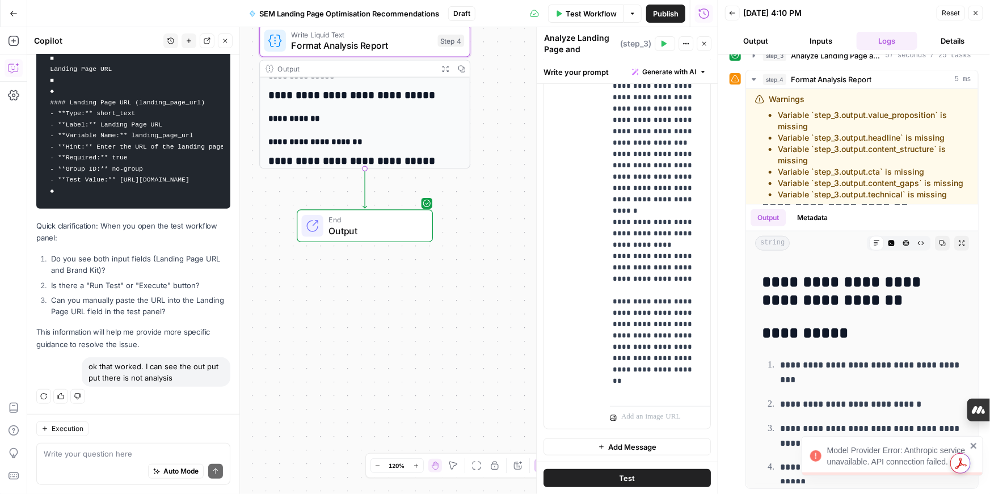
scroll to position [265, 0]
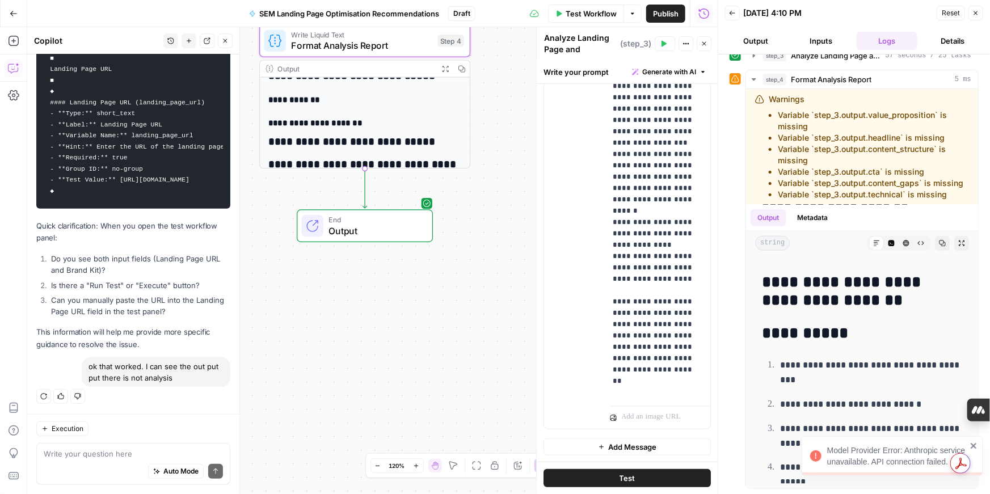
click at [112, 460] on div "Auto Mode Send" at bounding box center [133, 472] width 179 height 25
type textarea "t"
type textarea "or improvement suggestions"
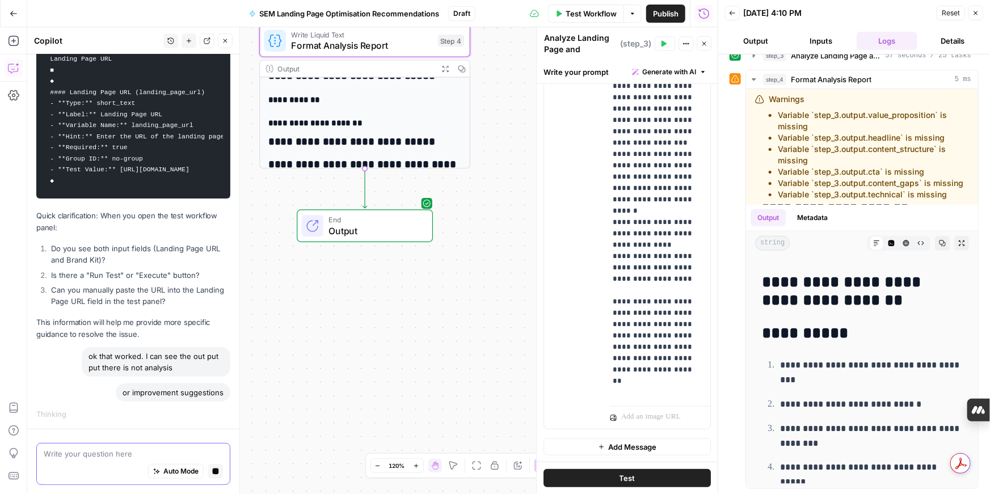
scroll to position [6869, 0]
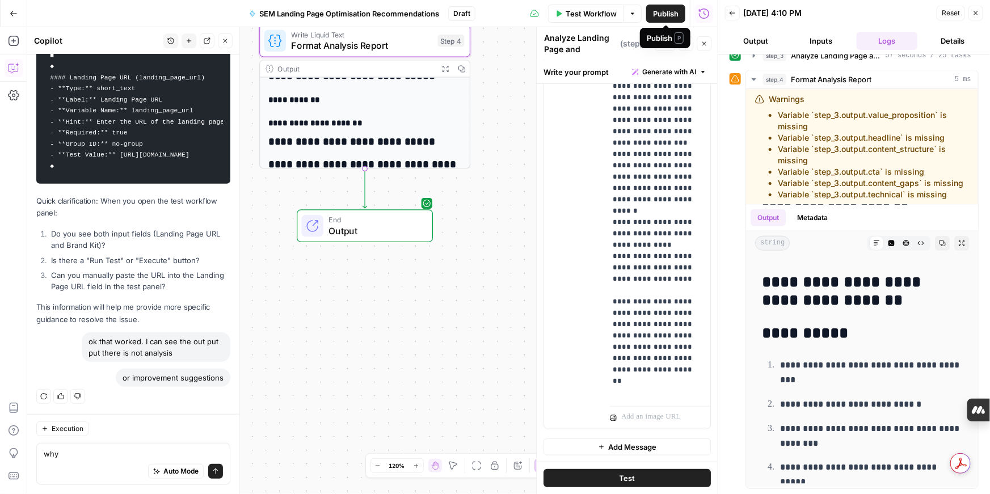
click at [666, 16] on span "Publish" at bounding box center [666, 13] width 26 height 11
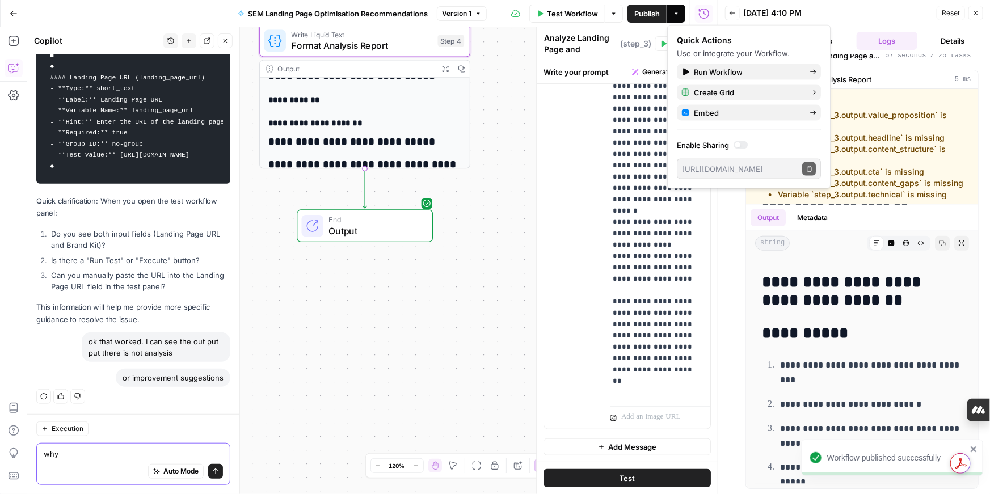
click at [95, 455] on textarea "why" at bounding box center [133, 453] width 179 height 11
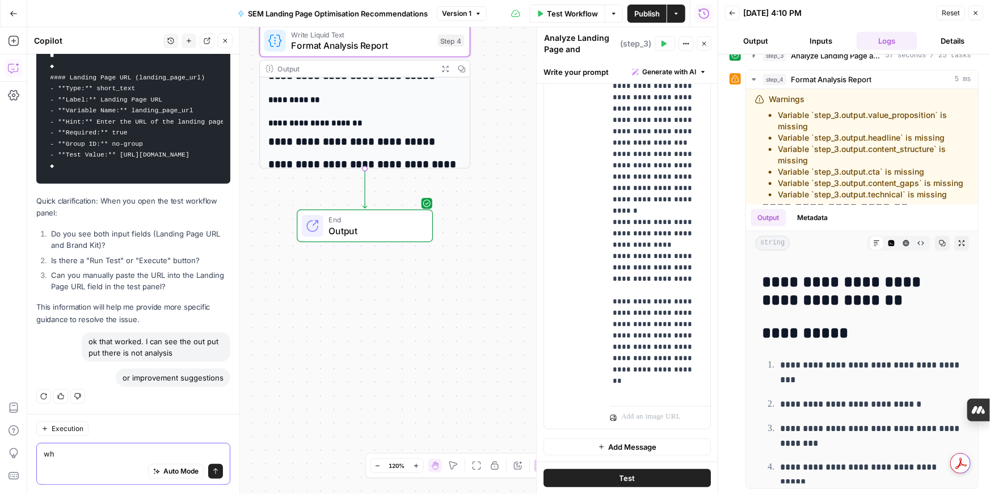
type textarea "w"
type textarea "I"
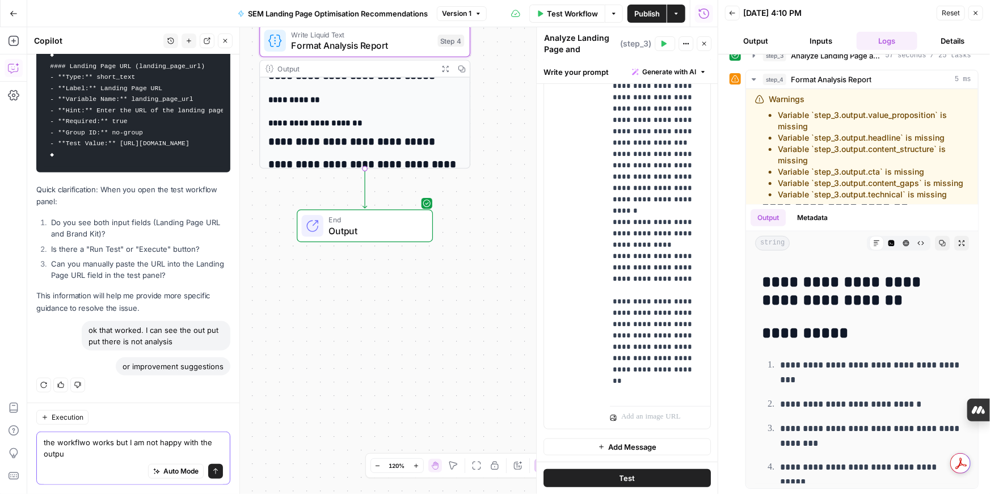
scroll to position [6881, 0]
type textarea "the workflwo works but I am not happy with the output"
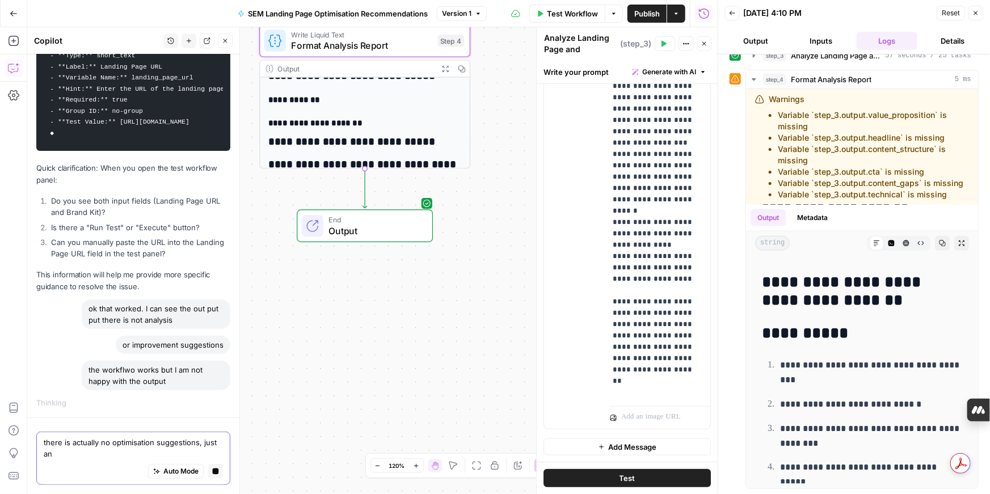
scroll to position [6676, 0]
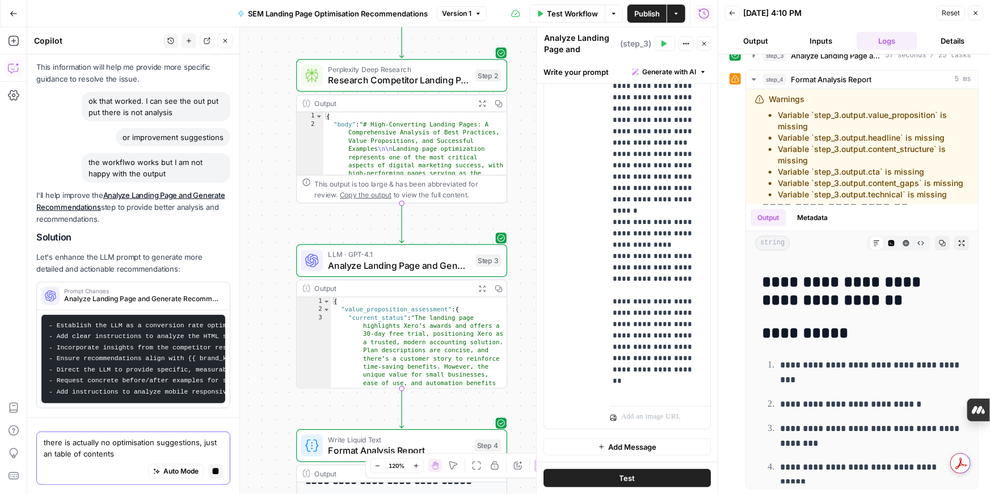
type textarea "there is actually no optimisation suggestions, just an table of contents"
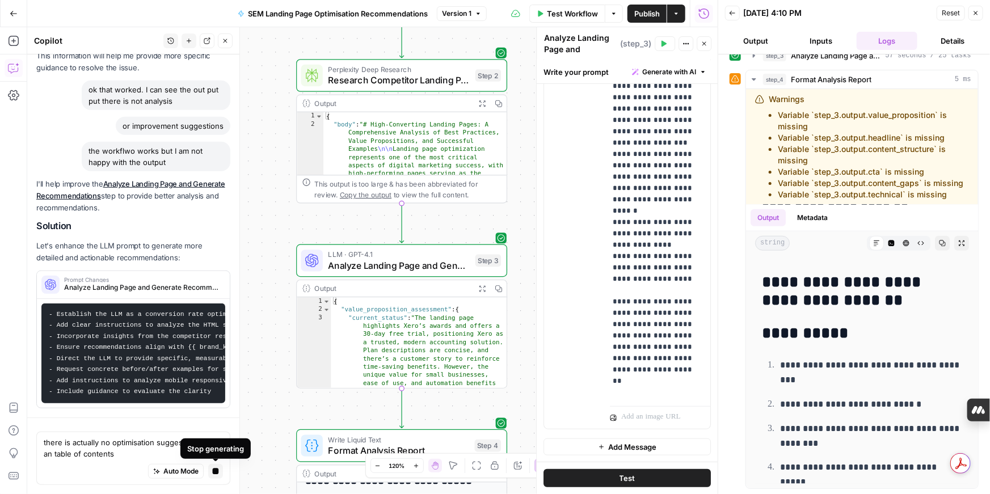
click at [217, 471] on icon "button" at bounding box center [216, 471] width 6 height 6
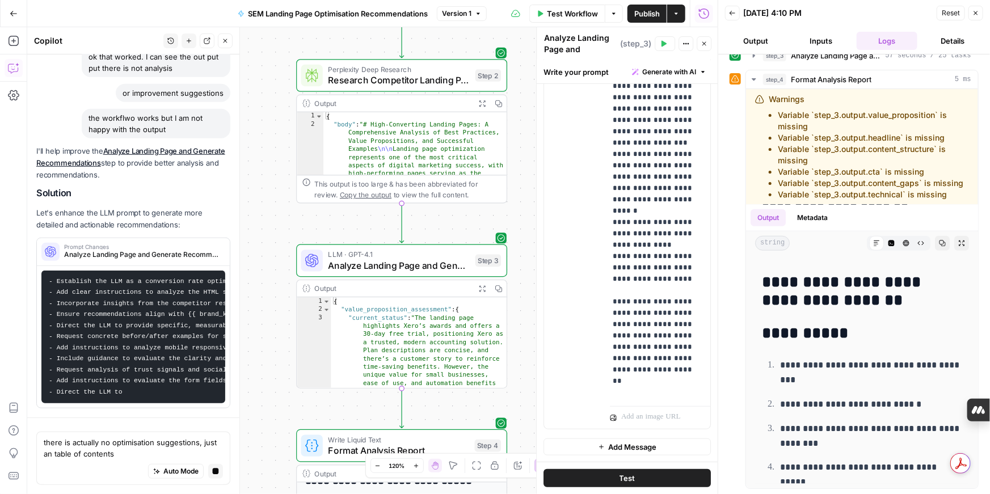
scroll to position [6940, 0]
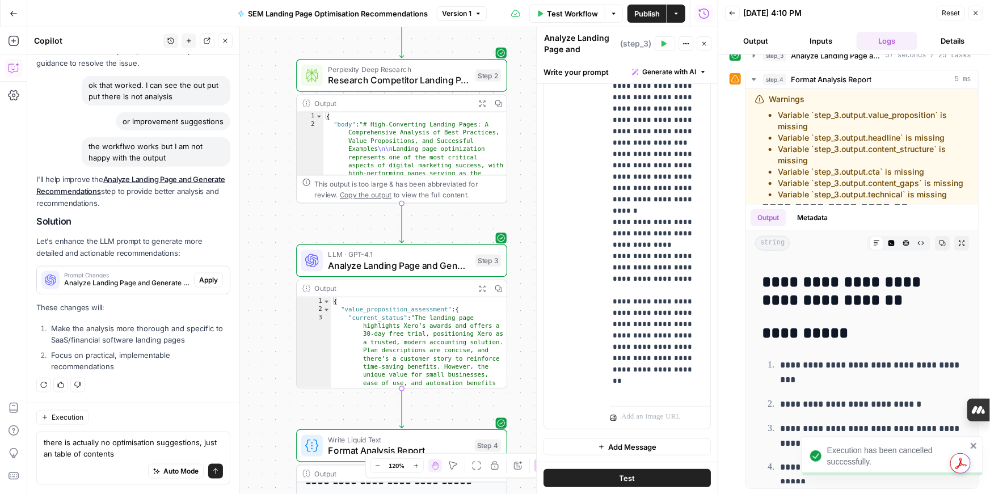
click at [214, 471] on icon "submit" at bounding box center [215, 471] width 7 height 7
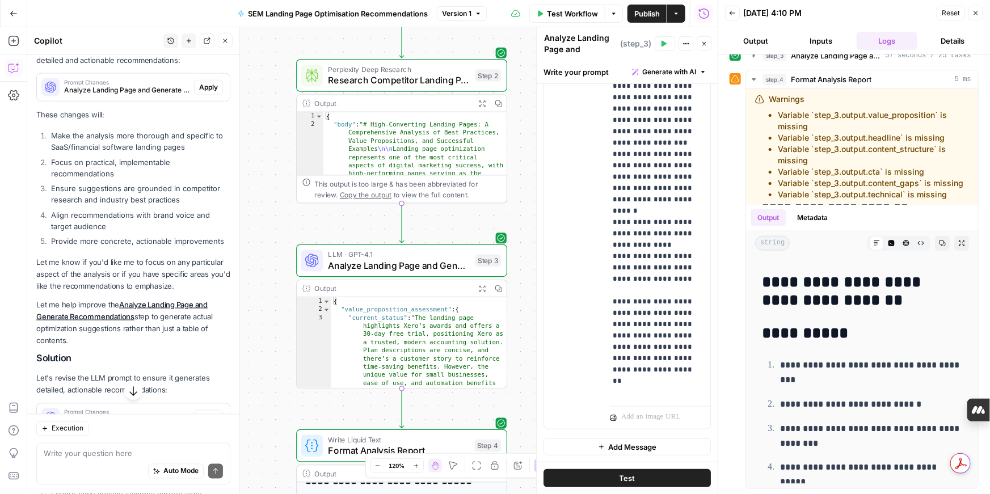
scroll to position [7306, 0]
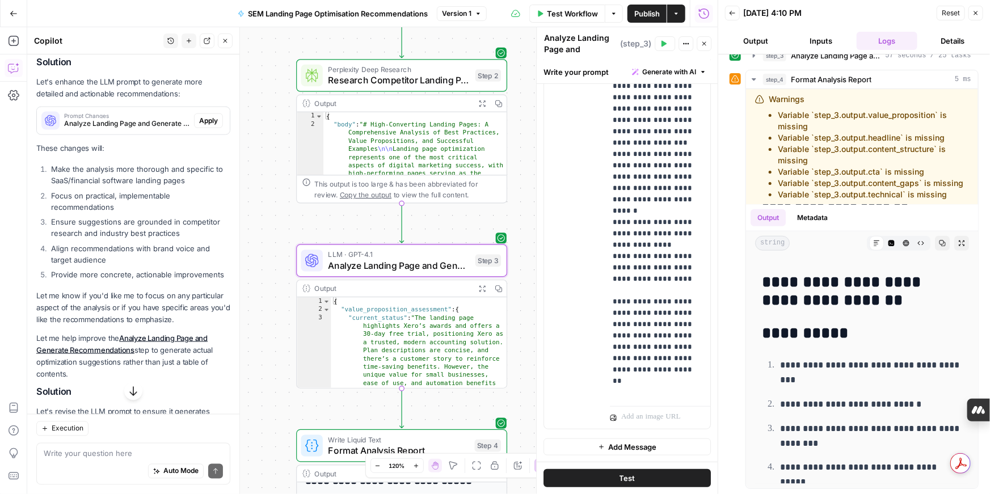
click at [214, 126] on span "Apply" at bounding box center [208, 121] width 19 height 10
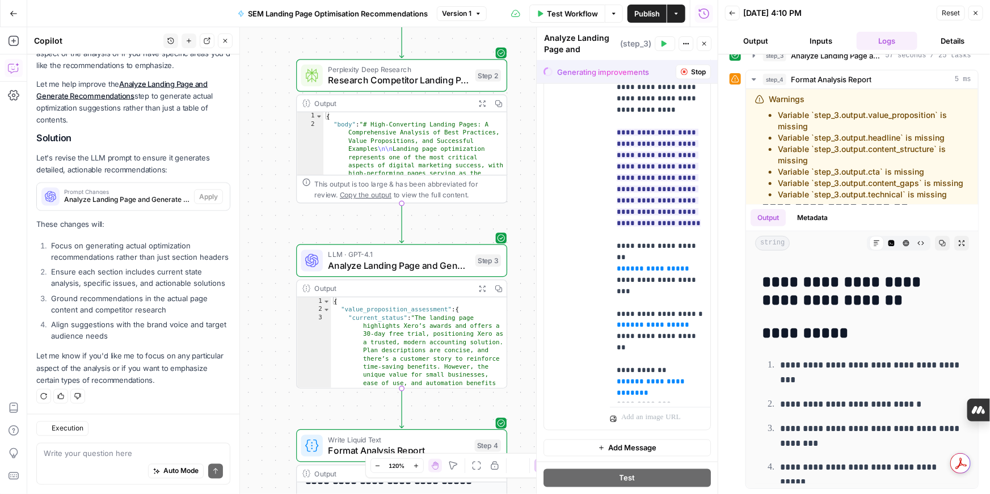
scroll to position [823, 0]
click at [678, 78] on button "Accept All" at bounding box center [686, 72] width 52 height 15
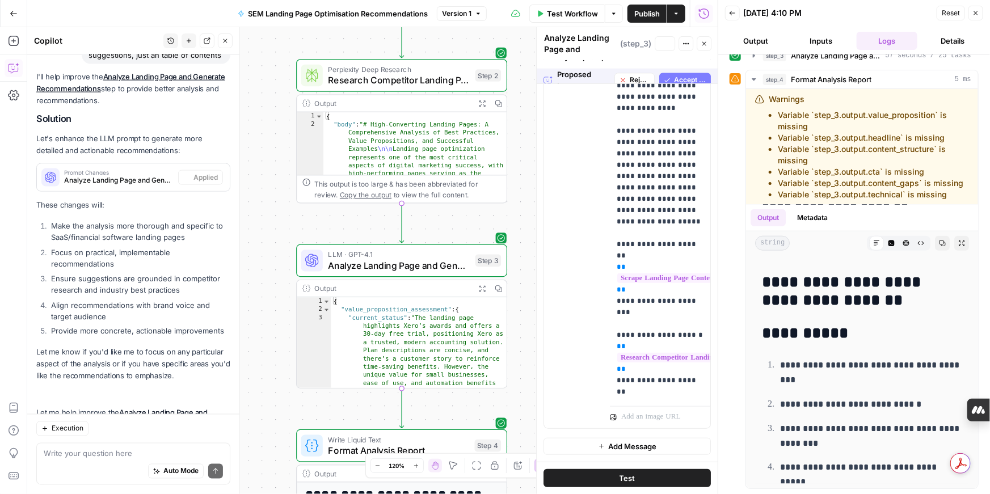
scroll to position [0, 0]
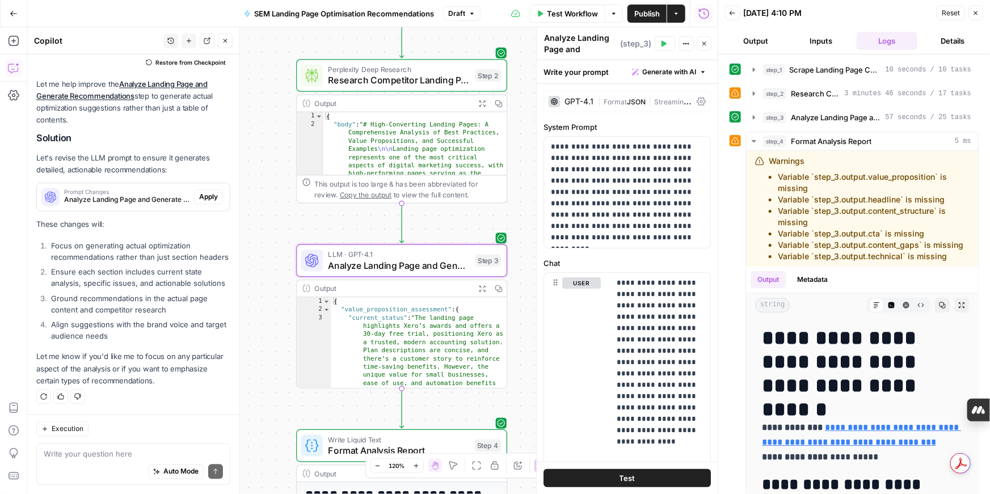
click at [202, 192] on span "Apply" at bounding box center [208, 197] width 19 height 10
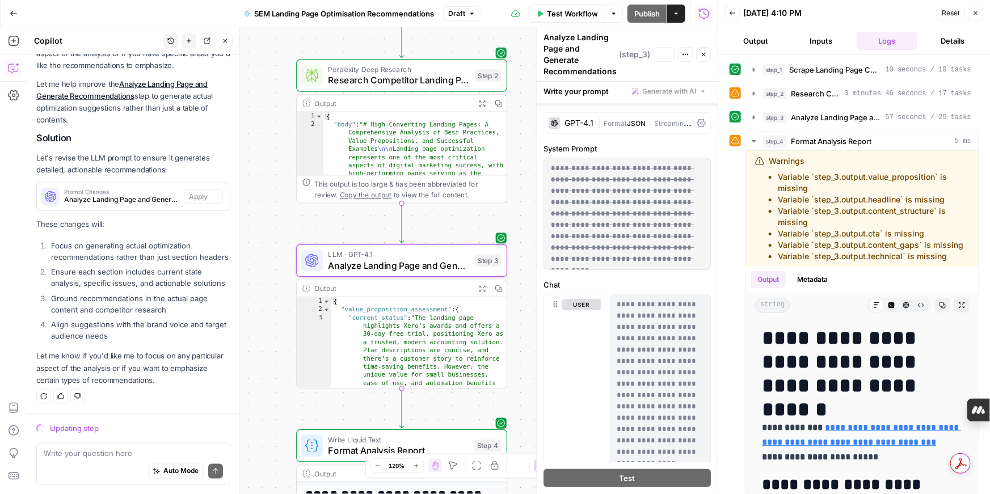
scroll to position [7358, 0]
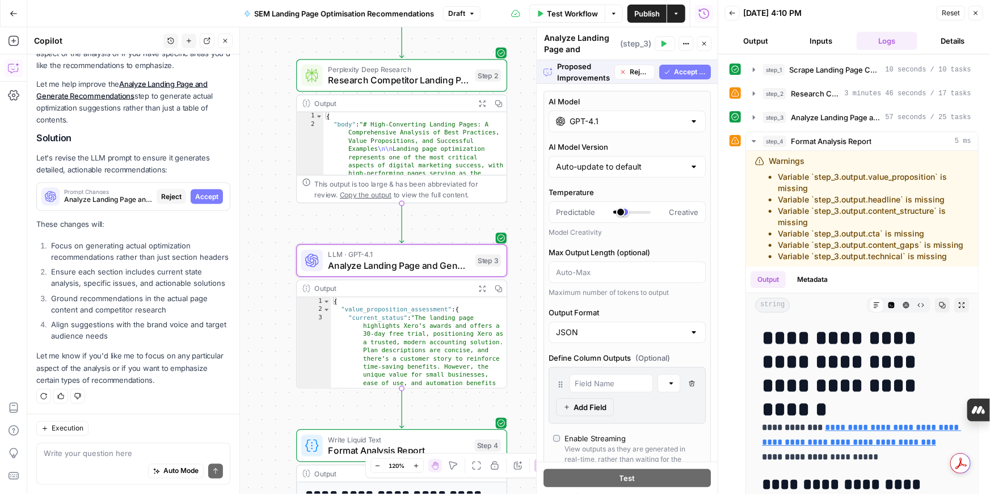
click at [218, 196] on span "Accept" at bounding box center [206, 197] width 23 height 10
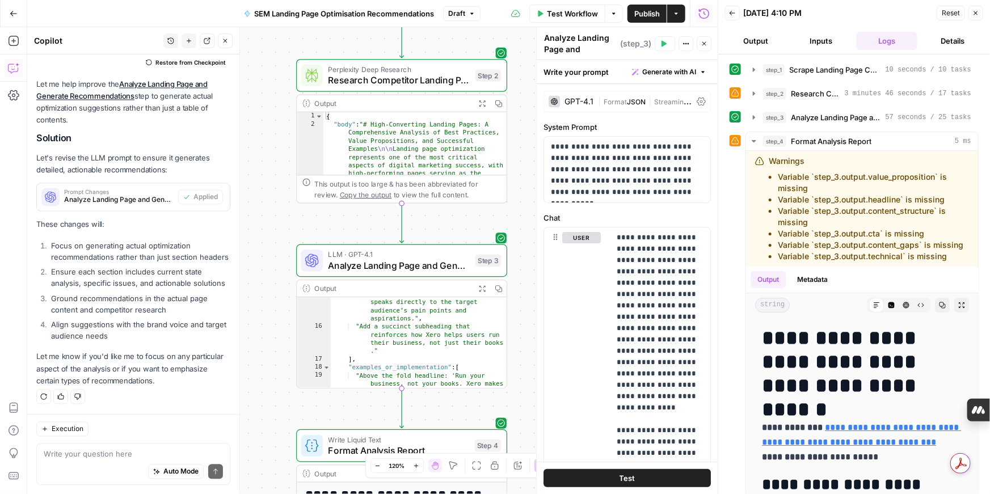
scroll to position [307, 0]
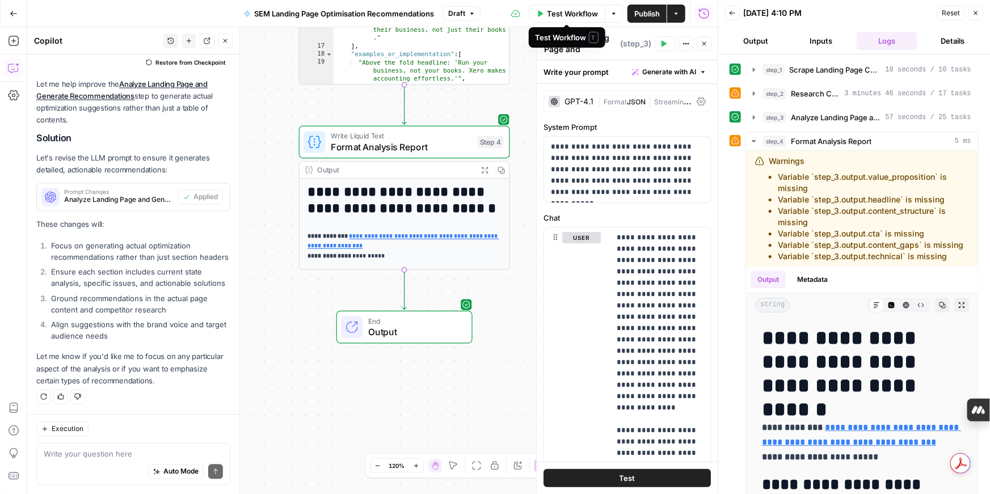
click at [538, 14] on icon "button" at bounding box center [540, 13] width 7 height 7
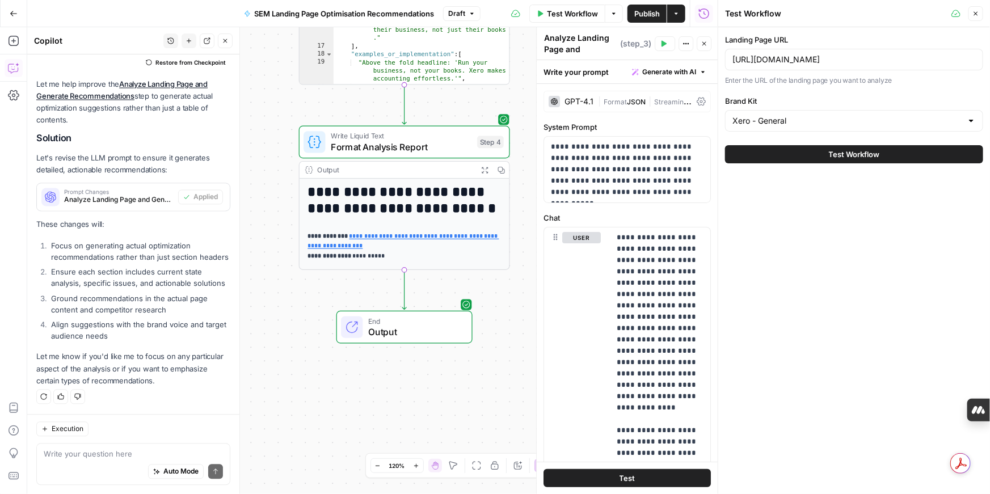
click at [815, 158] on button "Test Workflow" at bounding box center [854, 154] width 258 height 18
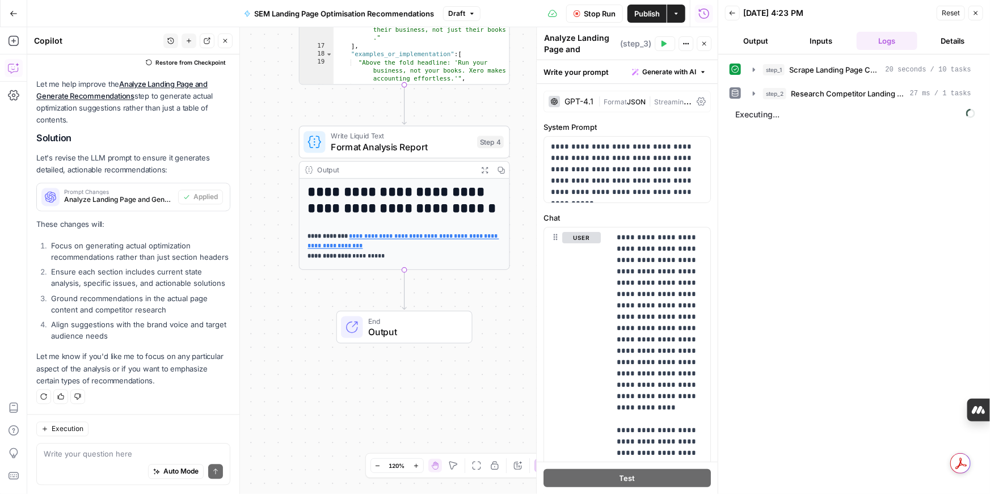
click at [356, 12] on span "SEM Landing Page Optimisation Recommendations" at bounding box center [344, 13] width 180 height 11
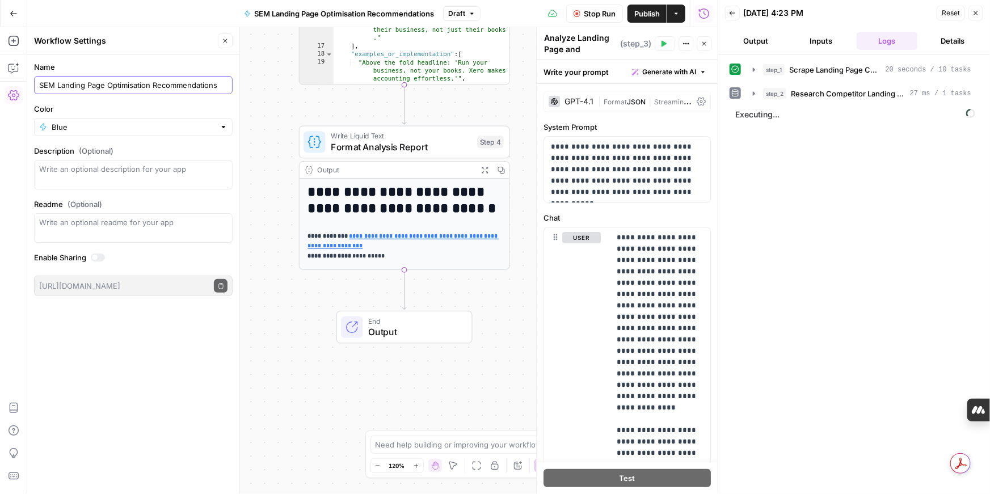
click at [40, 86] on input "SEM Landing Page Optimisation Recommendations" at bounding box center [133, 84] width 188 height 11
click at [220, 41] on button "Close" at bounding box center [225, 40] width 15 height 15
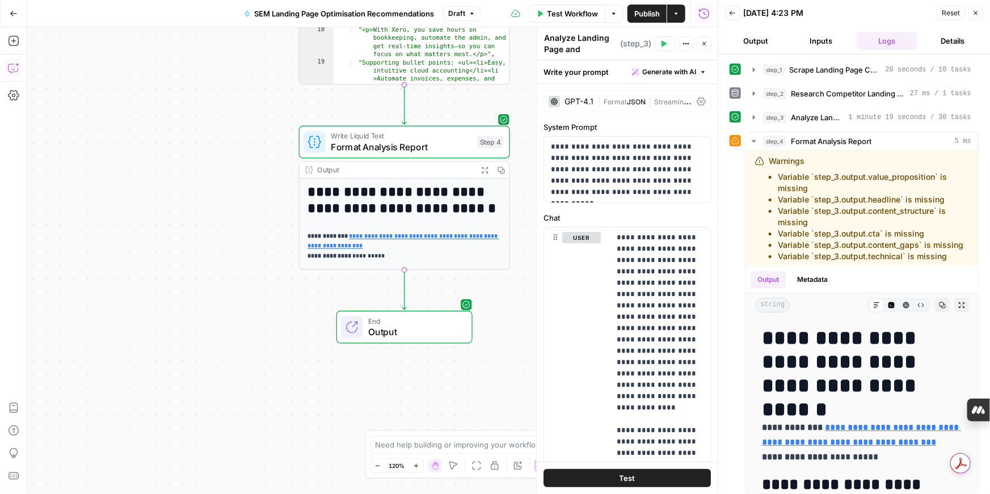
click at [12, 69] on icon "button" at bounding box center [12, 69] width 3 height 1
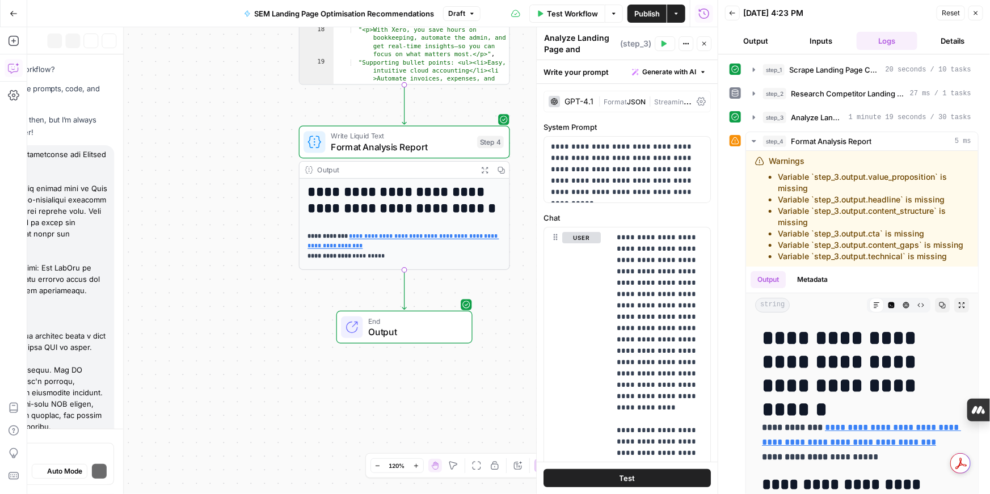
scroll to position [7325, 0]
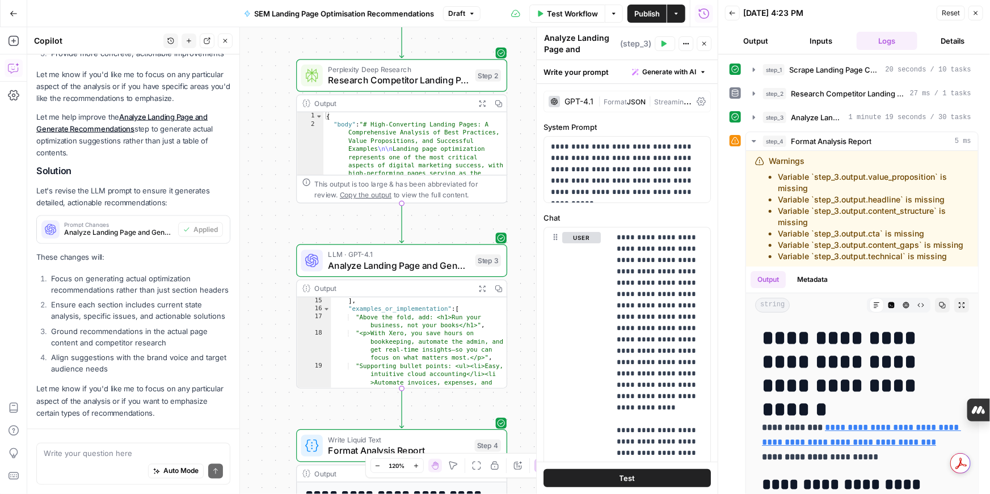
click at [81, 458] on textarea at bounding box center [133, 453] width 179 height 11
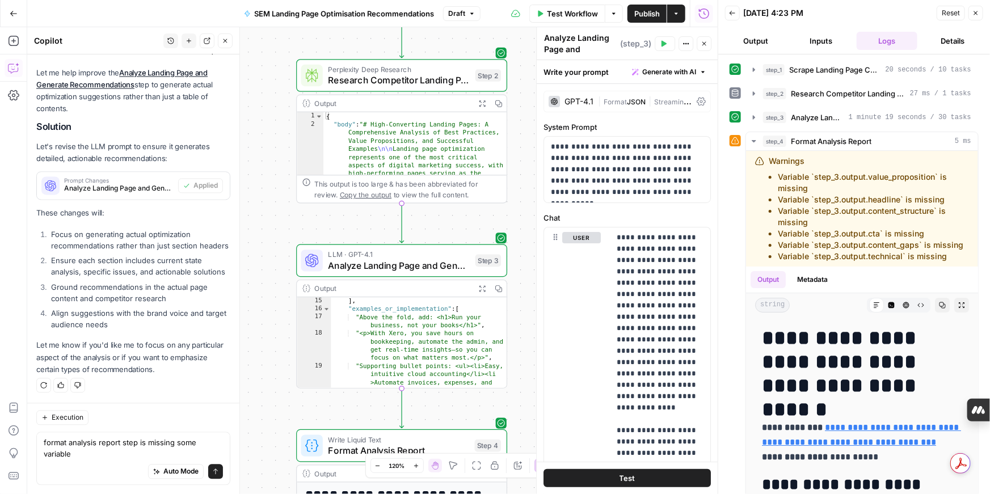
scroll to position [7714, 0]
drag, startPoint x: 149, startPoint y: 442, endPoint x: 149, endPoint y: 449, distance: 6.8
click at [149, 450] on textarea "format analysis report step is missing some variables a" at bounding box center [133, 448] width 179 height 23
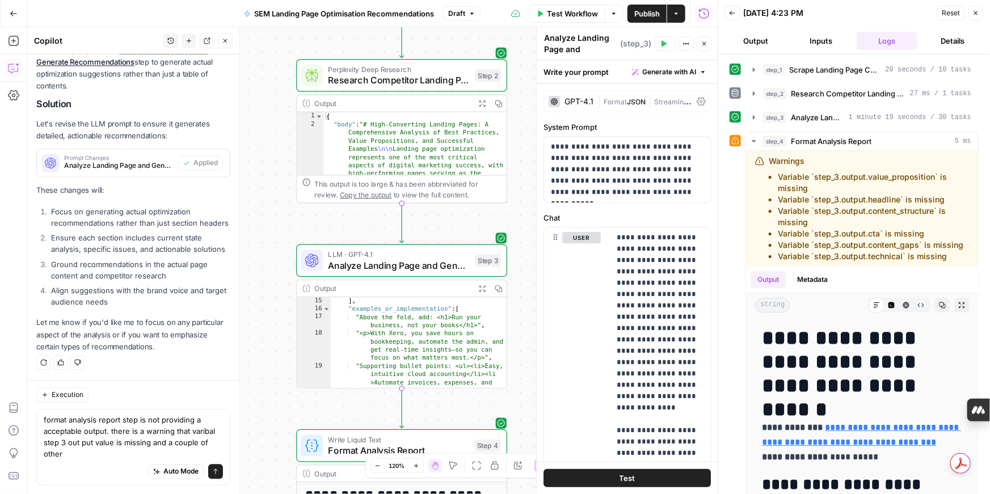
scroll to position [7736, 0]
type textarea "format analysis report step is not providing a acceptable output. there is a wa…"
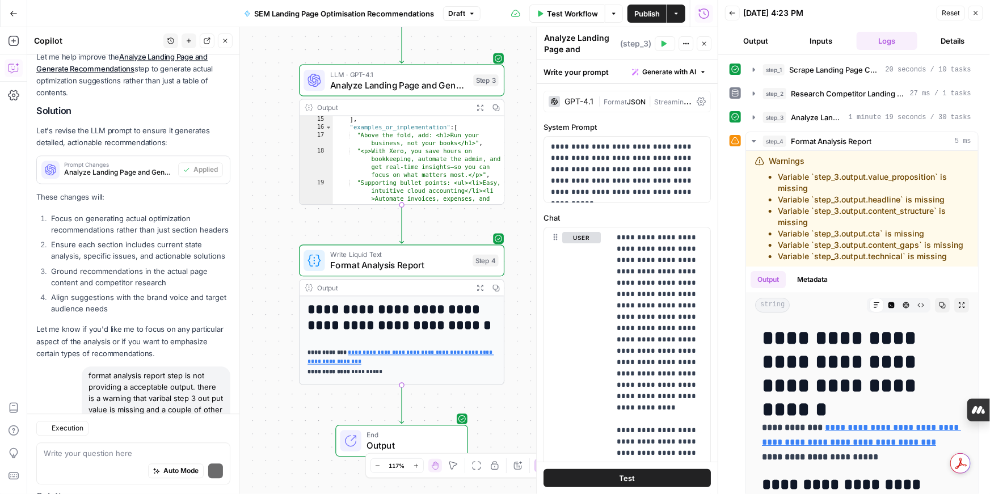
scroll to position [8100, 0]
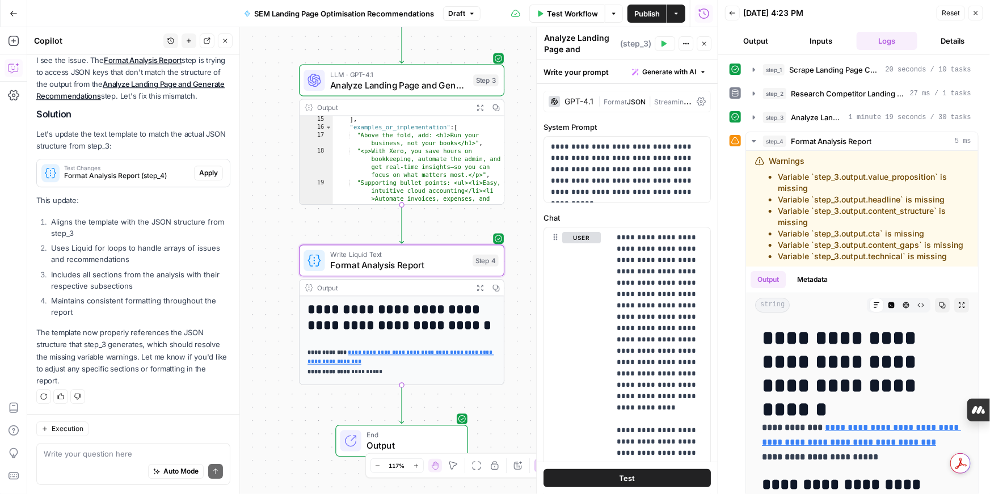
click at [213, 178] on span "Apply" at bounding box center [208, 173] width 19 height 10
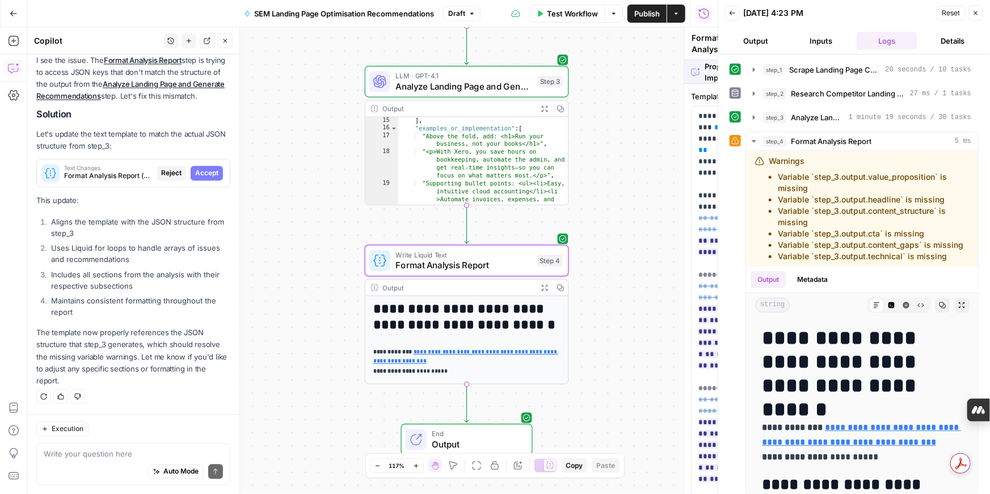
scroll to position [7755, 0]
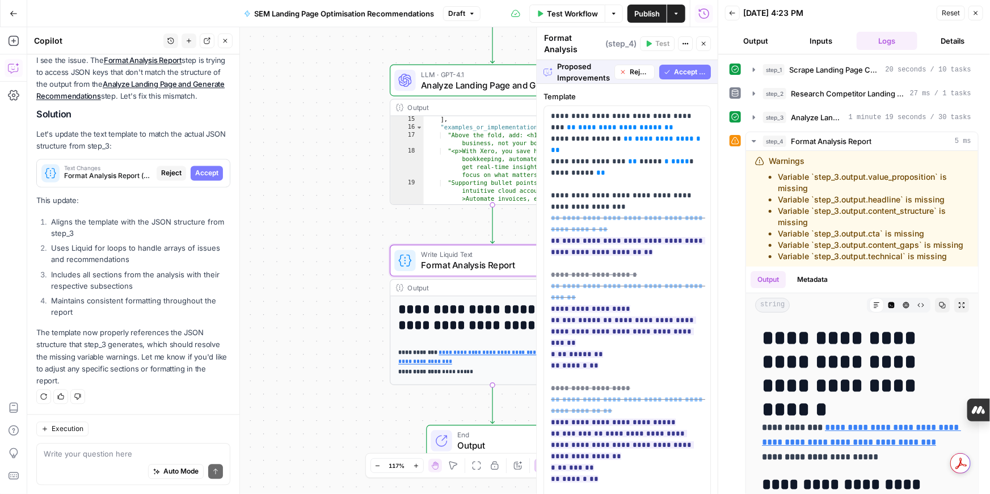
click at [215, 178] on span "Accept" at bounding box center [206, 173] width 23 height 10
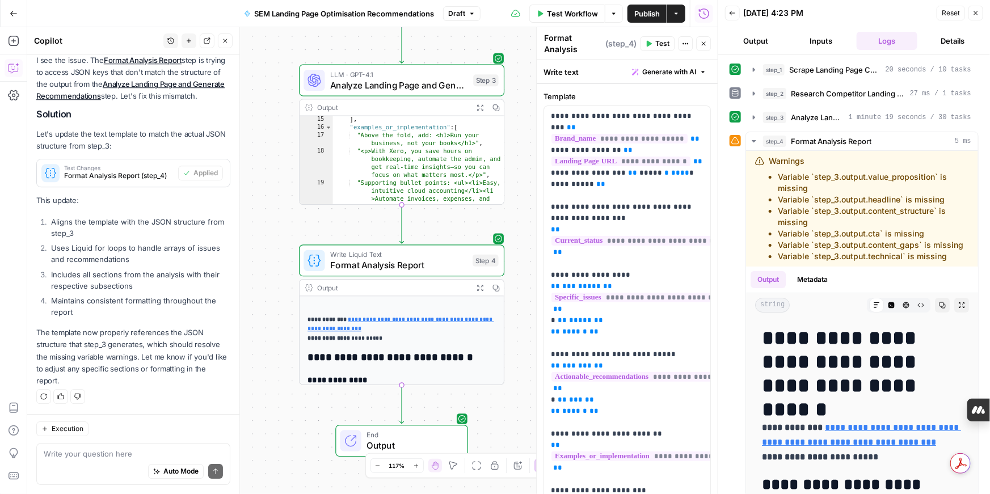
scroll to position [29, 0]
click at [541, 11] on icon "button" at bounding box center [540, 13] width 7 height 7
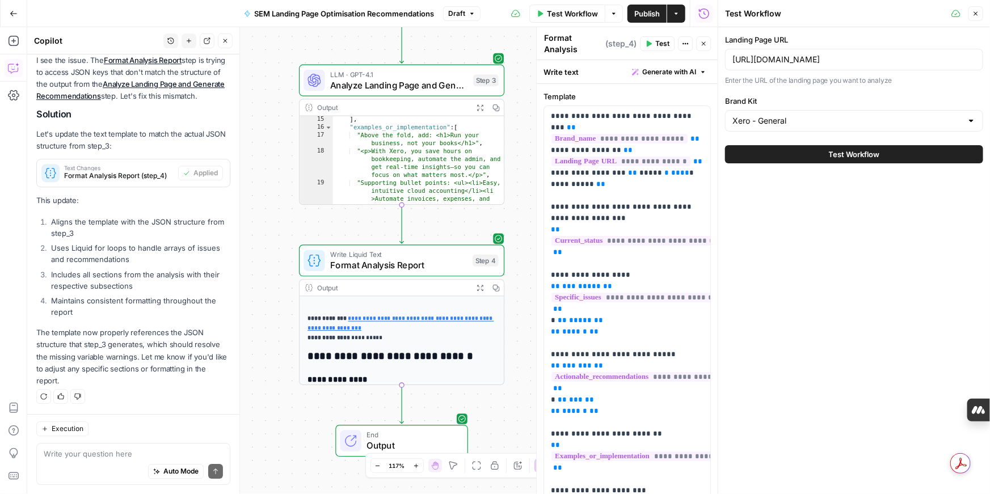
click at [818, 149] on button "Test Workflow" at bounding box center [854, 154] width 258 height 18
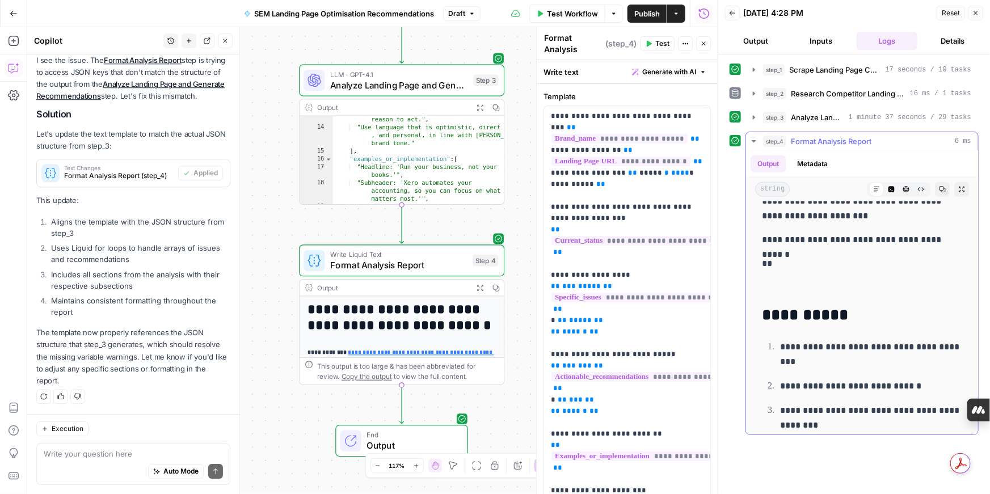
scroll to position [7292, 0]
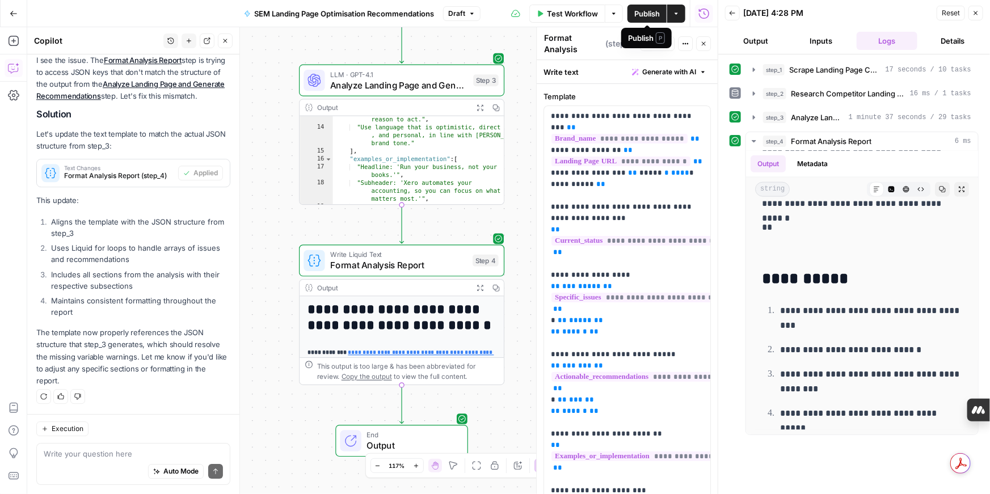
click at [649, 16] on span "Publish" at bounding box center [648, 13] width 26 height 11
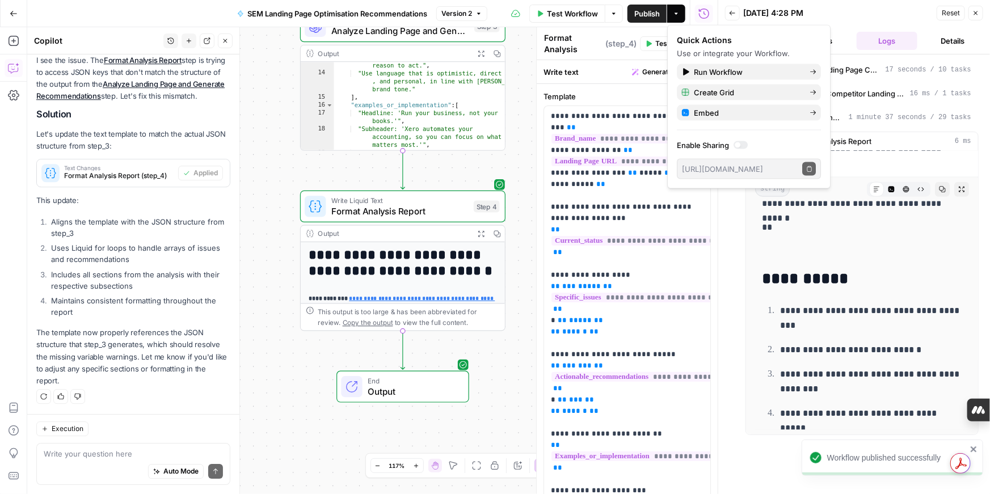
click at [977, 11] on icon "button" at bounding box center [976, 13] width 7 height 7
